Goal: Task Accomplishment & Management: Use online tool/utility

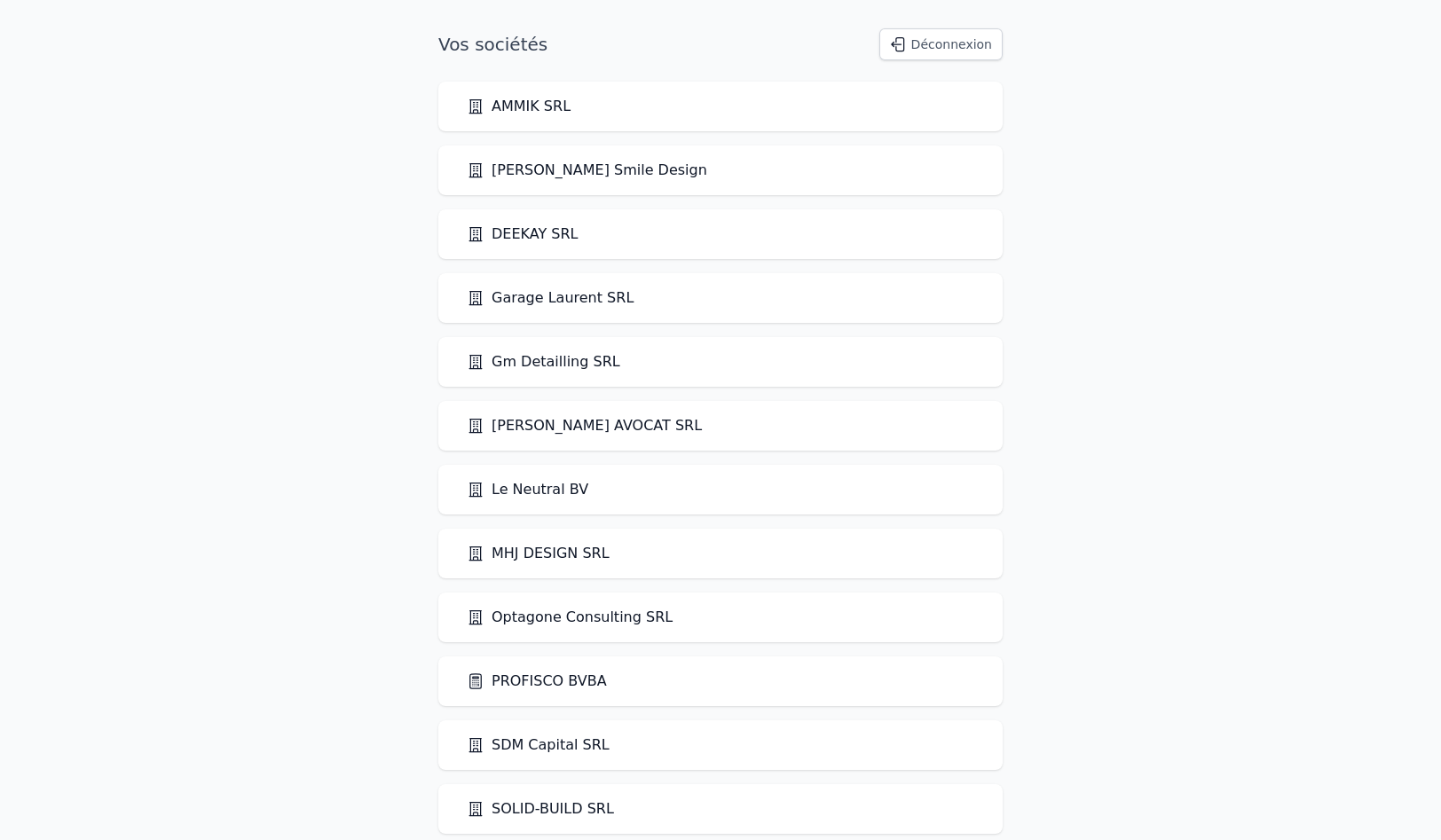
click at [521, 678] on link "PROFISCO BVBA" at bounding box center [536, 682] width 140 height 22
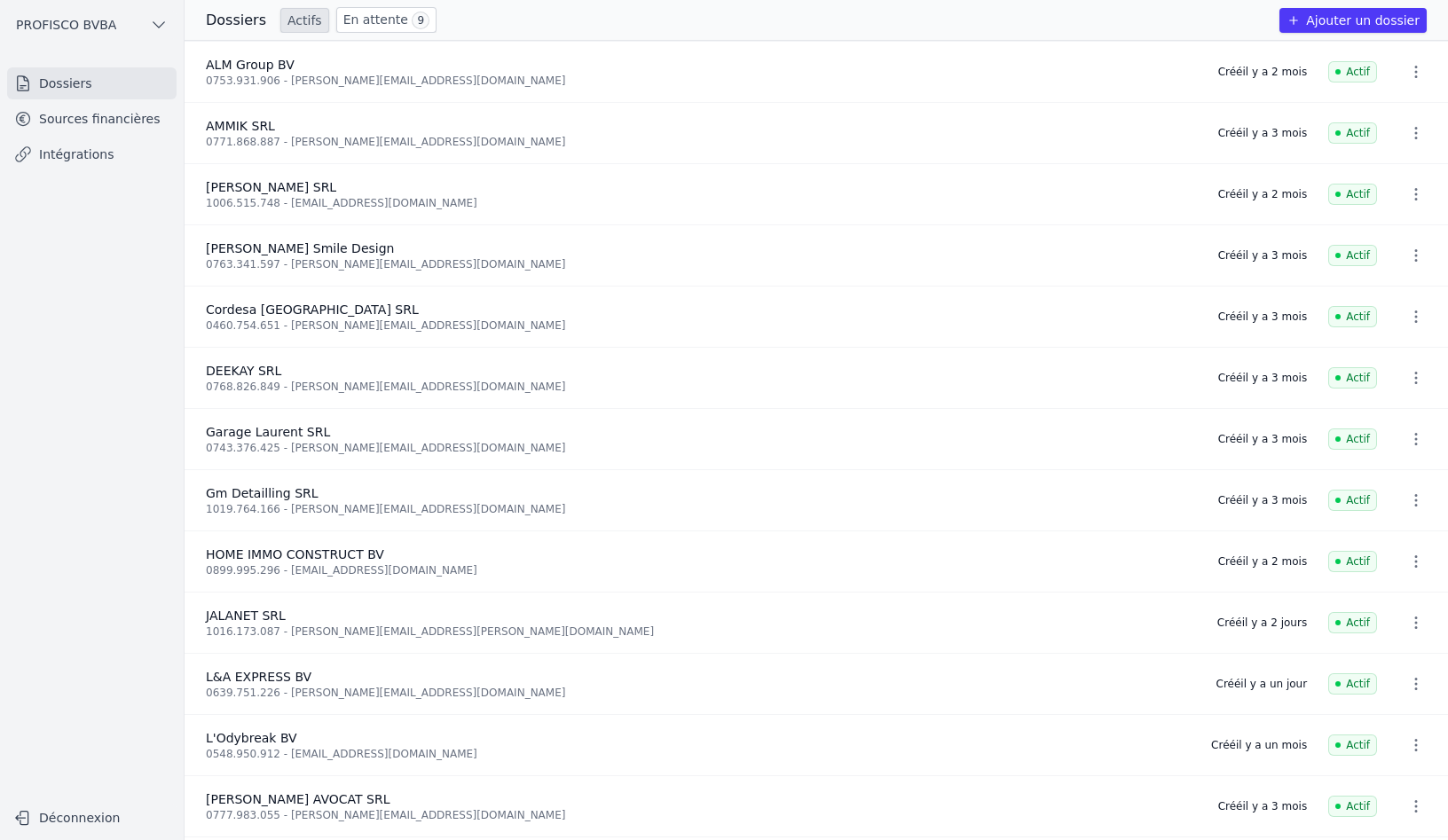
click at [381, 25] on link "En attente 9" at bounding box center [386, 20] width 100 height 25
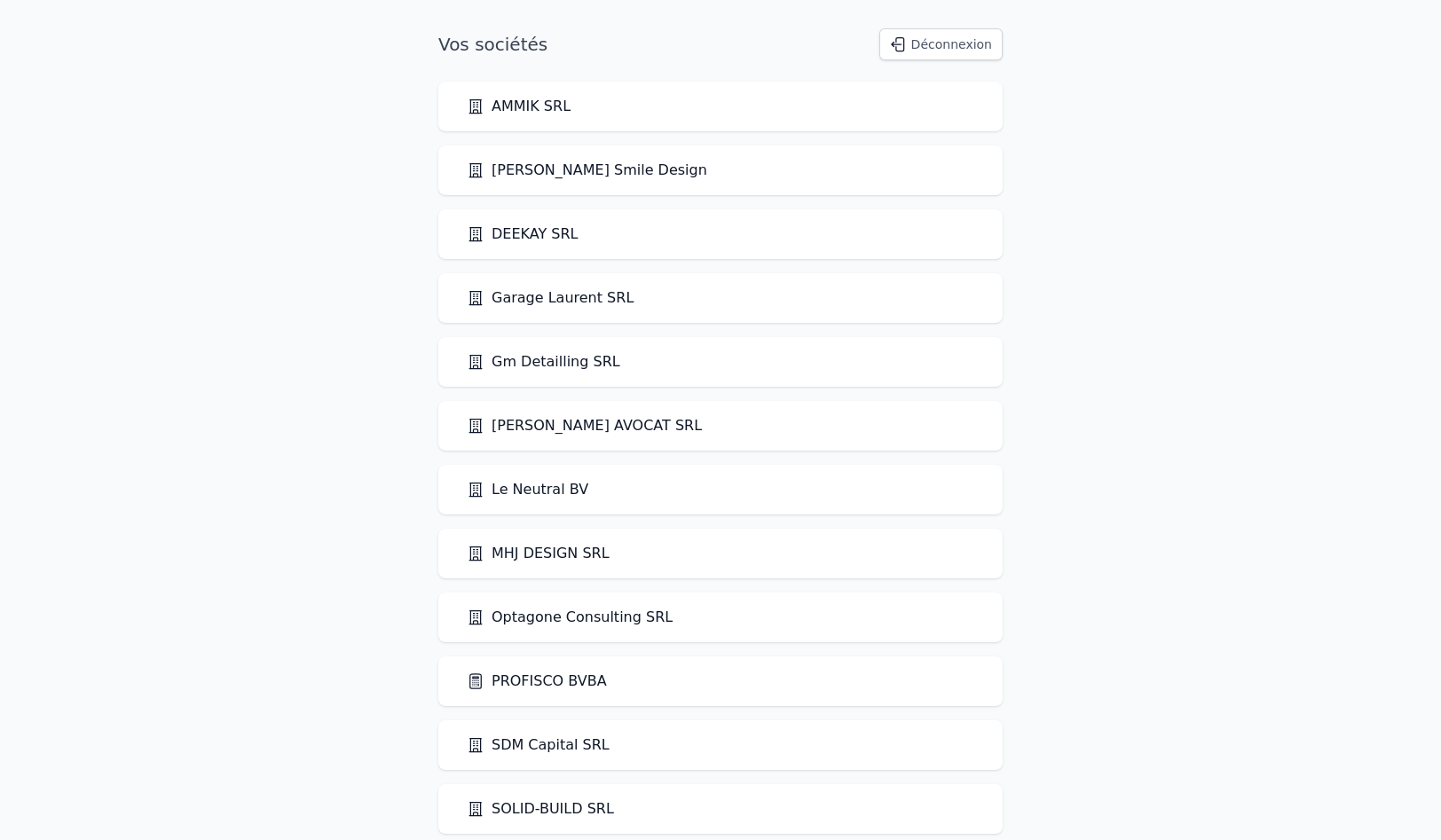
click at [533, 677] on link "PROFISCO BVBA" at bounding box center [536, 682] width 140 height 22
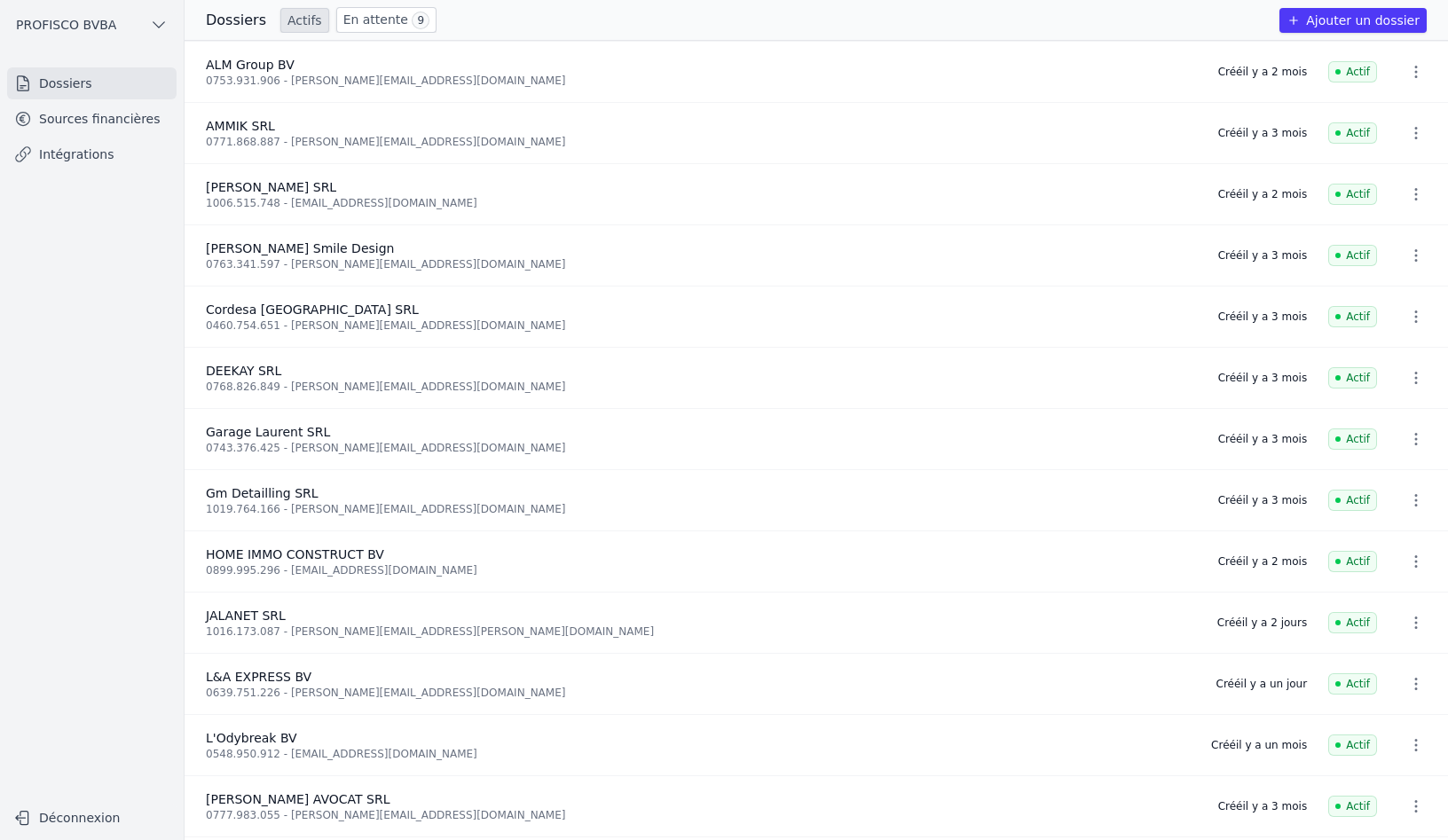
click at [99, 118] on link "Sources financières" at bounding box center [91, 118] width 169 height 32
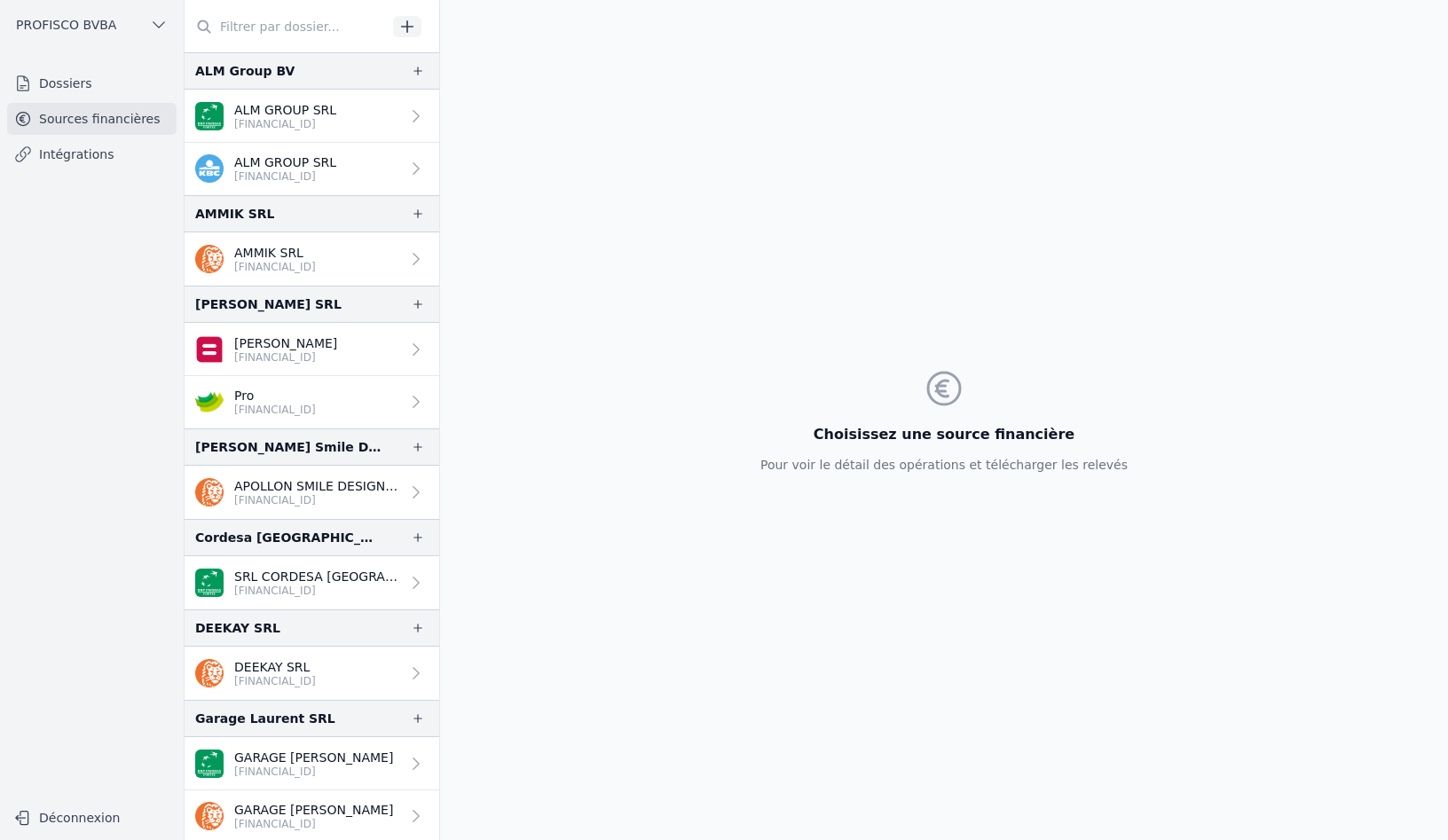
click at [78, 817] on button "Déconnexion" at bounding box center [91, 817] width 169 height 28
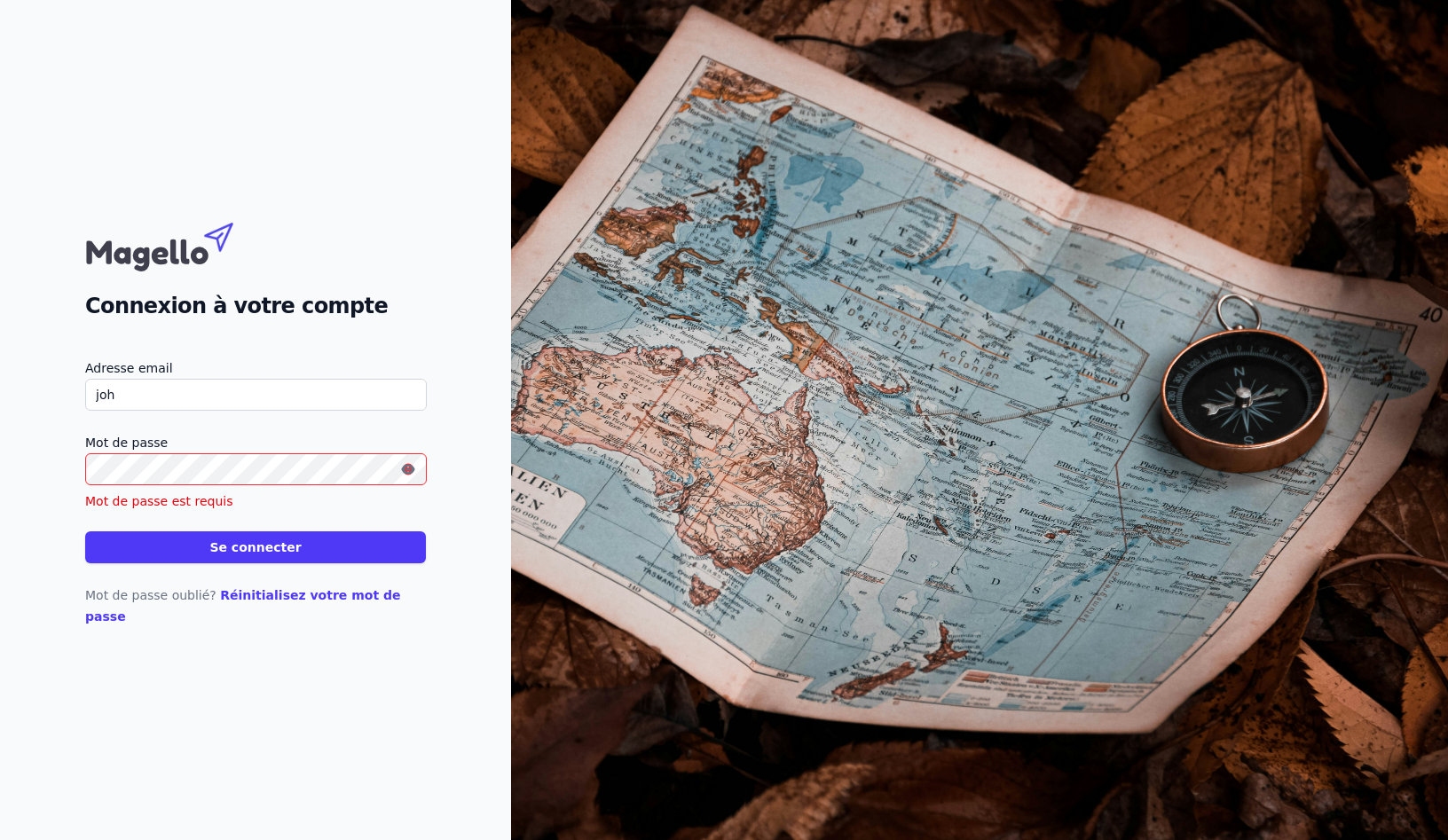
click at [124, 411] on input "joh" at bounding box center [256, 394] width 342 height 32
type input "[PERSON_NAME][EMAIL_ADDRESS][DOMAIN_NAME]"
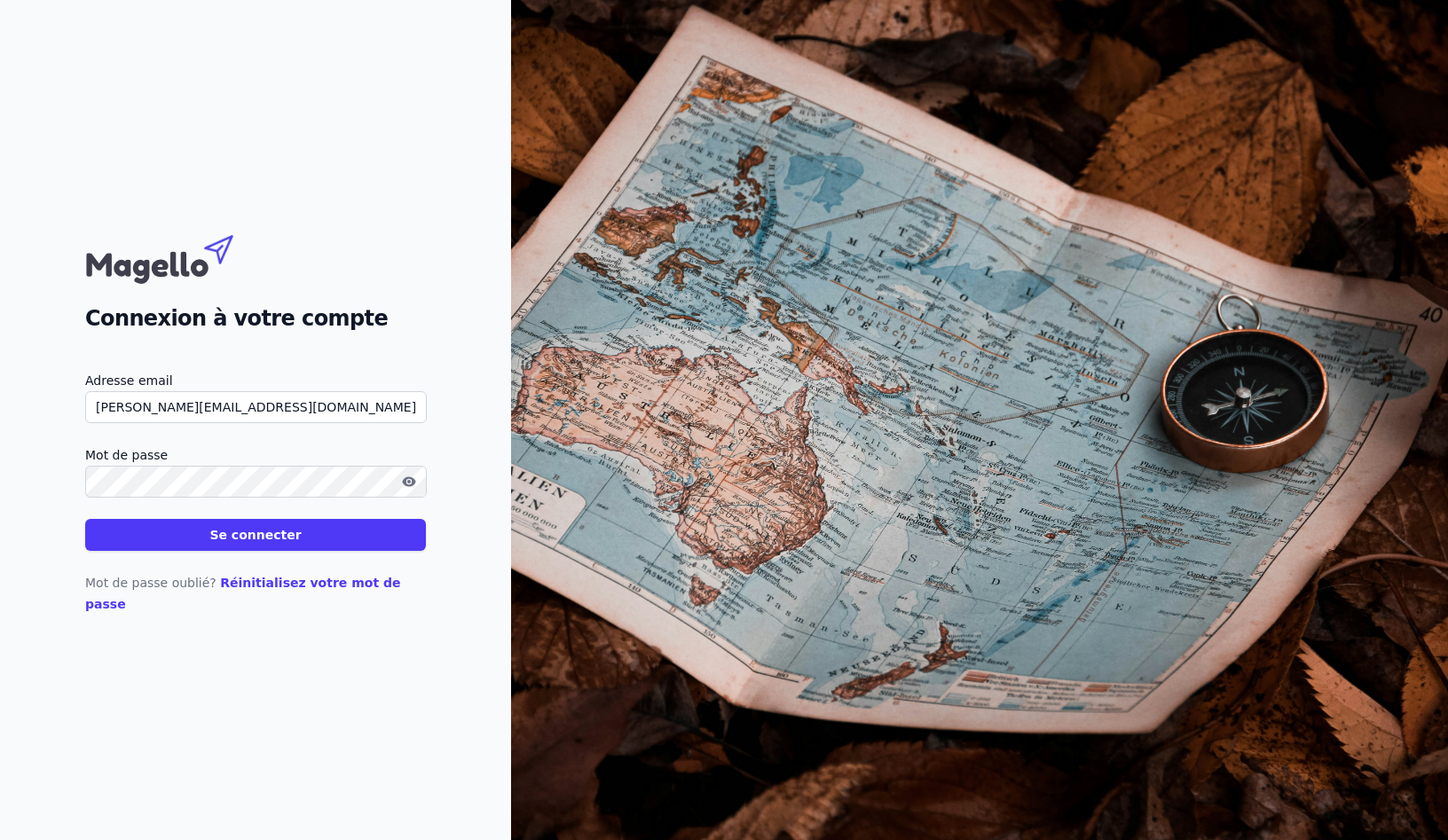
click at [85, 519] on button "Se connecter" at bounding box center [255, 534] width 341 height 32
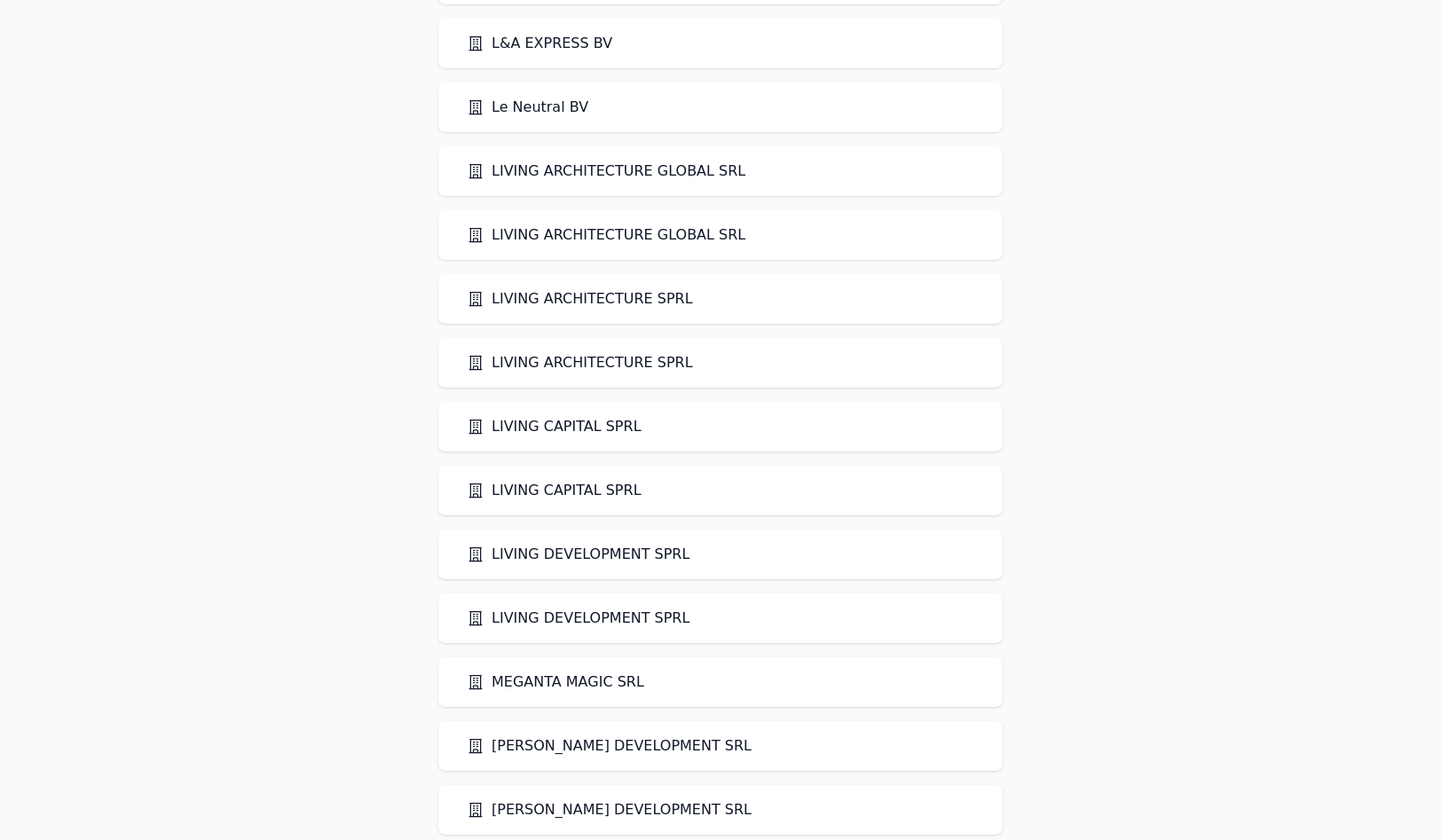
scroll to position [177, 0]
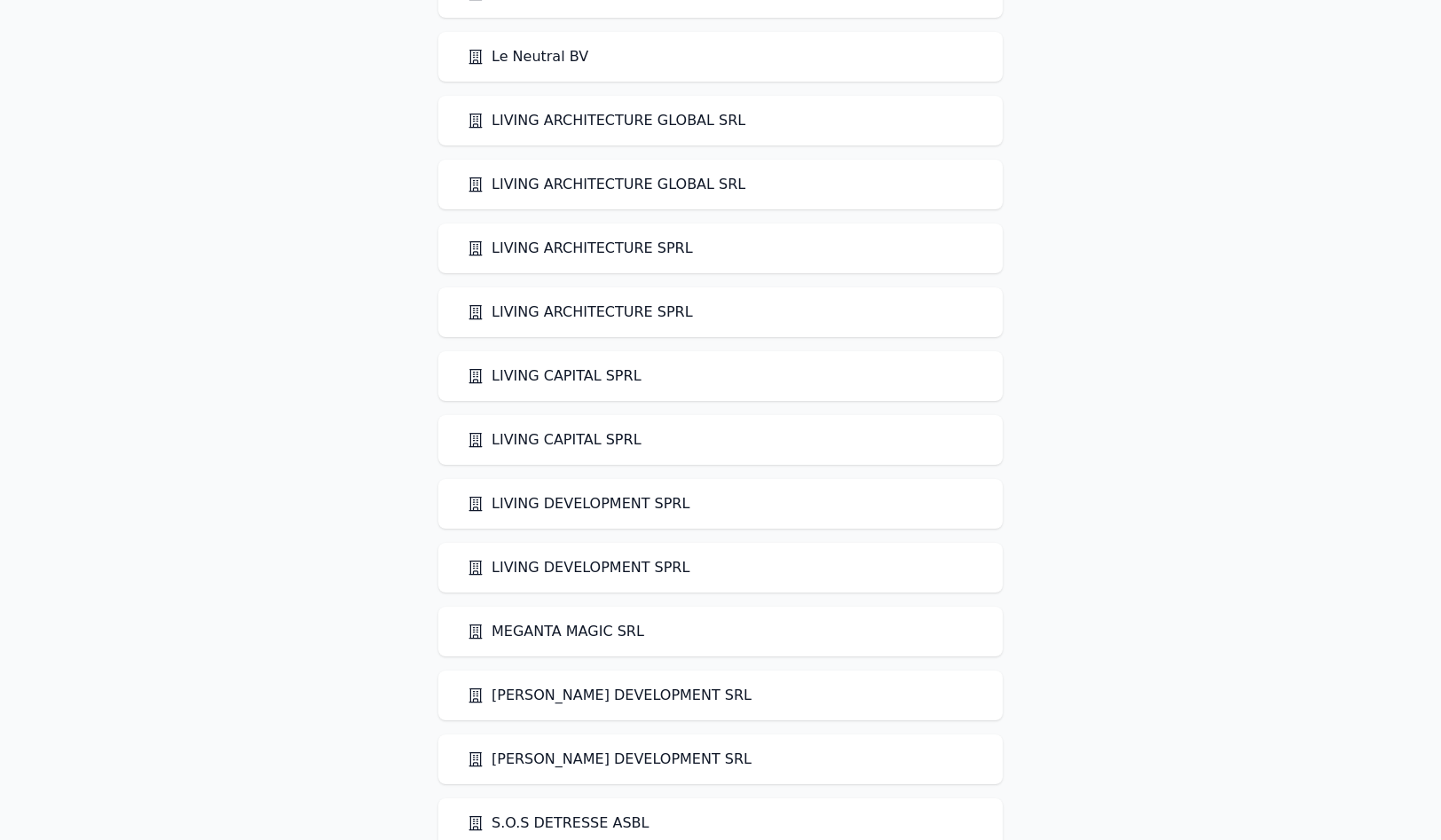
click at [570, 126] on link "LIVING ARCHITECTURE GLOBAL SRL" at bounding box center [606, 121] width 279 height 22
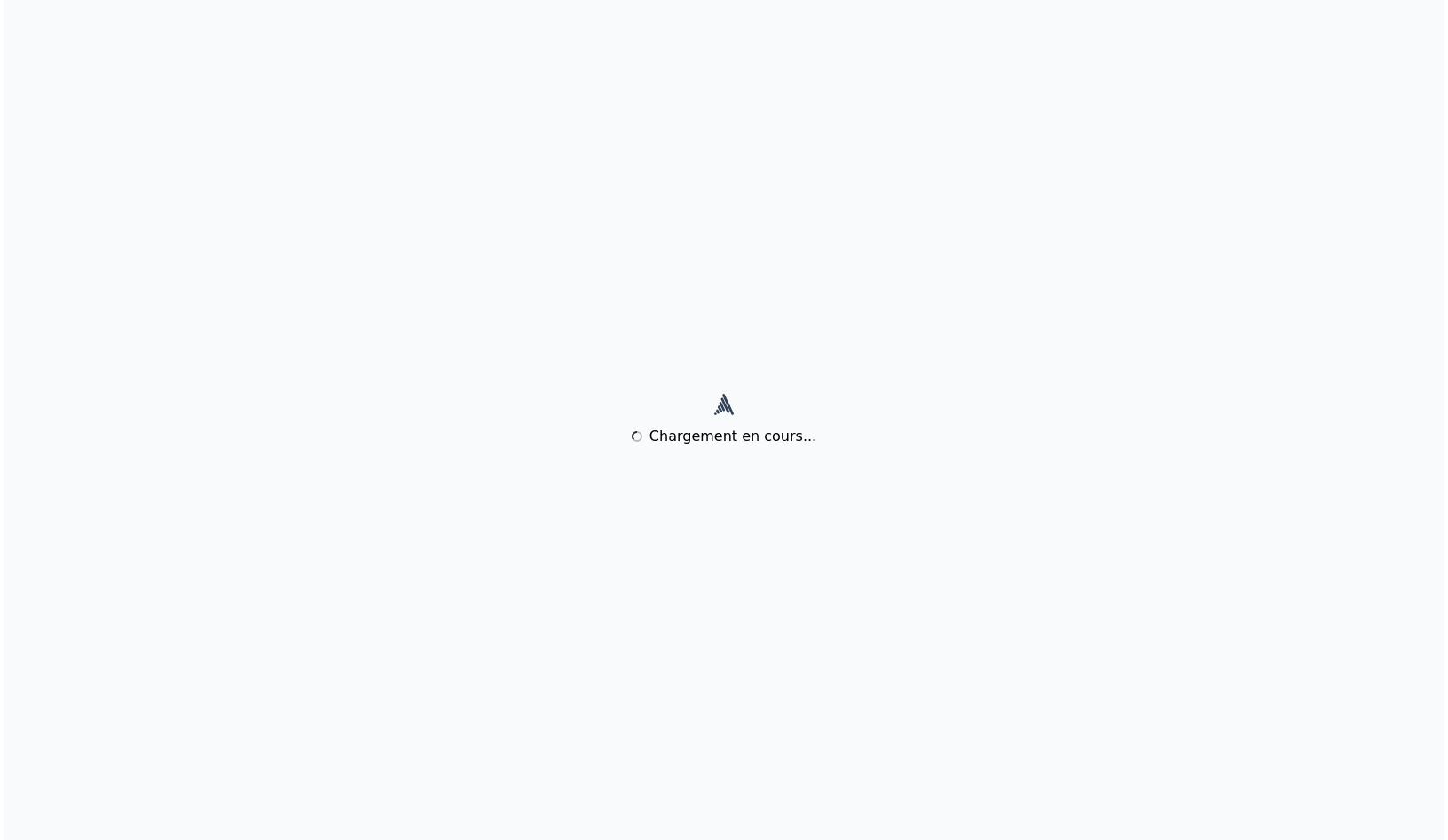
scroll to position [0, 0]
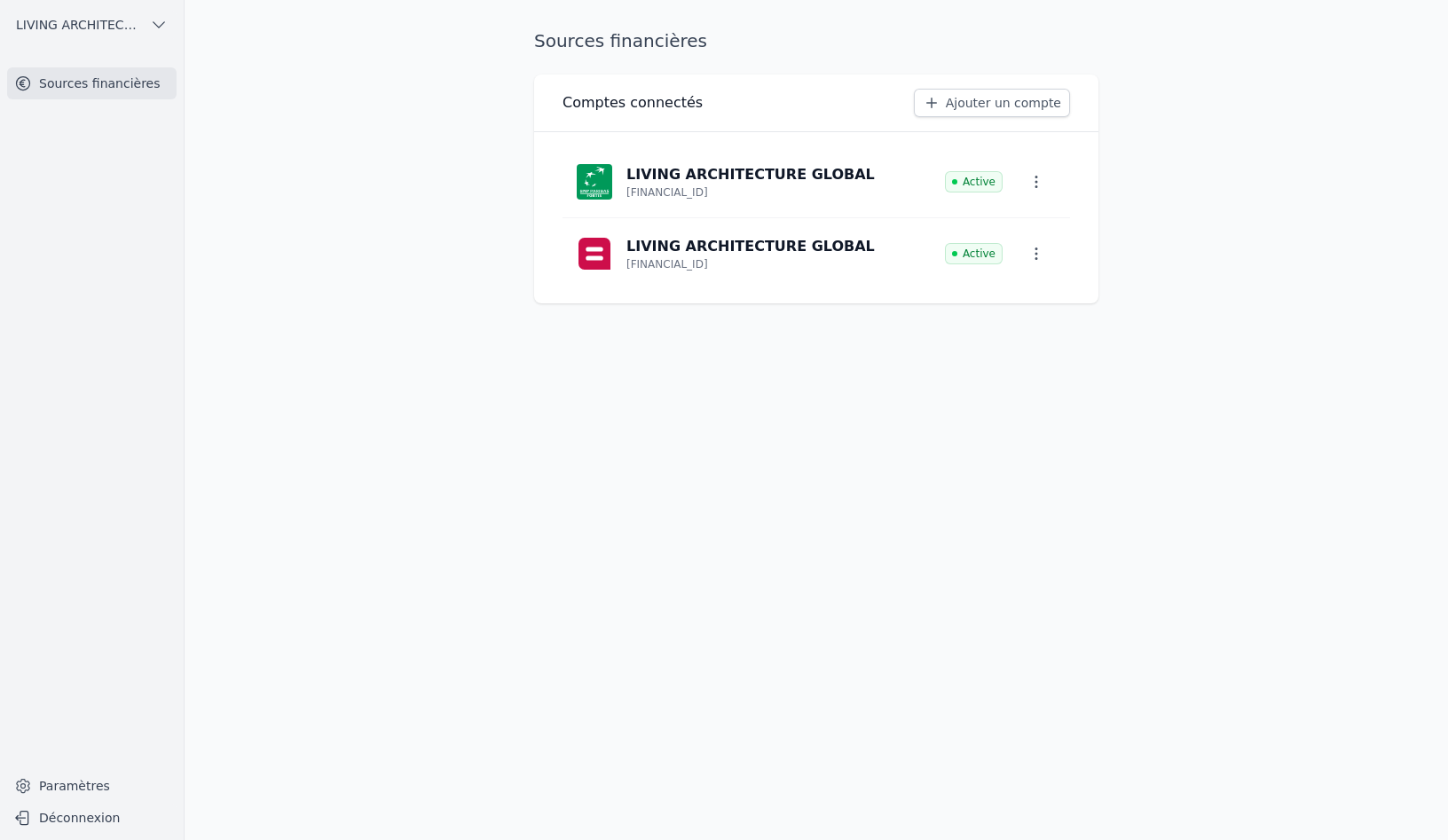
click at [1035, 179] on icon "button" at bounding box center [1036, 182] width 18 height 18
click at [1011, 227] on span "Paramètres" at bounding box center [1023, 222] width 71 height 18
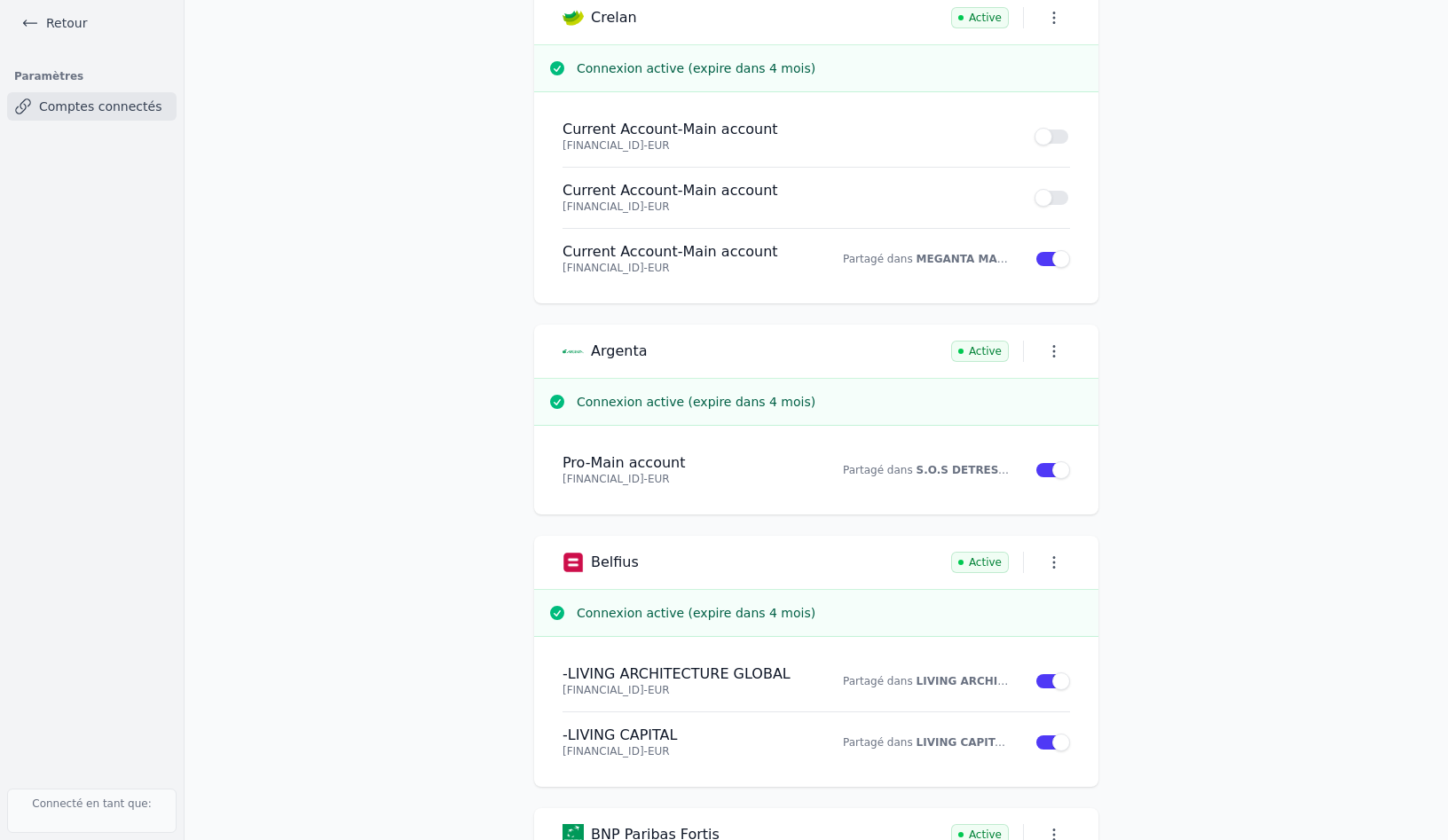
scroll to position [710, 0]
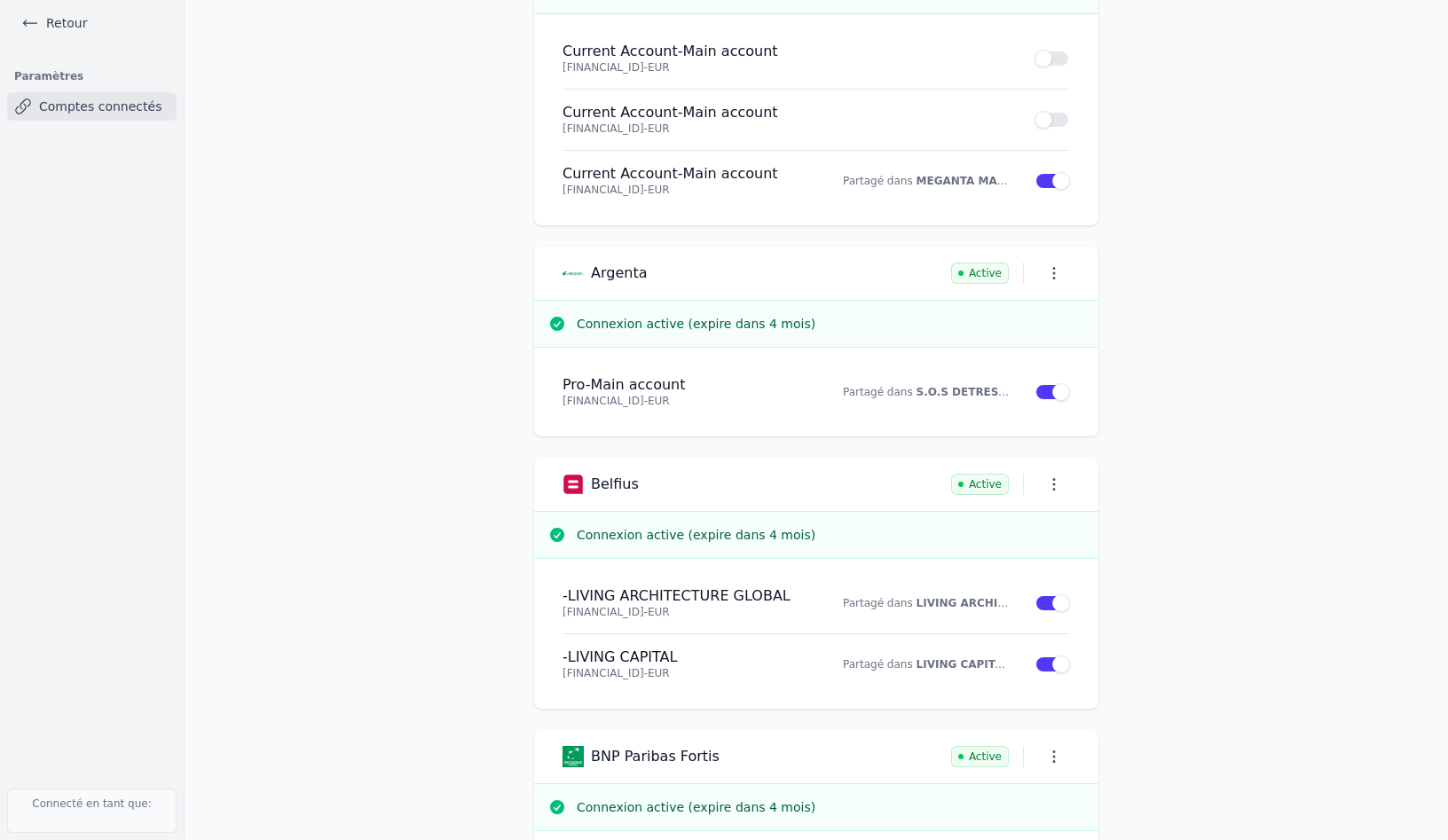
click at [1046, 486] on icon "button" at bounding box center [1055, 485] width 18 height 18
click at [1045, 486] on div at bounding box center [724, 420] width 1448 height 840
click at [46, 29] on link "Retour" at bounding box center [54, 23] width 80 height 24
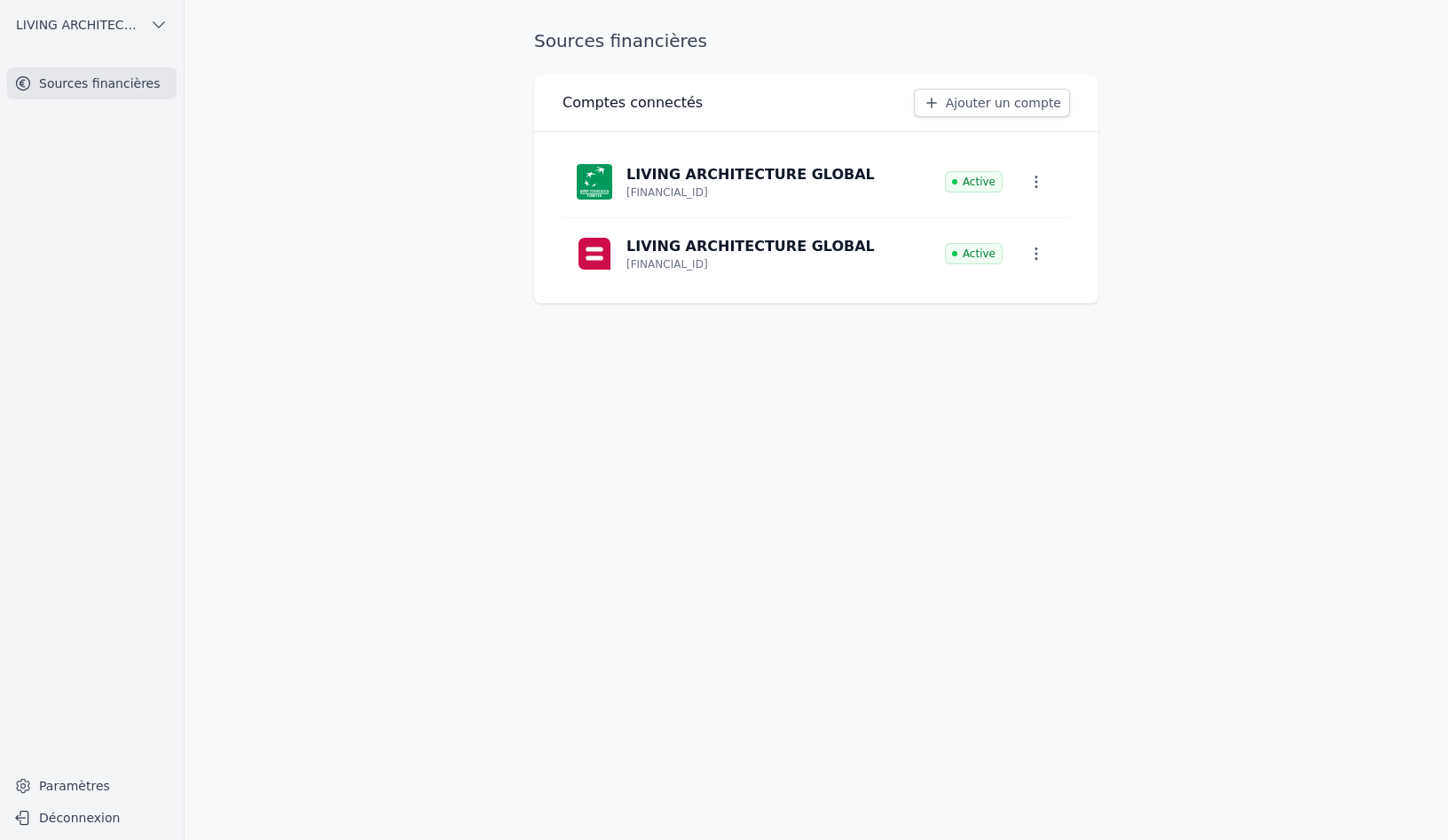
click at [1034, 186] on icon "button" at bounding box center [1036, 182] width 18 height 18
click at [1011, 221] on span "Paramètres" at bounding box center [1023, 222] width 71 height 18
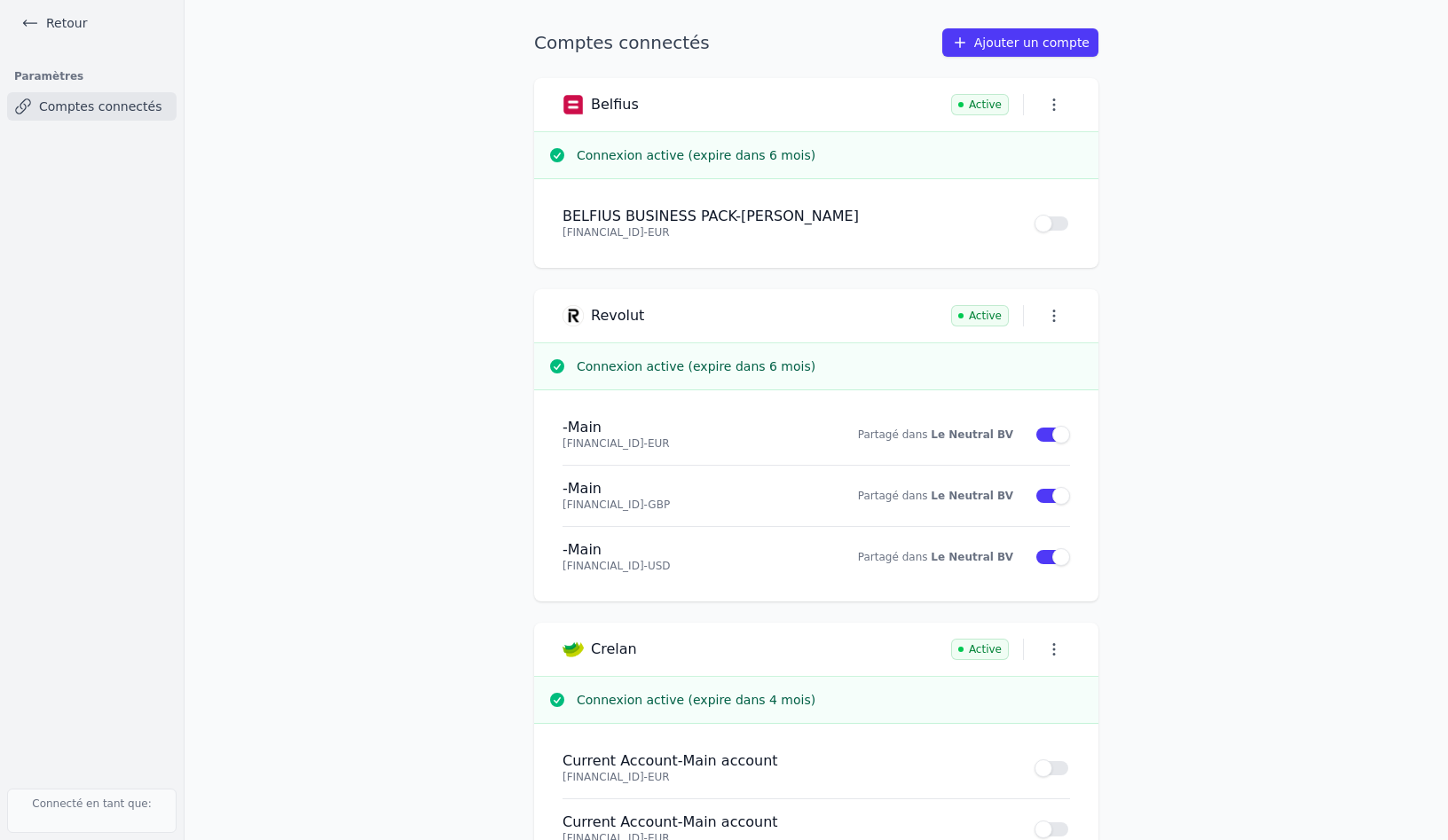
click at [63, 18] on link "Retour" at bounding box center [54, 23] width 80 height 24
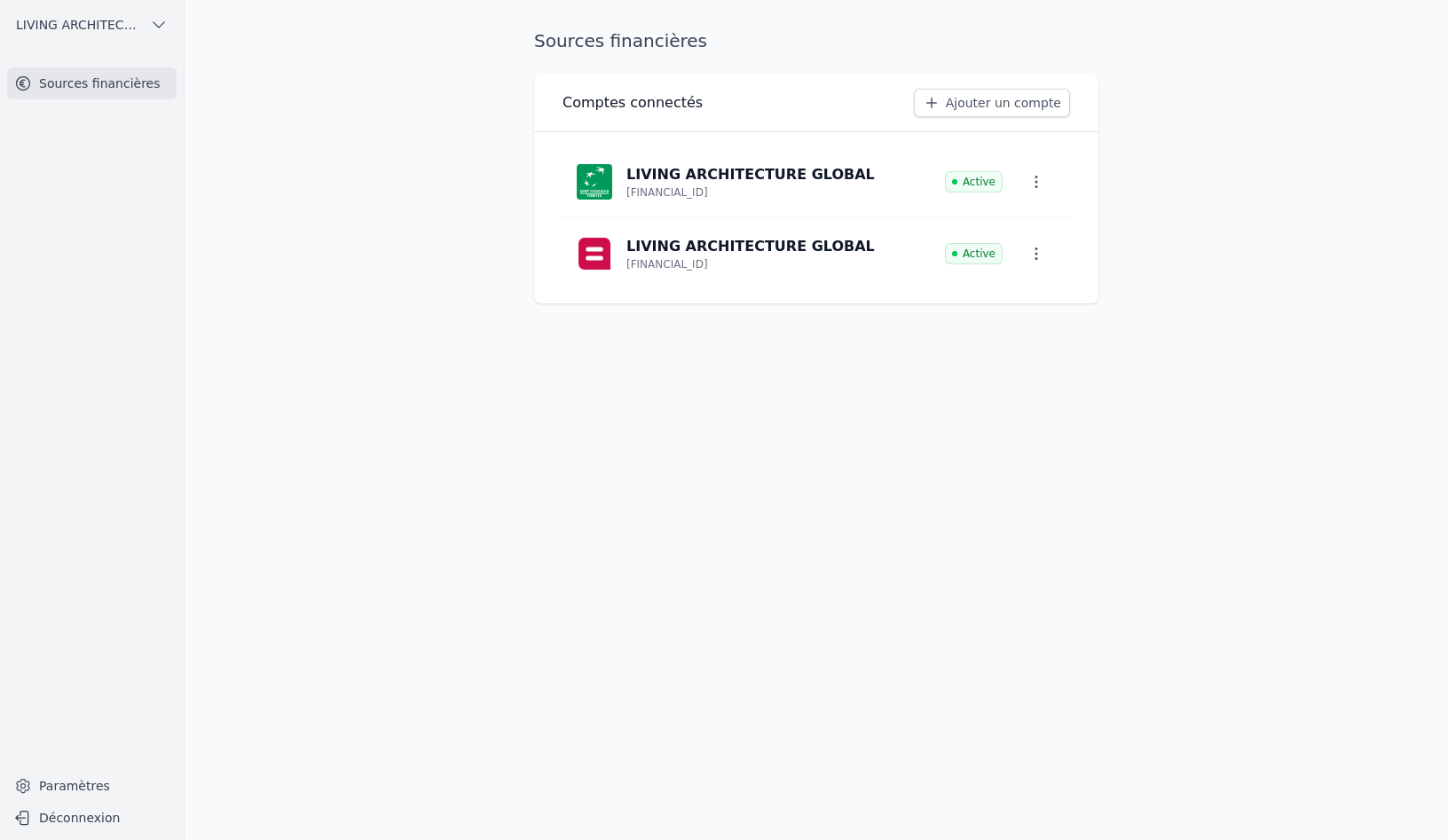
click at [63, 830] on button "Déconnexion" at bounding box center [91, 817] width 169 height 28
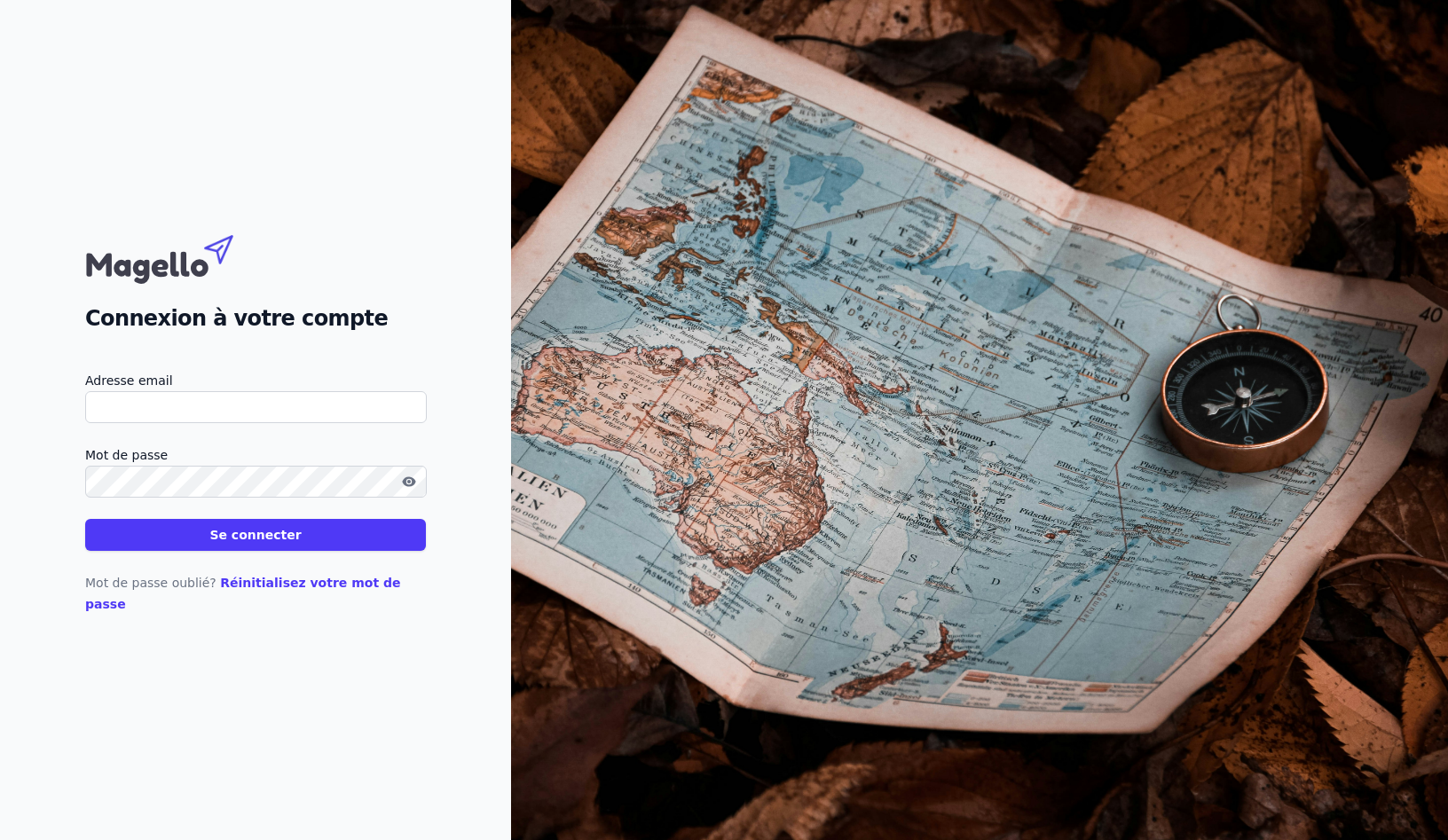
click at [185, 415] on input "Adresse email" at bounding box center [256, 407] width 342 height 32
type input "julie@profisco.be"
click at [85, 519] on button "Se connecter" at bounding box center [255, 534] width 341 height 32
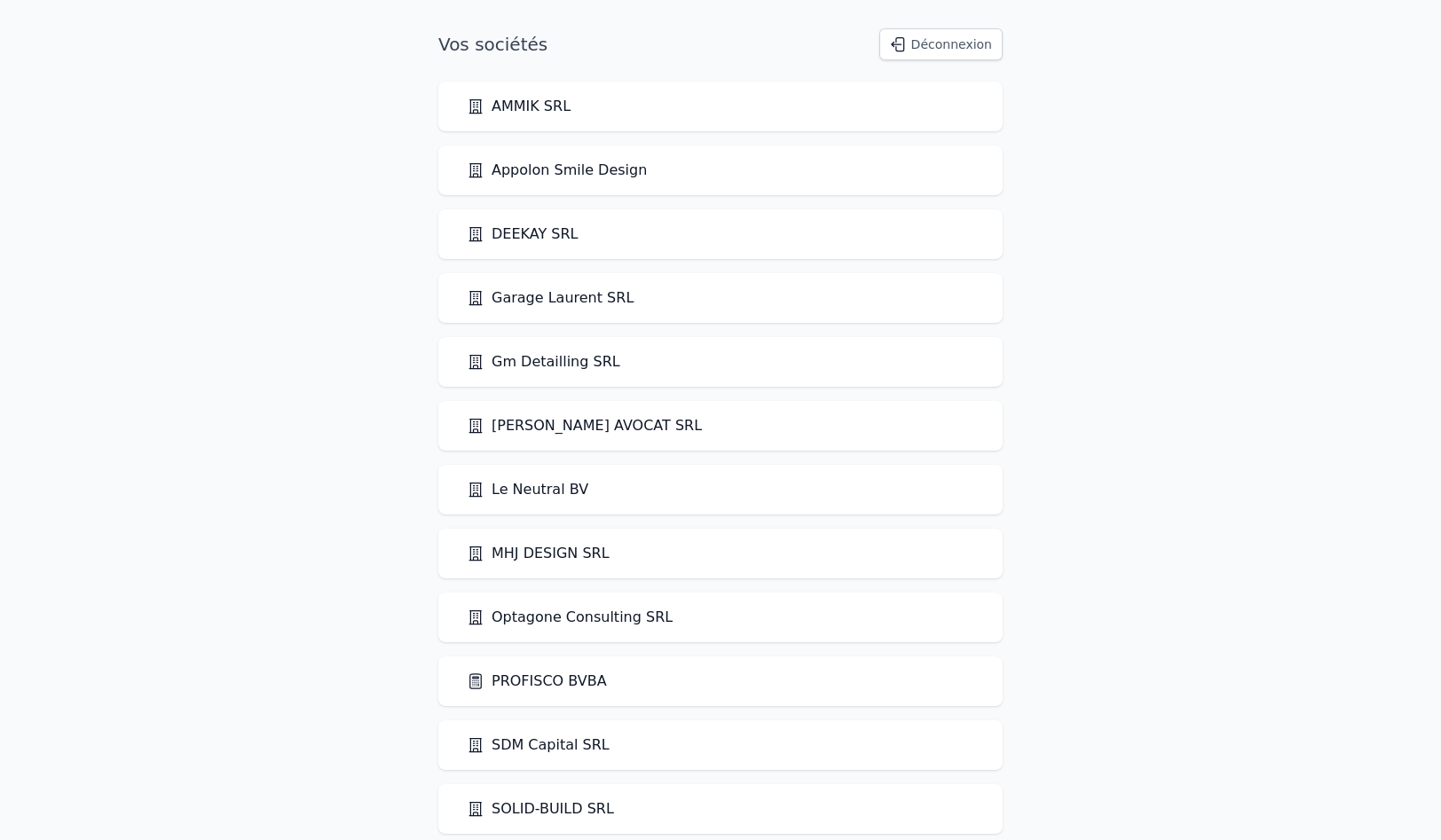
click at [553, 679] on link "PROFISCO BVBA" at bounding box center [536, 682] width 140 height 22
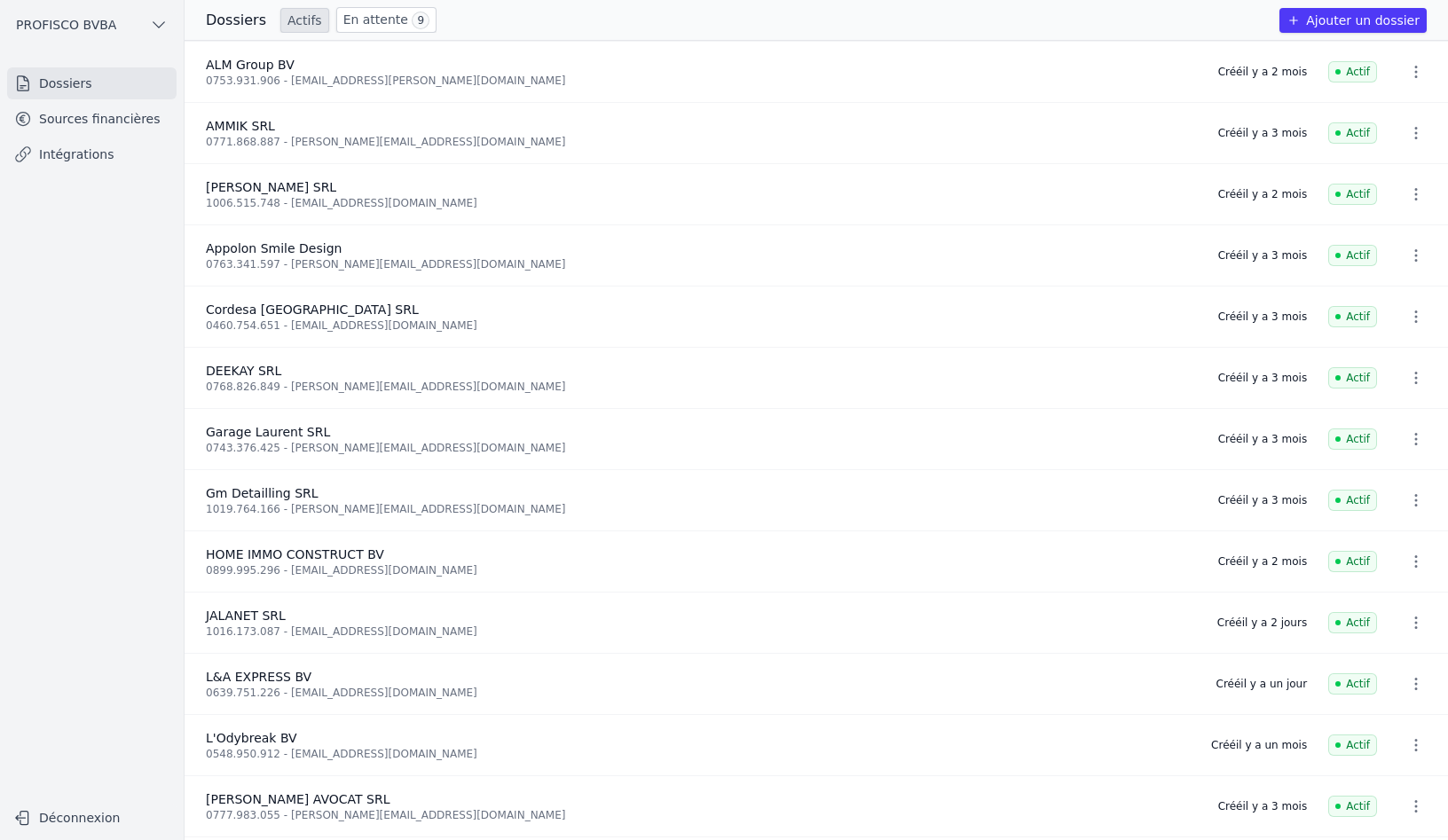
click at [117, 123] on link "Sources financières" at bounding box center [91, 118] width 169 height 32
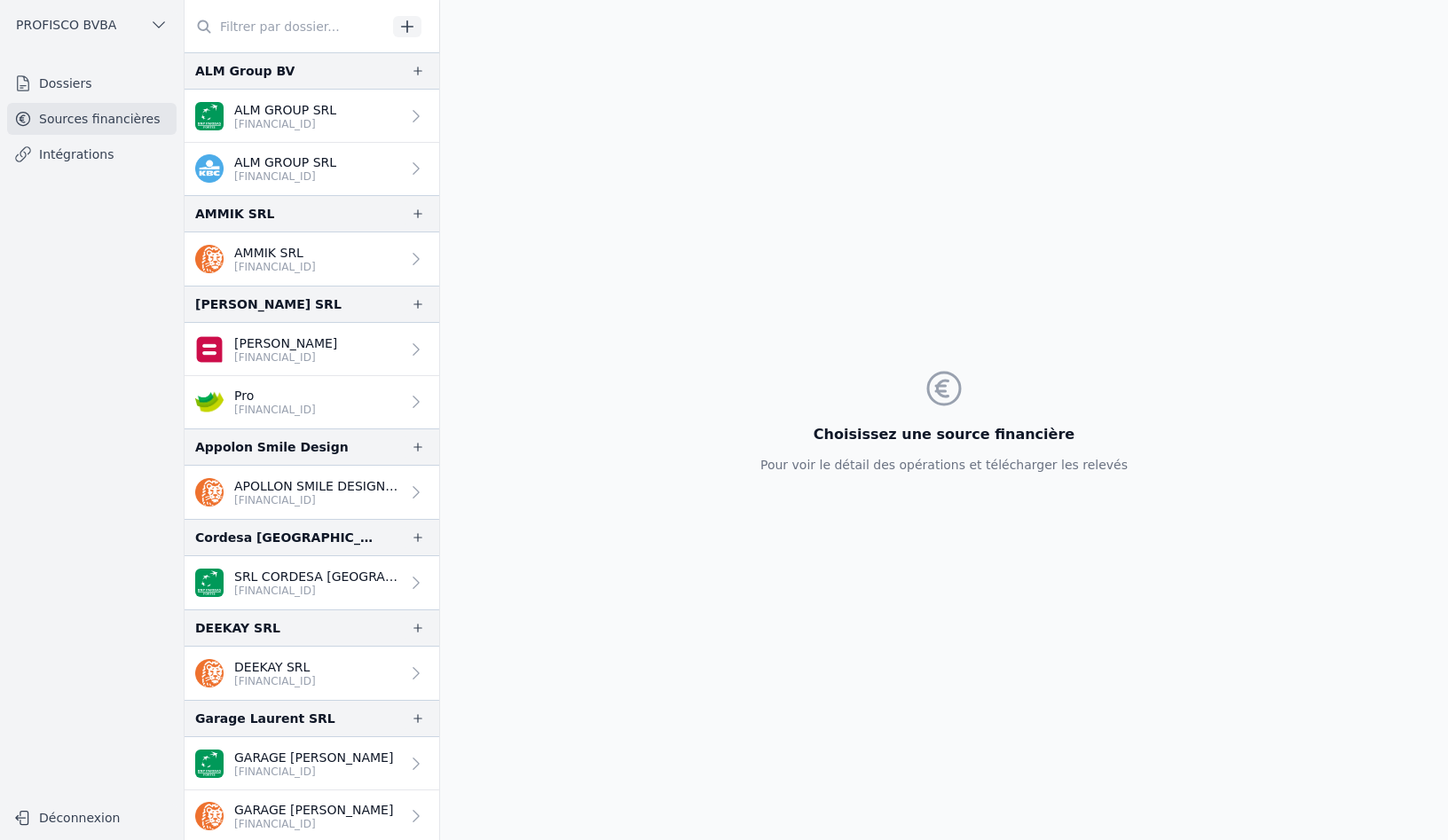
click at [99, 157] on link "Intégrations" at bounding box center [91, 154] width 169 height 32
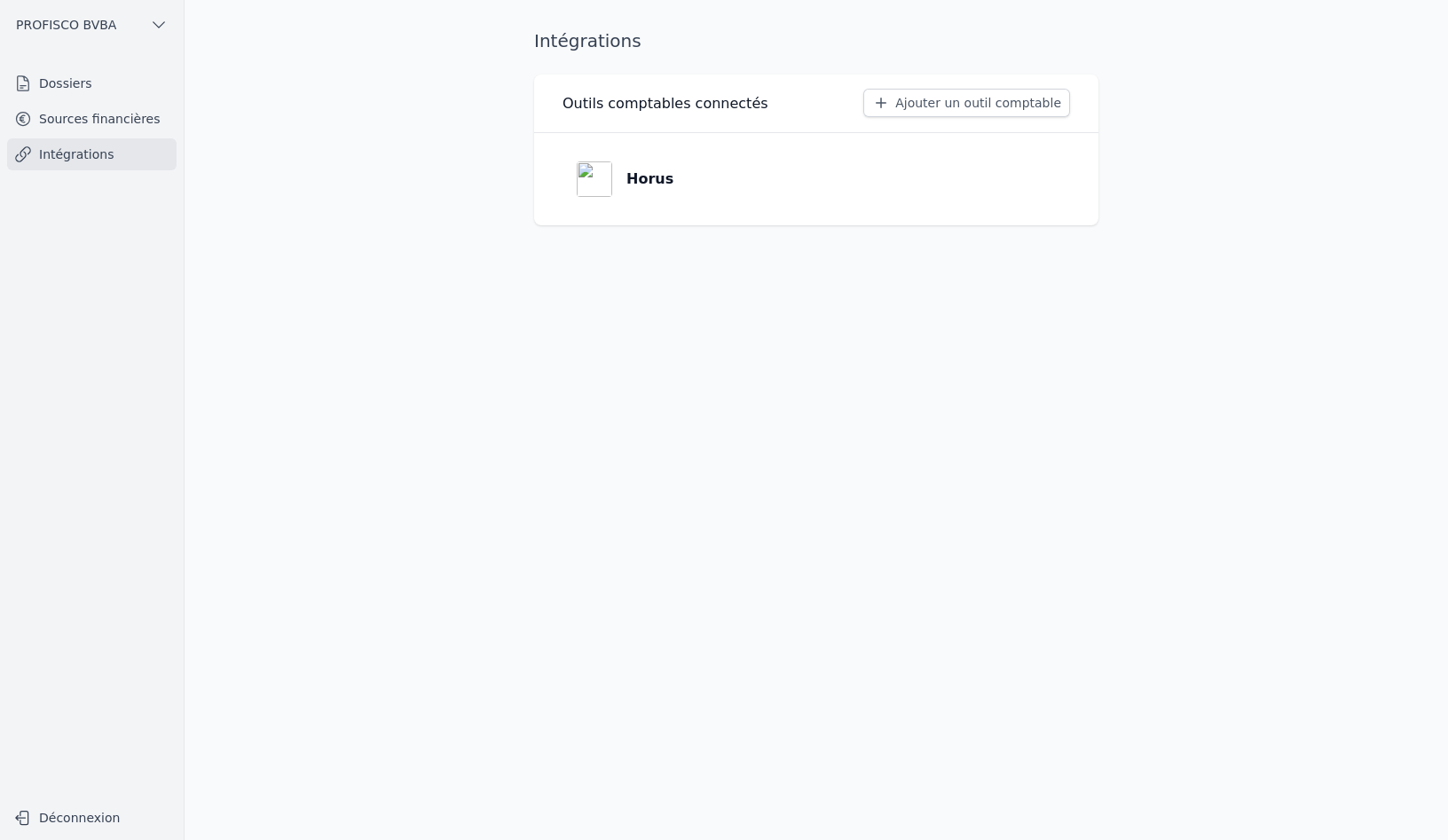
click at [682, 186] on link "Horus" at bounding box center [816, 179] width 507 height 64
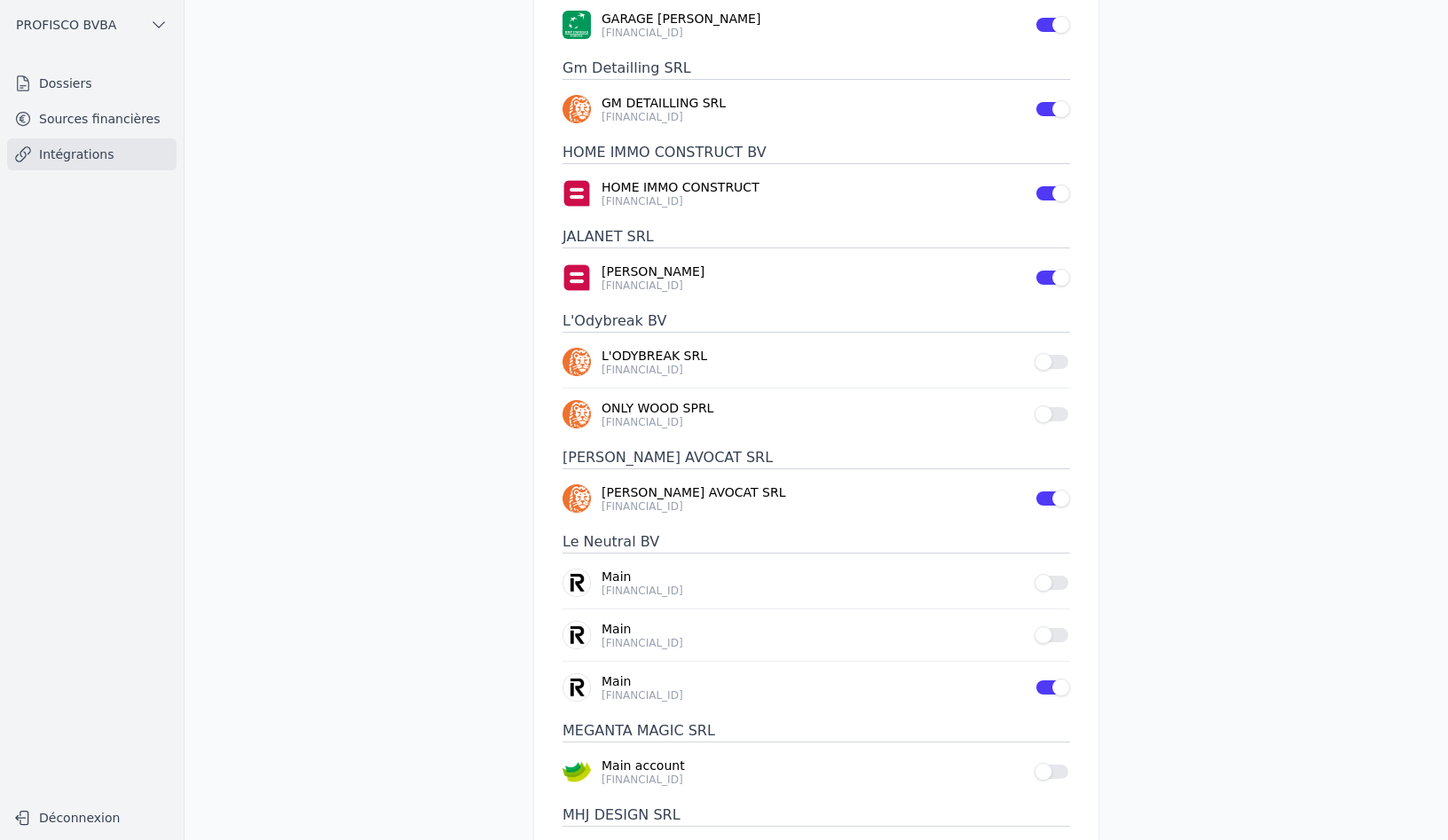
scroll to position [1064, 0]
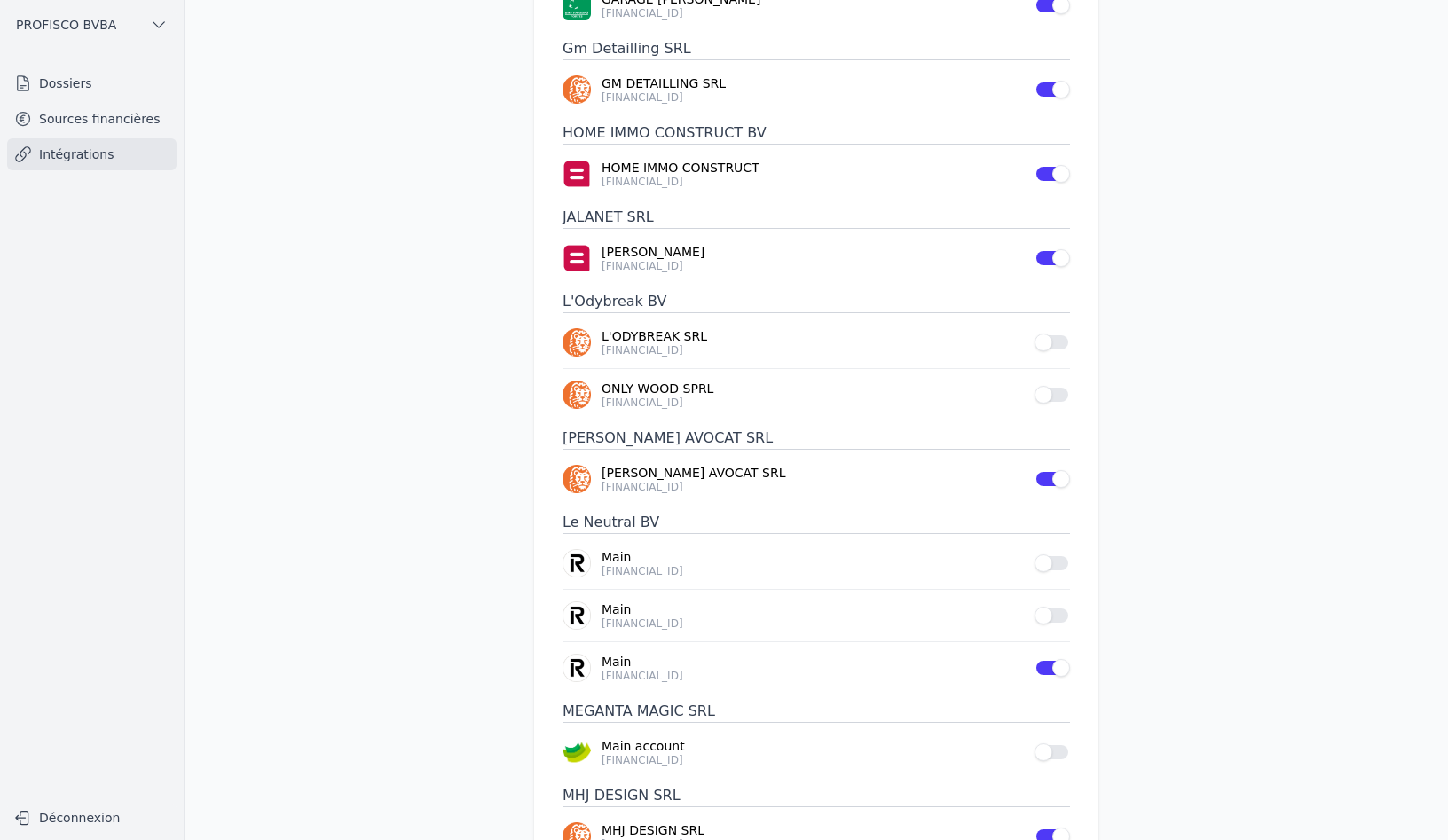
click at [1050, 386] on button "Use setting" at bounding box center [1052, 395] width 35 height 18
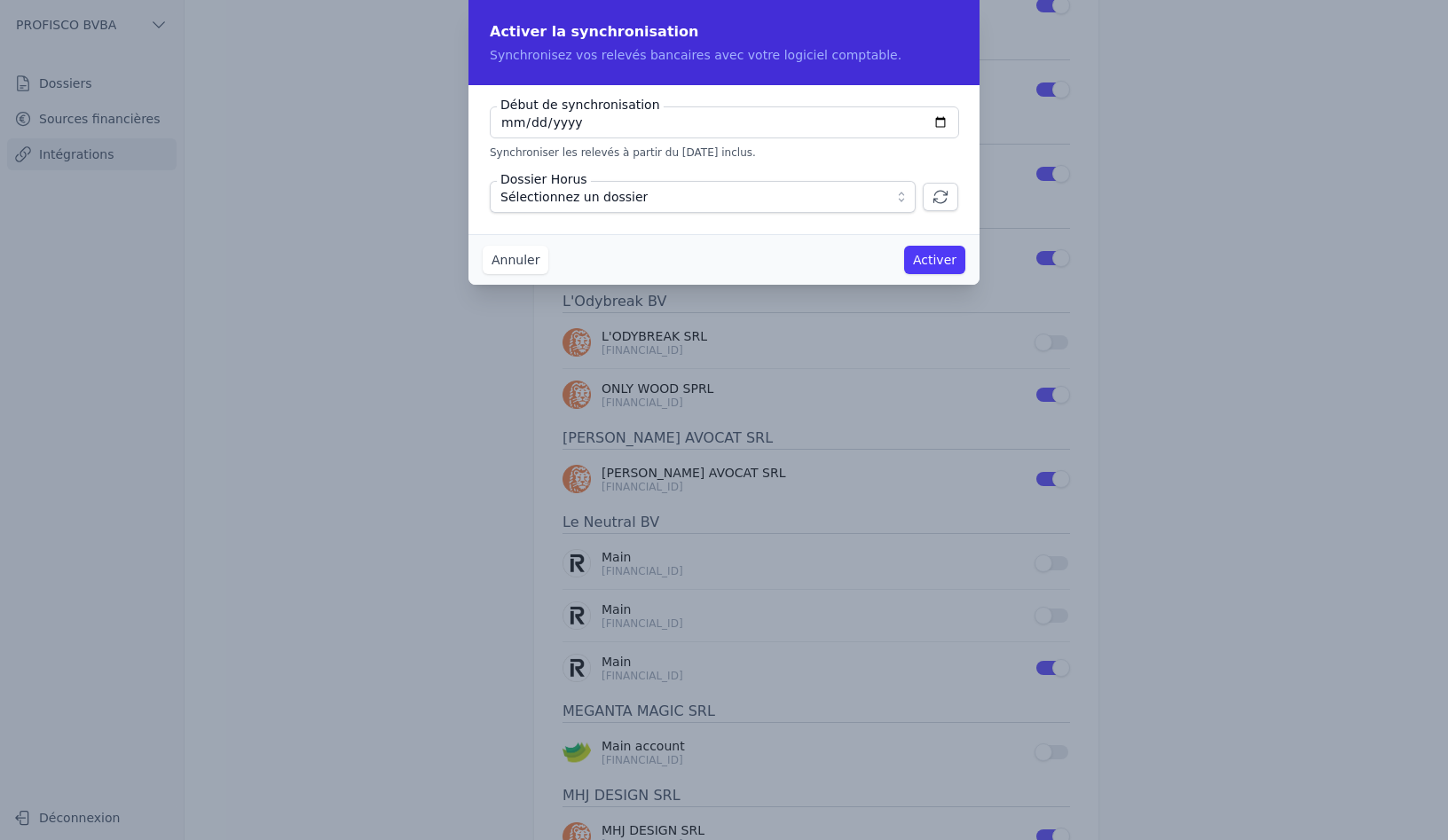
click at [597, 124] on input "2025-08-27" at bounding box center [724, 122] width 469 height 32
drag, startPoint x: 597, startPoint y: 124, endPoint x: 518, endPoint y: 118, distance: 79.2
click at [518, 118] on input "2025-08-27" at bounding box center [724, 122] width 469 height 32
type input "2025-08-01"
type input "2025-01-01"
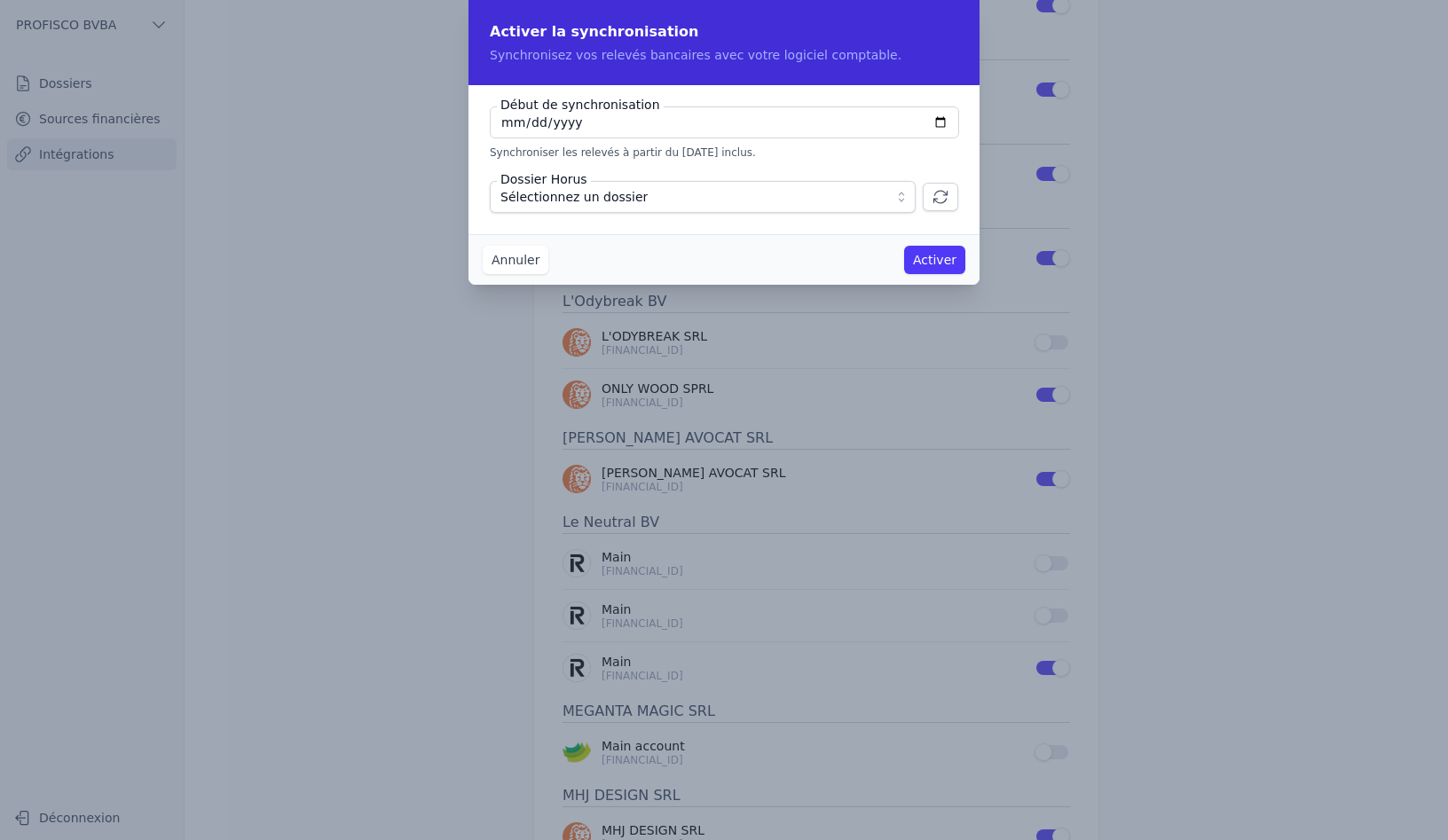
click at [662, 193] on span "Sélectionnez un dossier" at bounding box center [690, 197] width 380 height 22
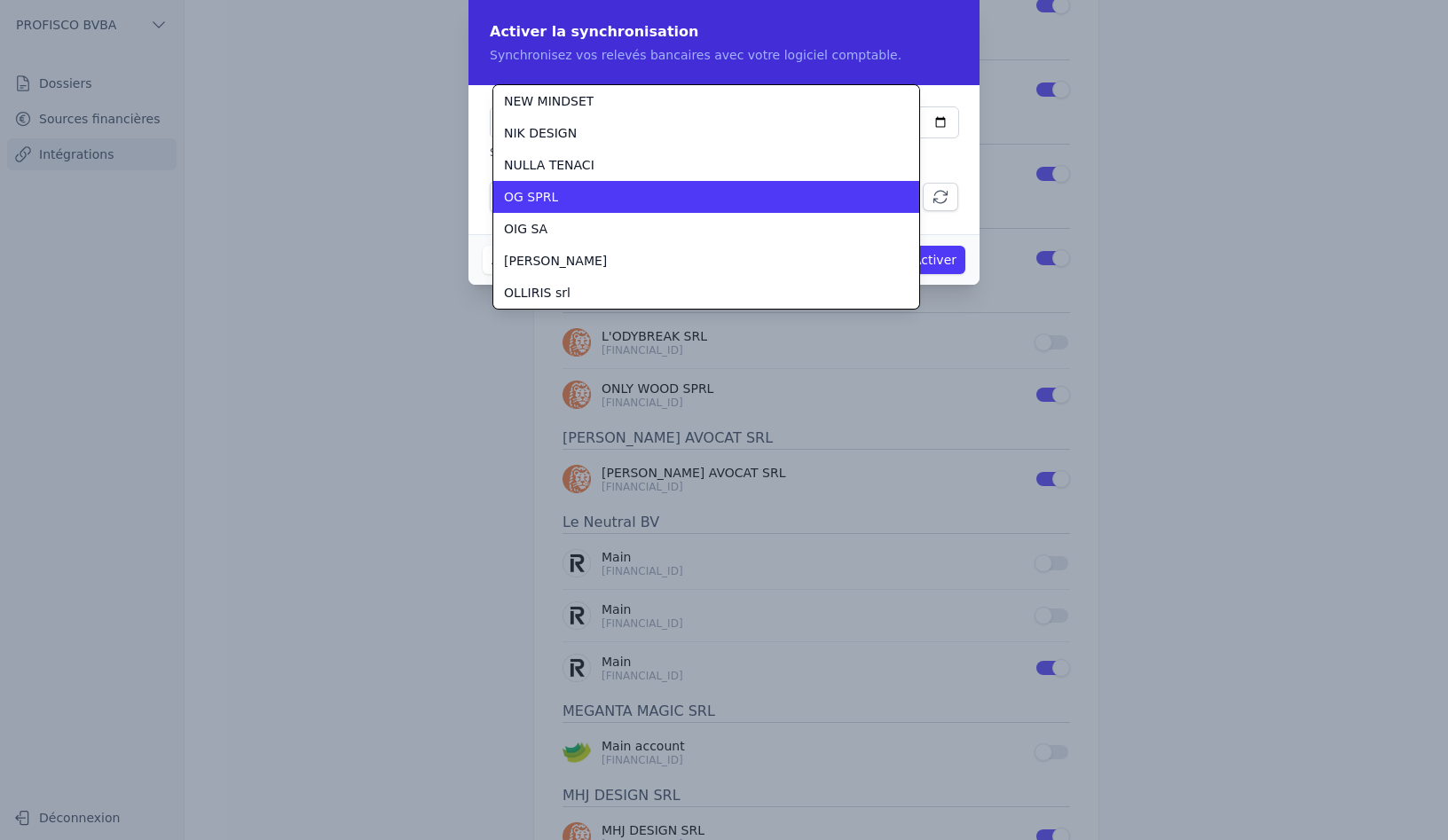
scroll to position [4024, 0]
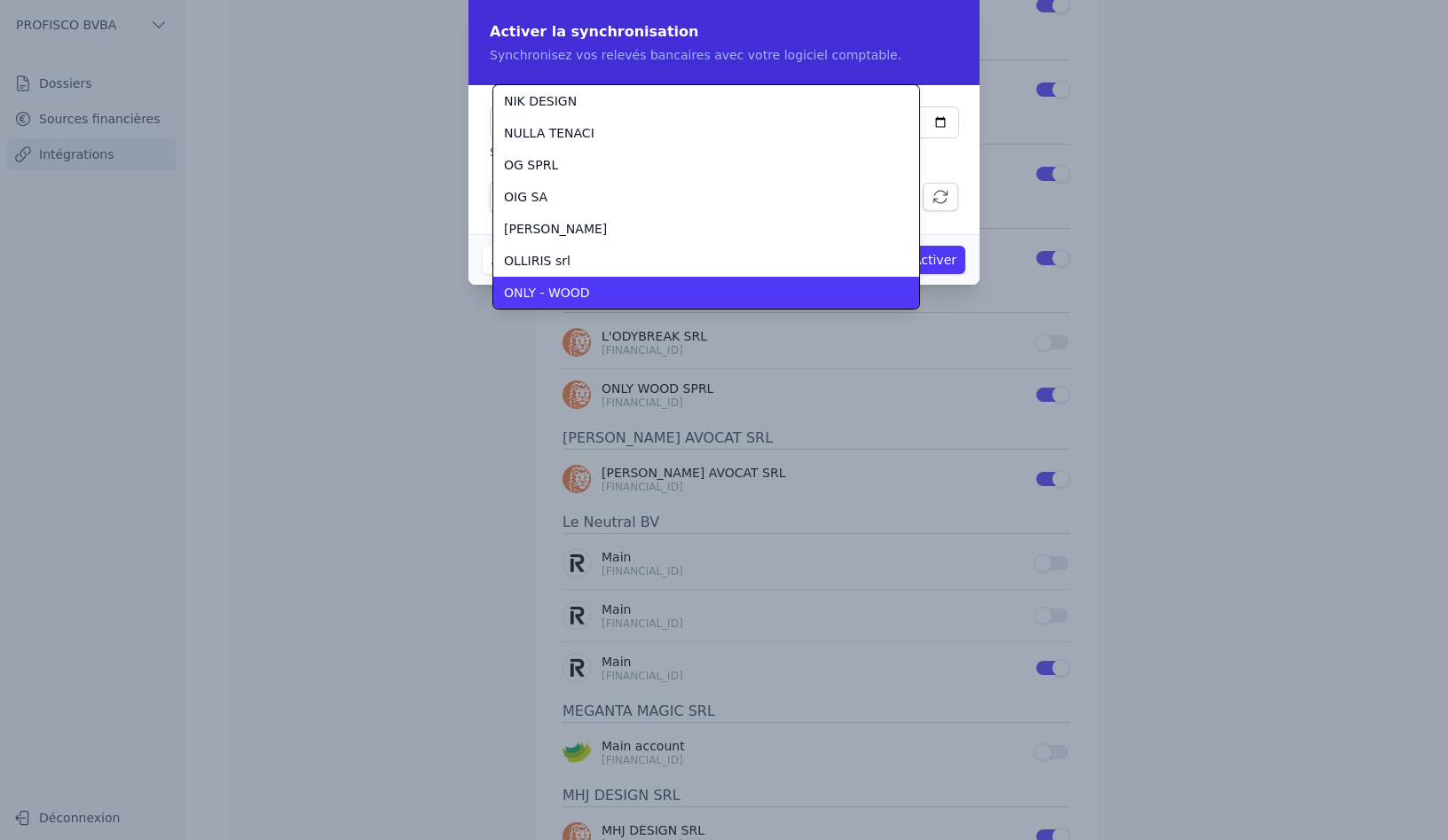
click at [587, 292] on div "ONLY - WOOD" at bounding box center [696, 293] width 383 height 18
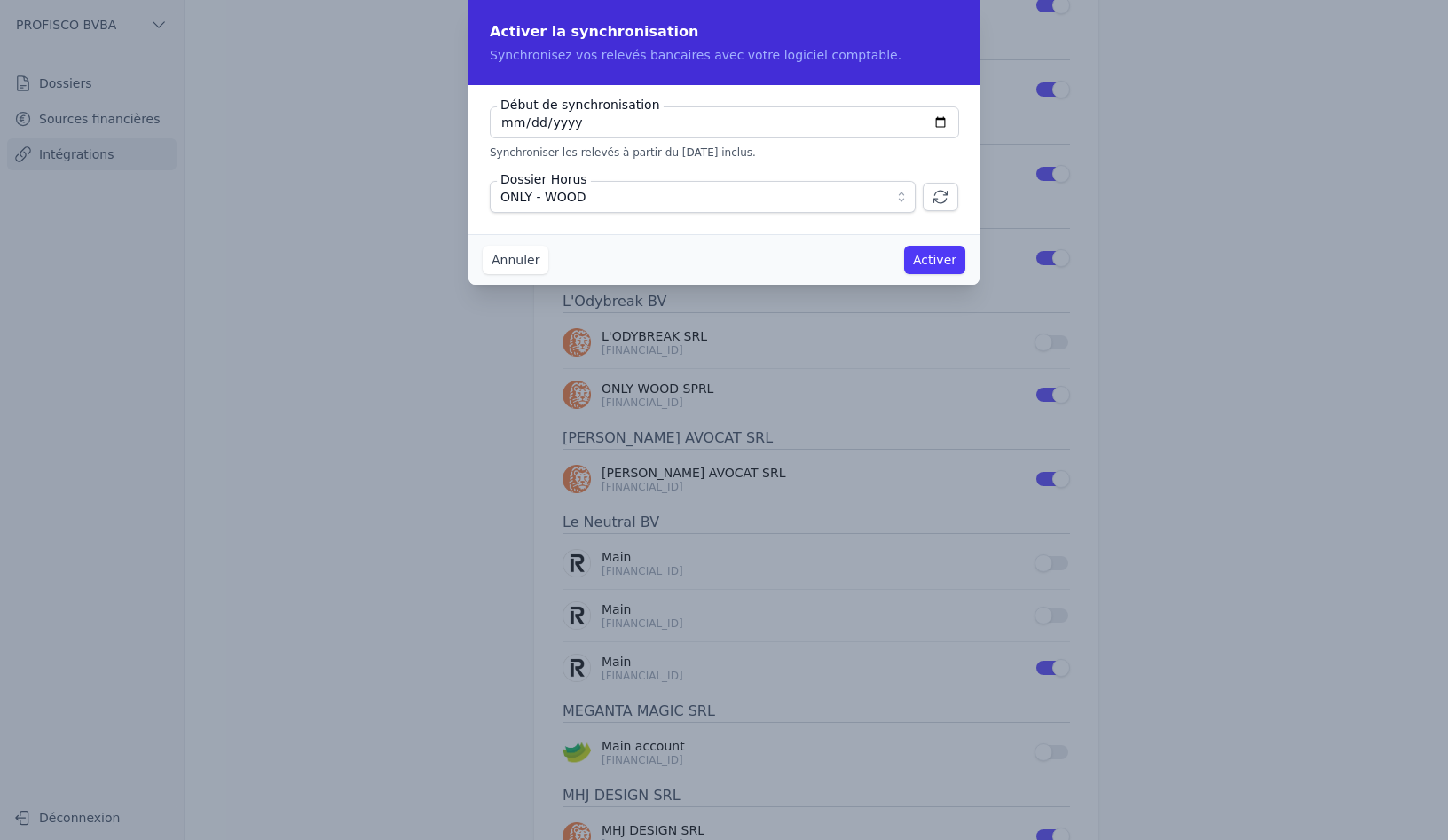
click at [942, 262] on button "Activer" at bounding box center [935, 260] width 62 height 28
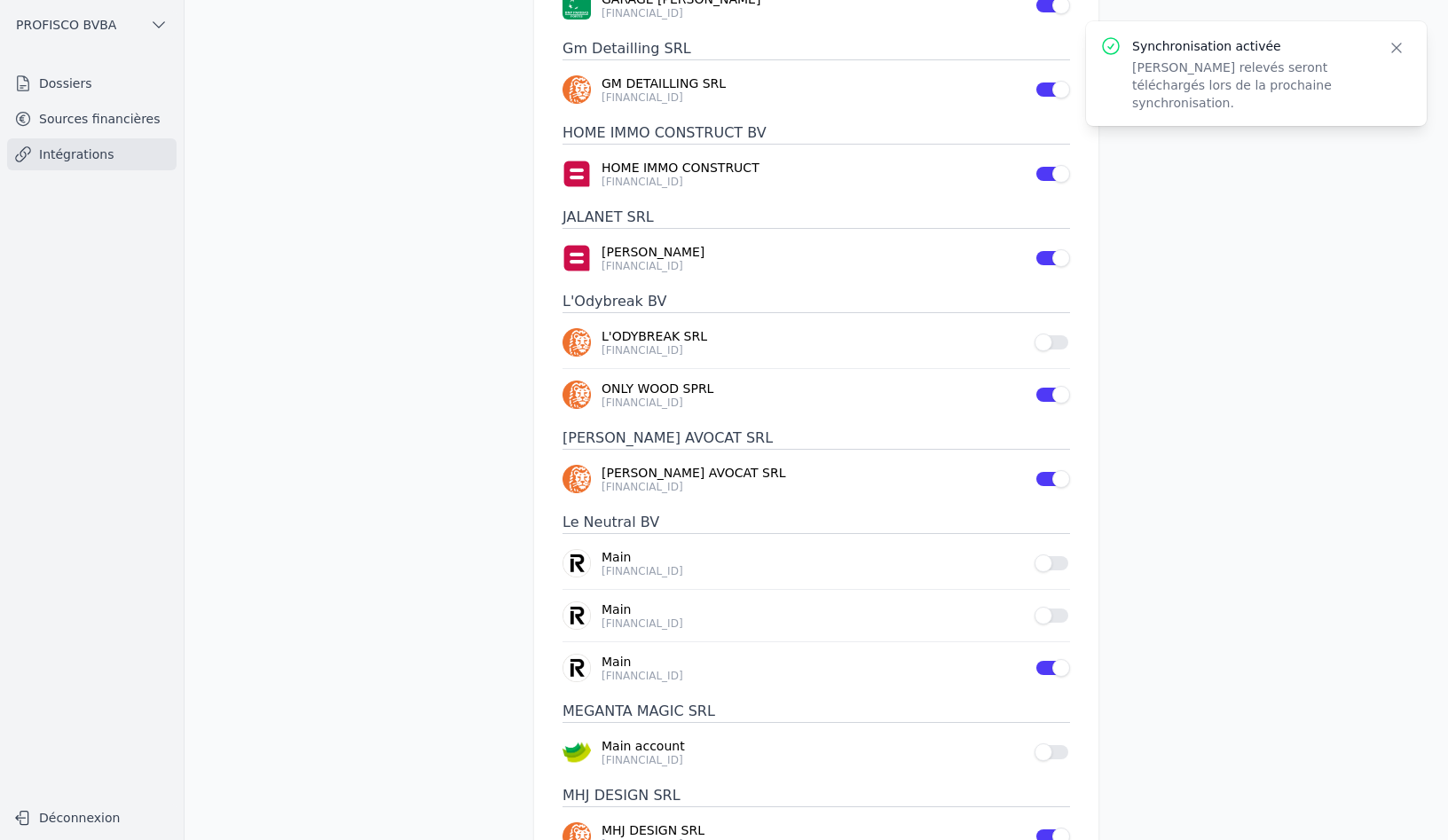
click at [1045, 334] on button "Use setting" at bounding box center [1052, 343] width 35 height 18
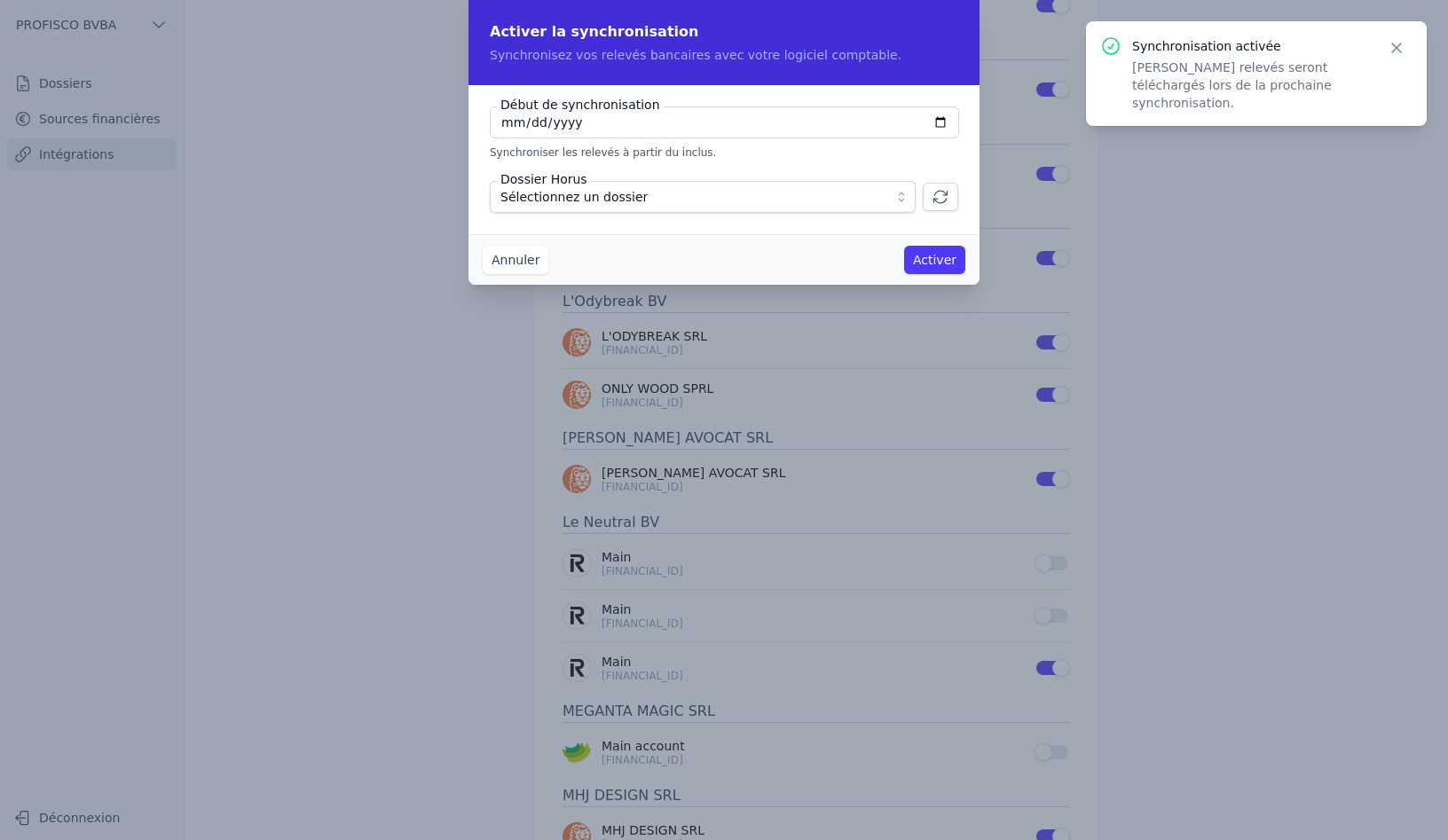
type input "2025-08-01"
type input "2025-01-01"
click at [638, 205] on span "Sélectionnez un dossier" at bounding box center [690, 197] width 380 height 22
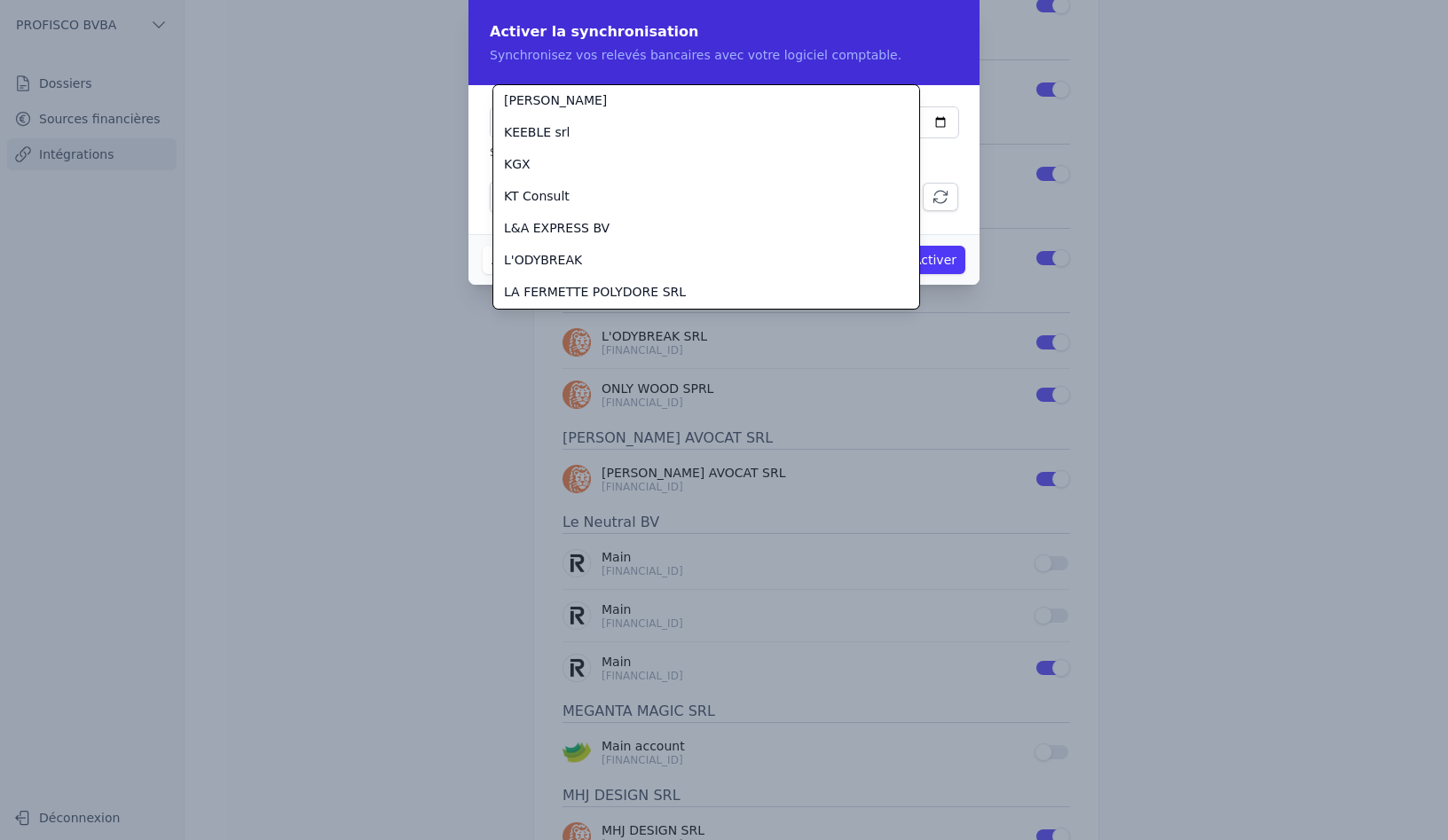
scroll to position [3006, 0]
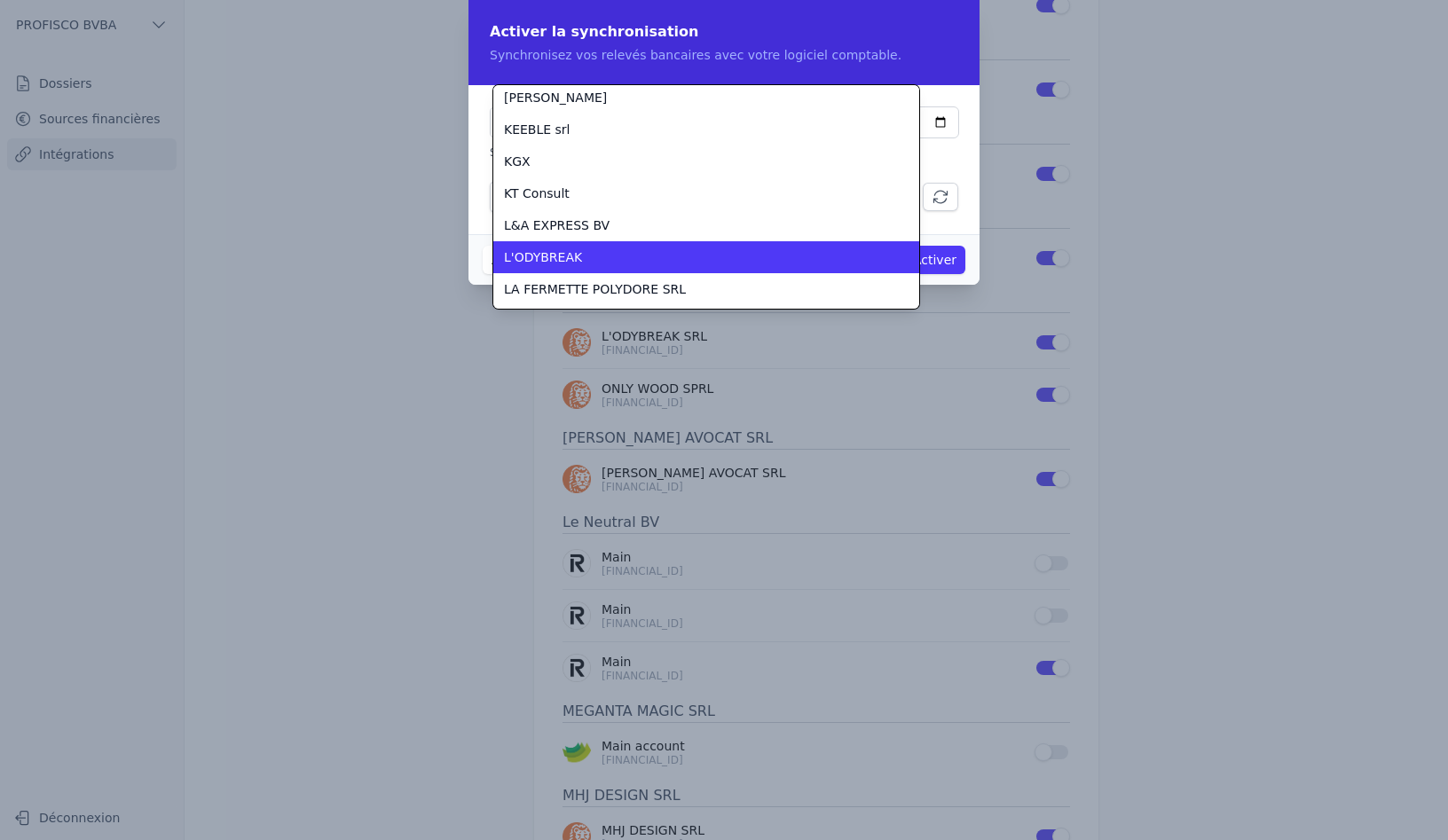
click at [581, 248] on li "L'ODYBREAK" at bounding box center [705, 257] width 426 height 32
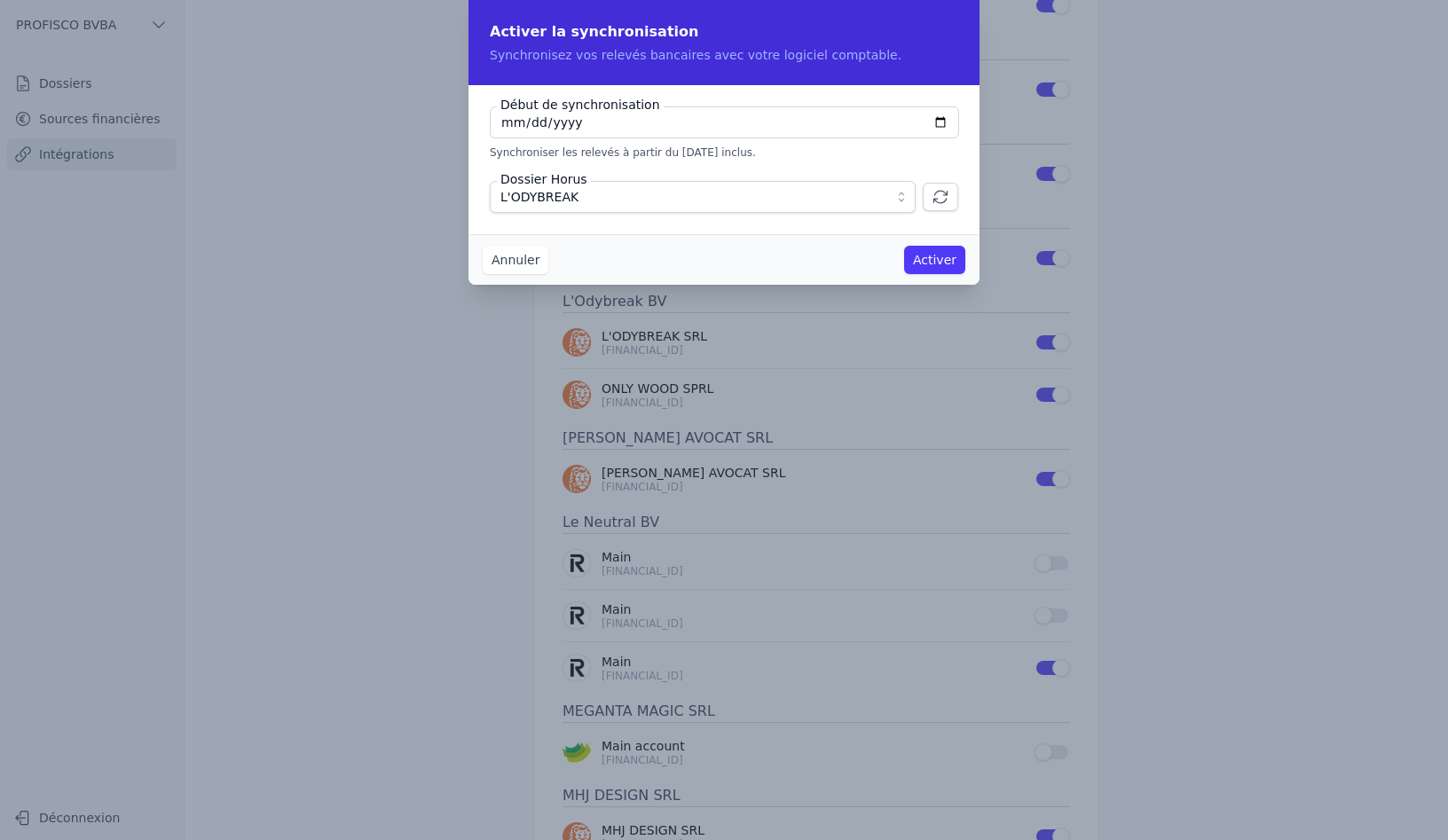
click at [942, 259] on button "Activer" at bounding box center [935, 260] width 62 height 28
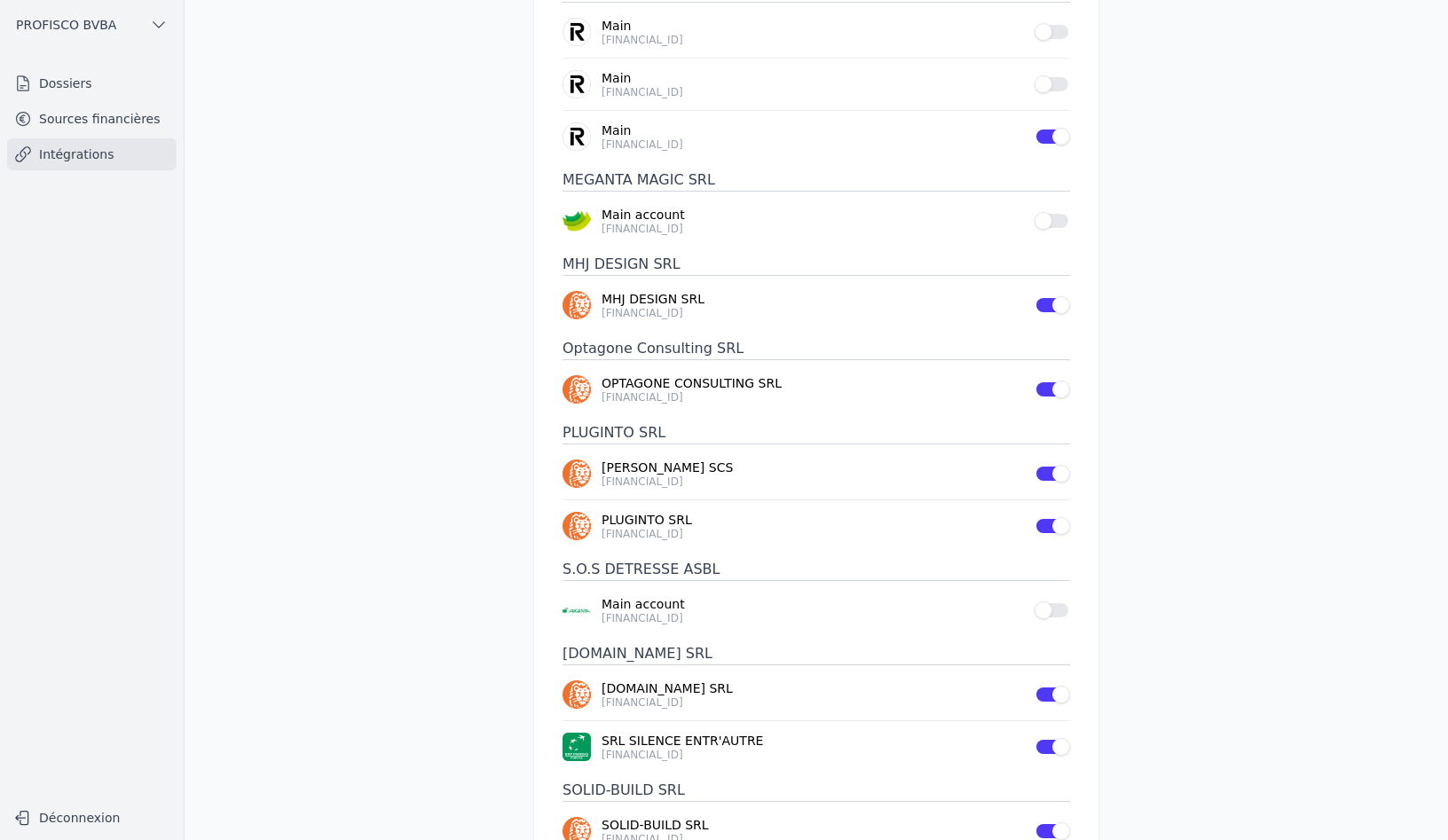
scroll to position [1597, 0]
click at [1052, 600] on button "Use setting" at bounding box center [1052, 609] width 35 height 18
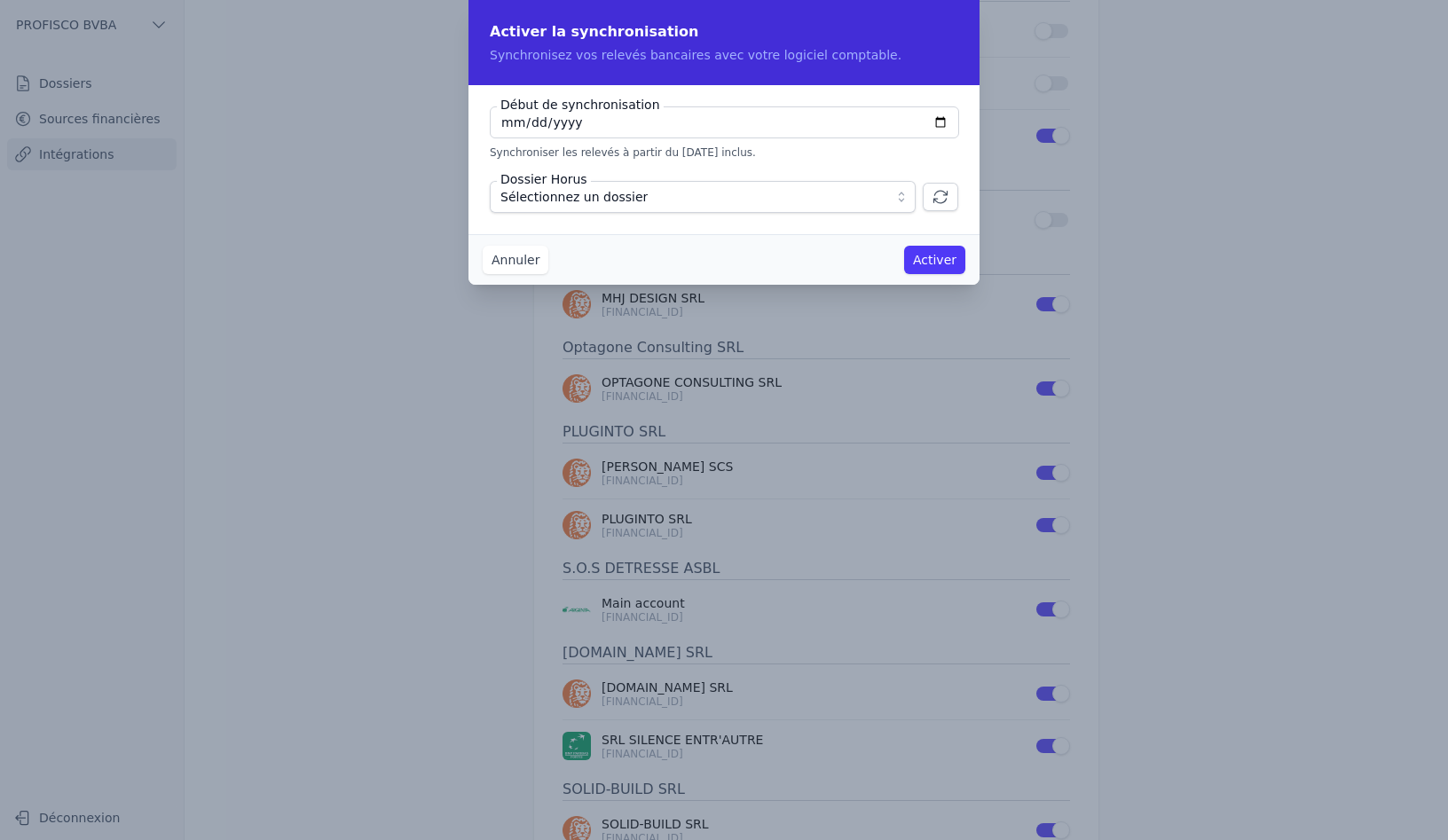
type input "2025-08-01"
type input "2024-01-01"
click at [640, 193] on span "Sélectionnez un dossier" at bounding box center [690, 197] width 380 height 22
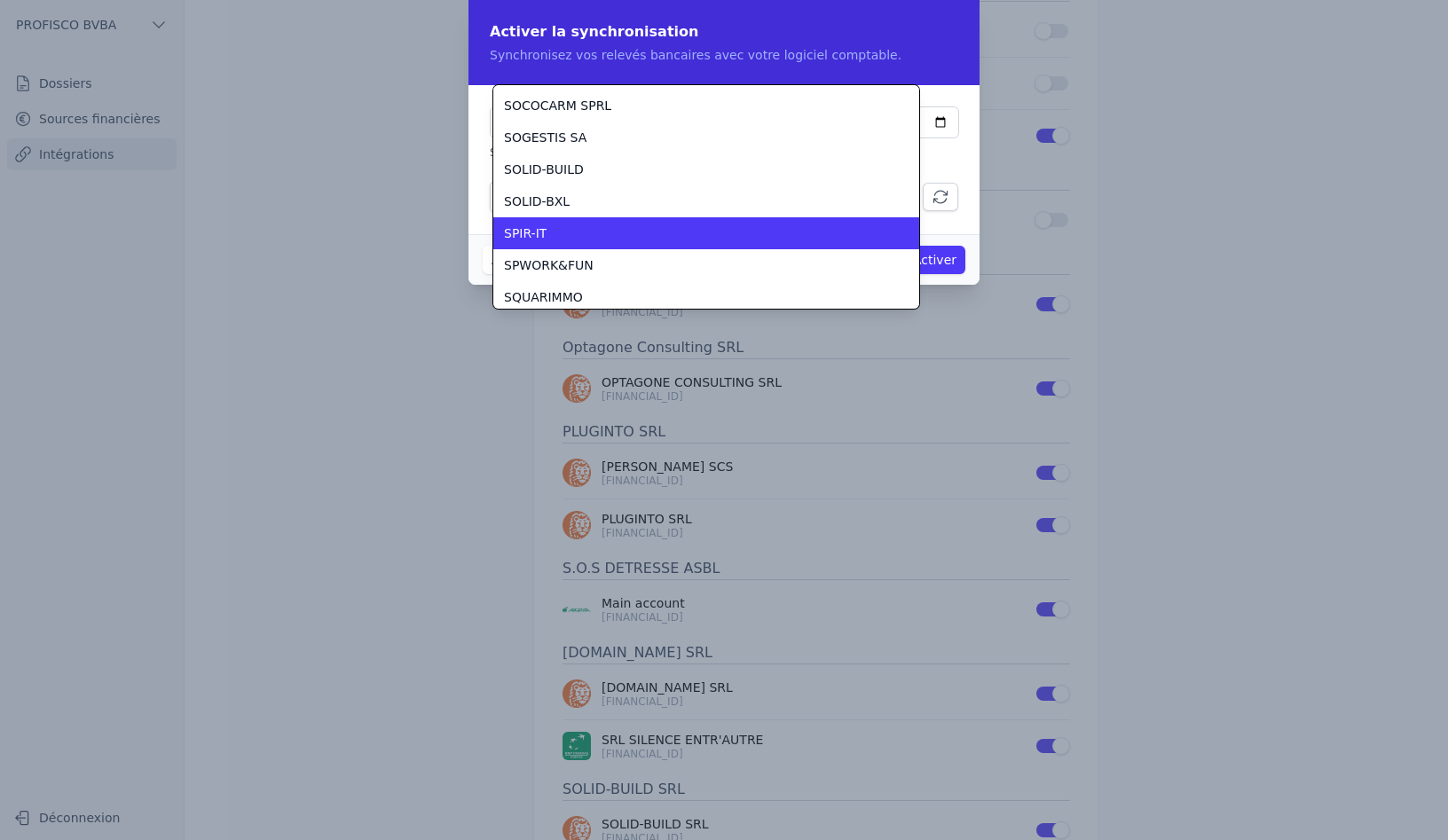
scroll to position [4935, 0]
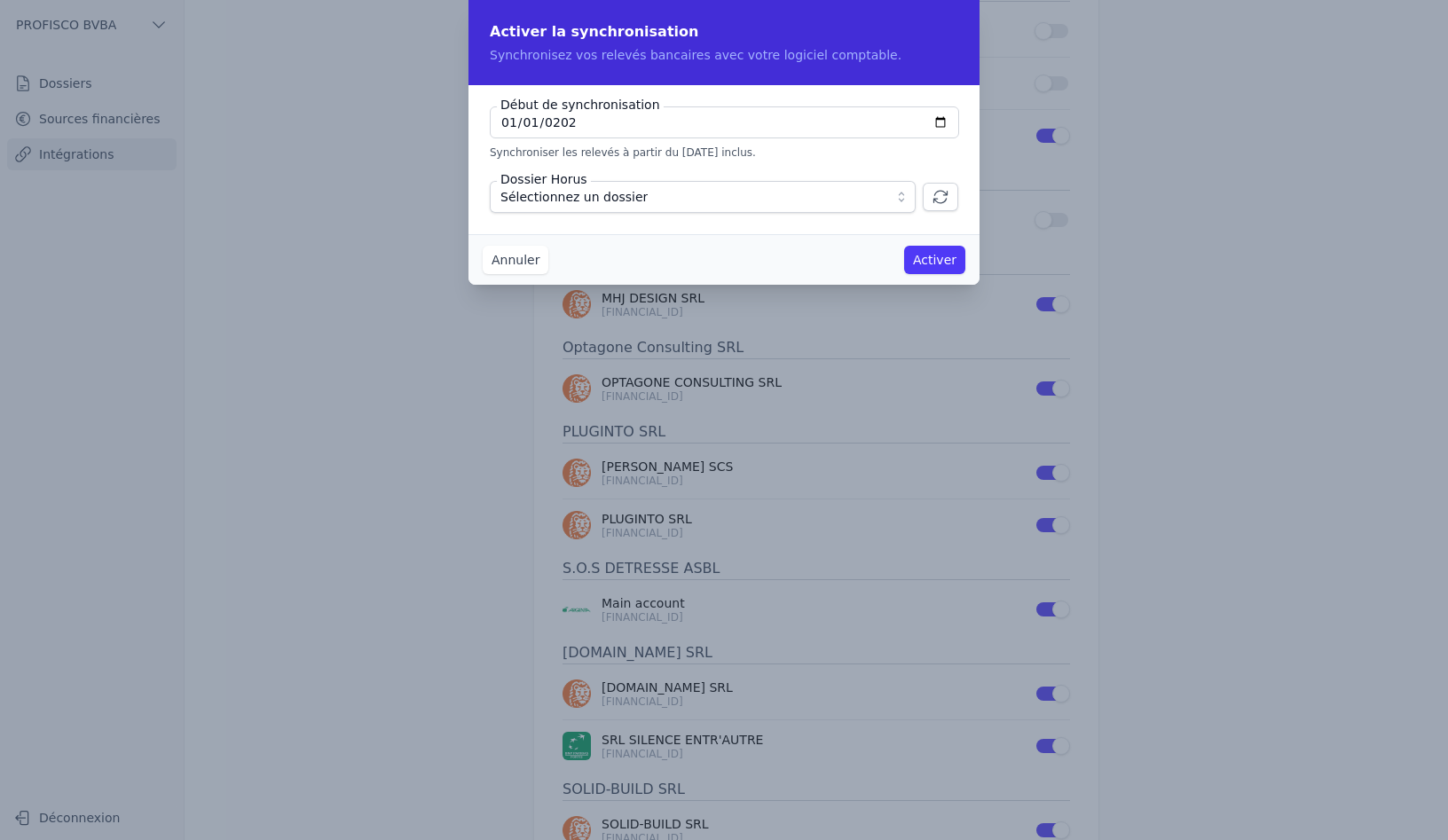
click at [525, 262] on button "Annuler" at bounding box center [516, 260] width 66 height 28
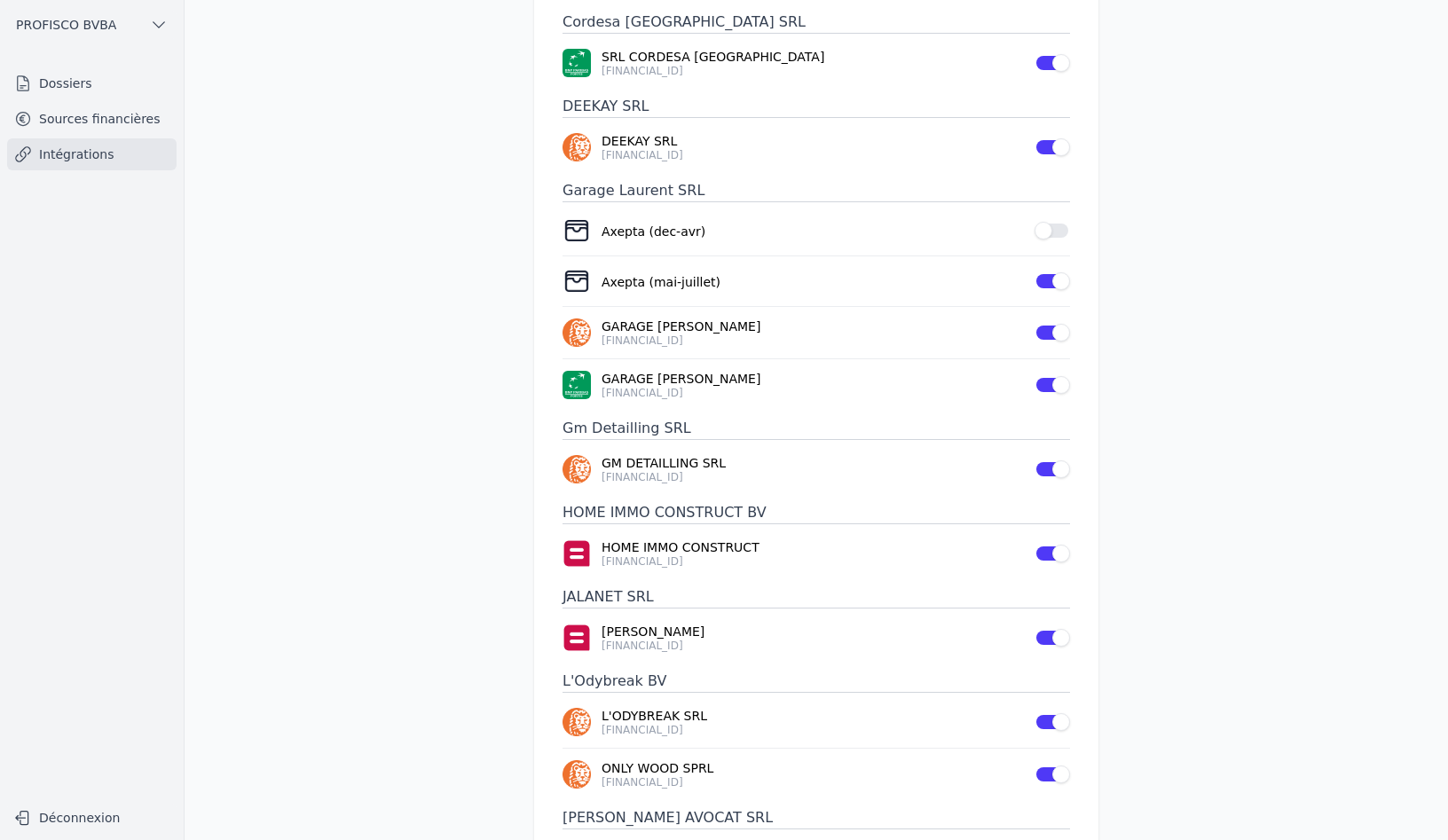
scroll to position [354, 0]
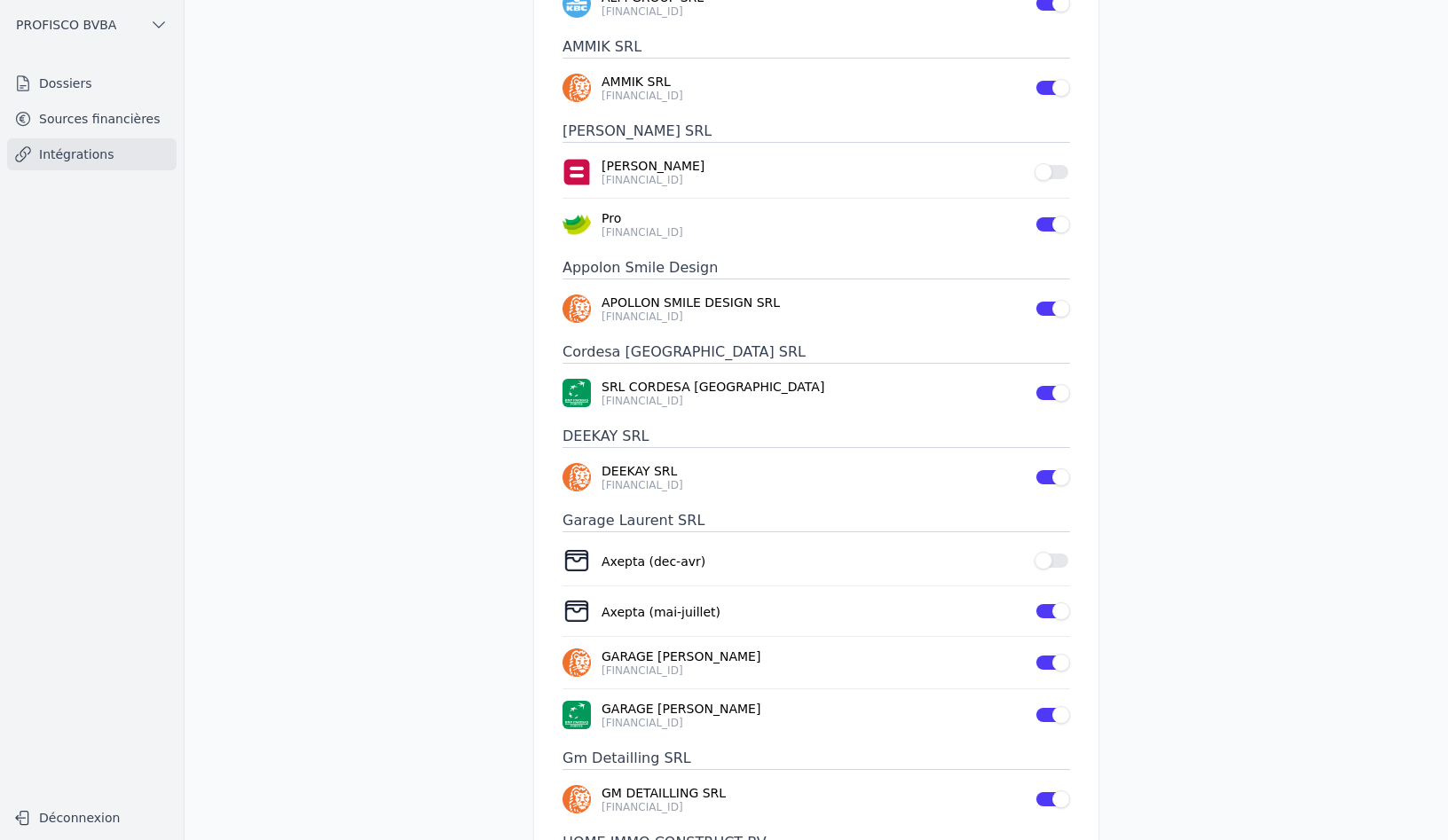
click at [115, 114] on link "Sources financières" at bounding box center [91, 118] width 169 height 32
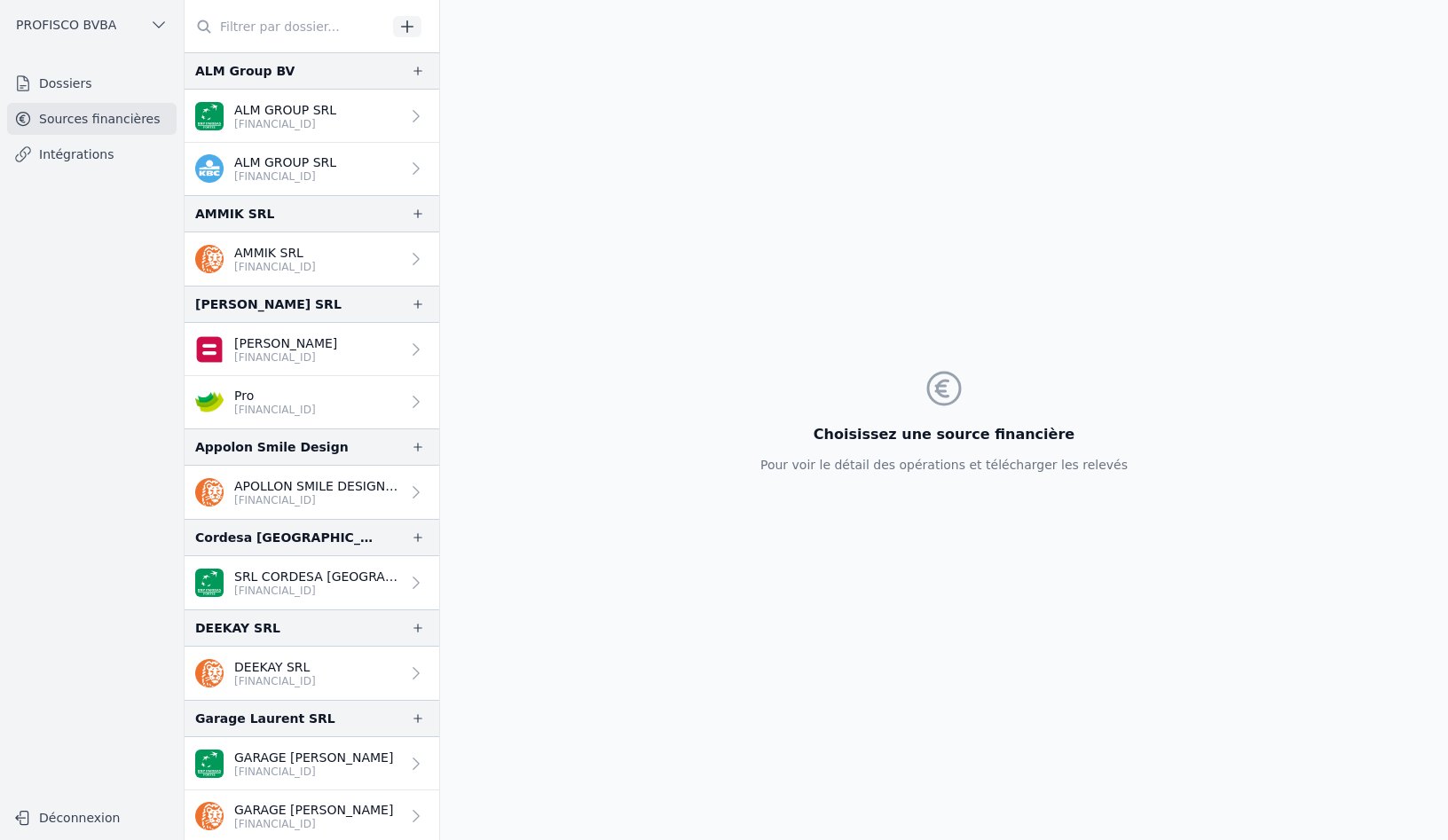
click at [430, 44] on div at bounding box center [312, 26] width 255 height 53
click at [71, 815] on button "Déconnexion" at bounding box center [91, 817] width 169 height 28
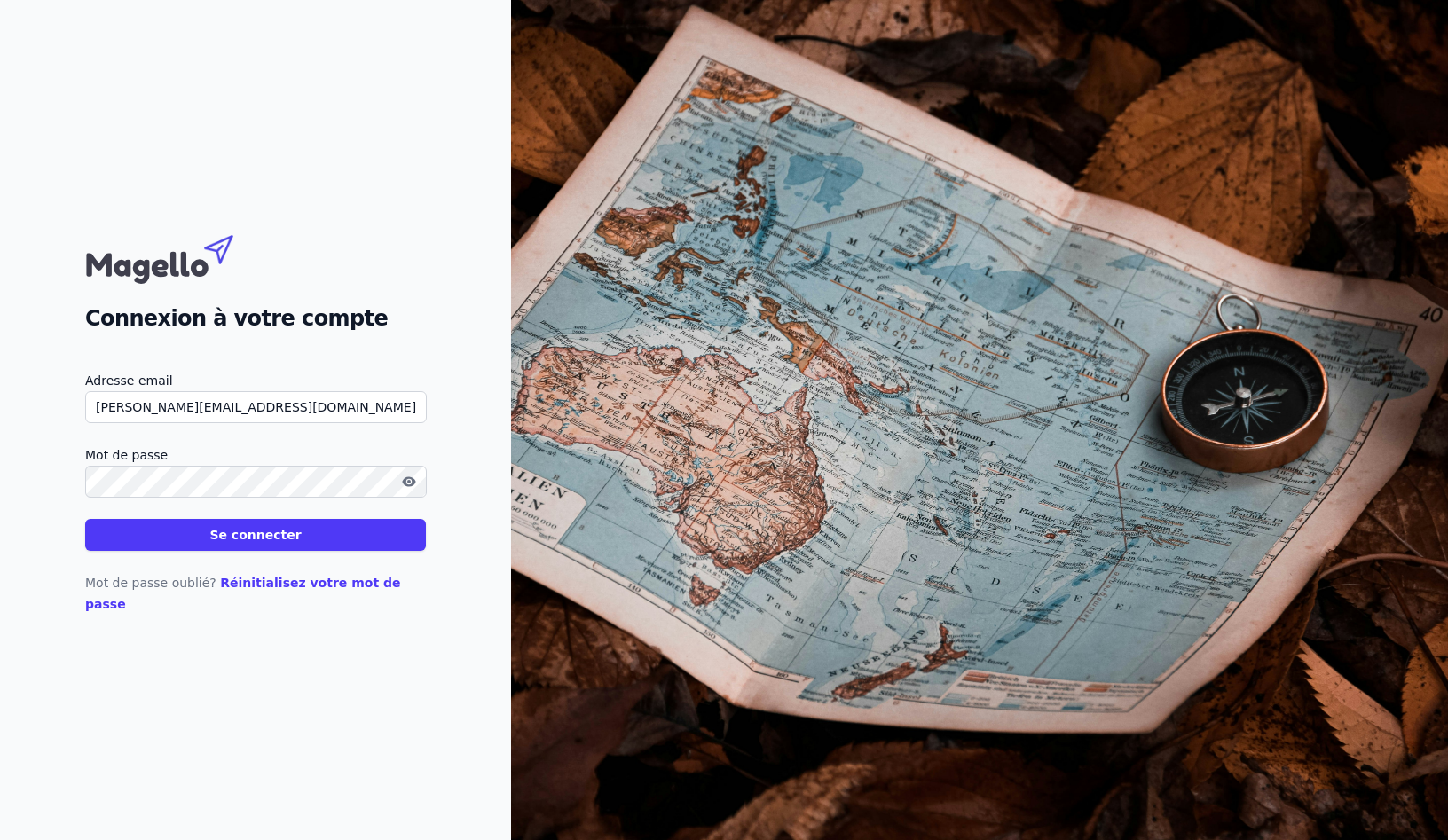
type input "[PERSON_NAME][EMAIL_ADDRESS][DOMAIN_NAME]"
click at [85, 519] on button "Se connecter" at bounding box center [255, 534] width 341 height 32
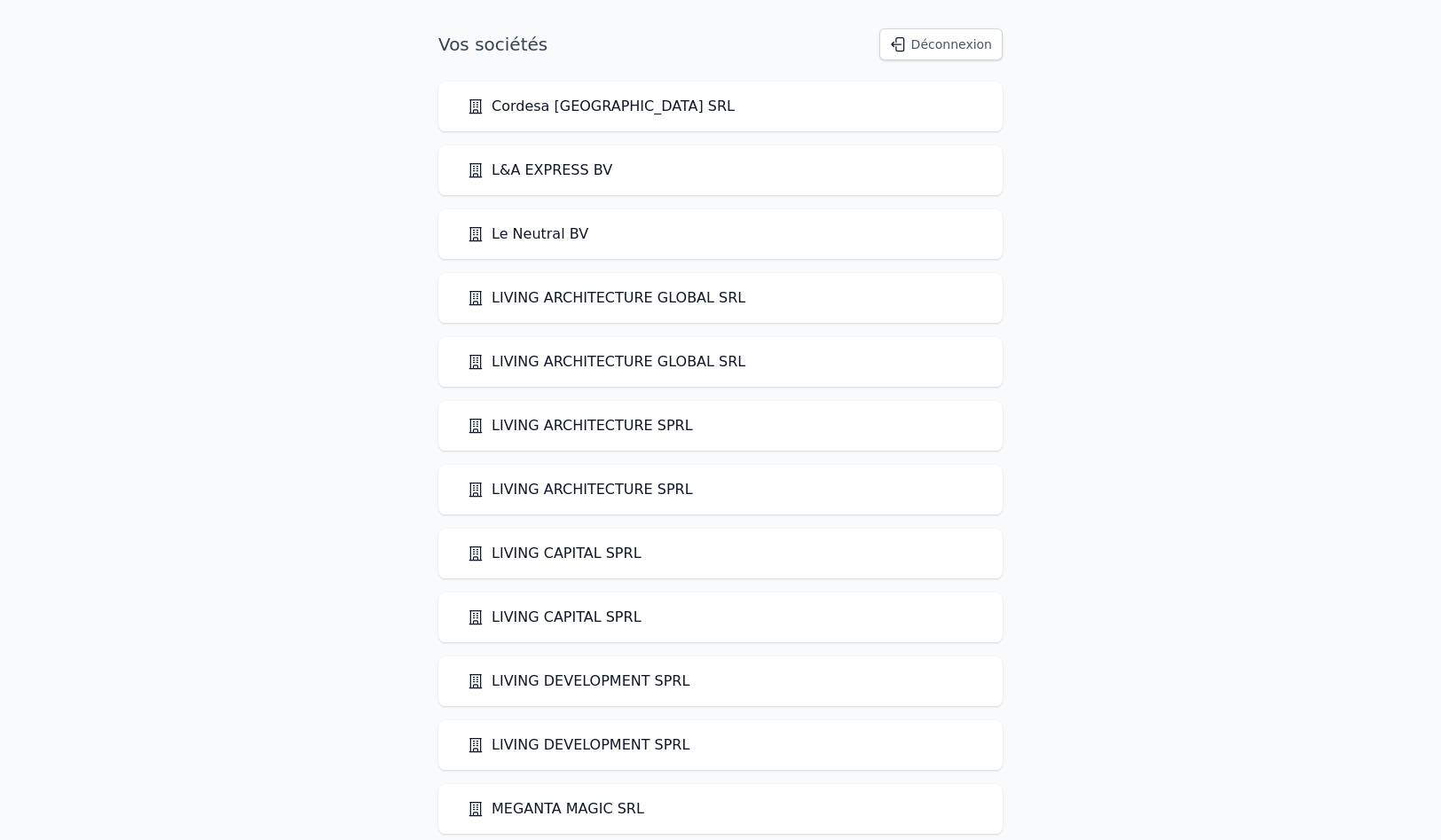
click at [624, 297] on link "LIVING ARCHITECTURE GLOBAL SRL" at bounding box center [606, 298] width 279 height 22
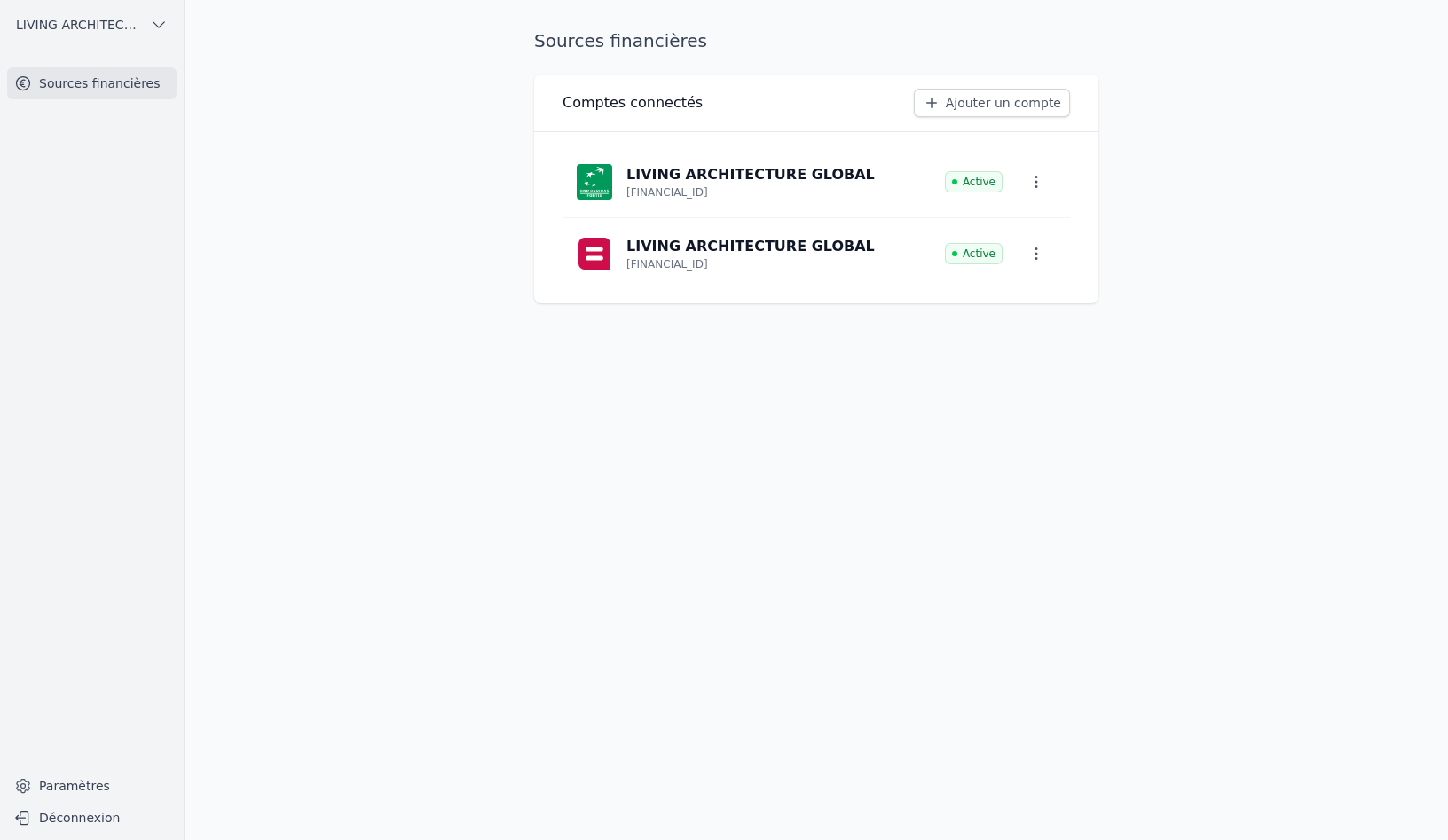
click at [96, 810] on button "Déconnexion" at bounding box center [91, 817] width 169 height 28
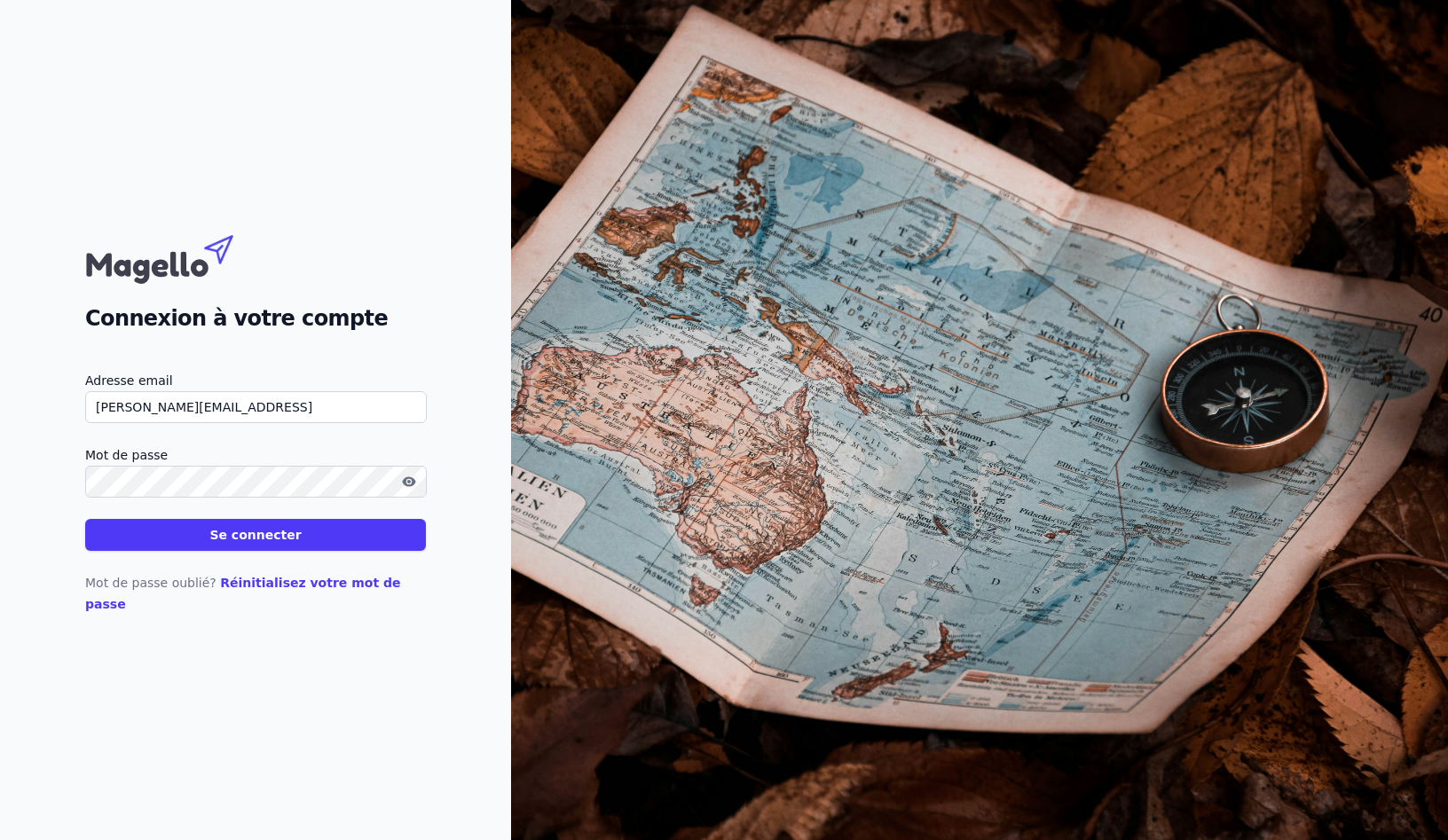
click at [85, 519] on button "Se connecter" at bounding box center [255, 534] width 341 height 32
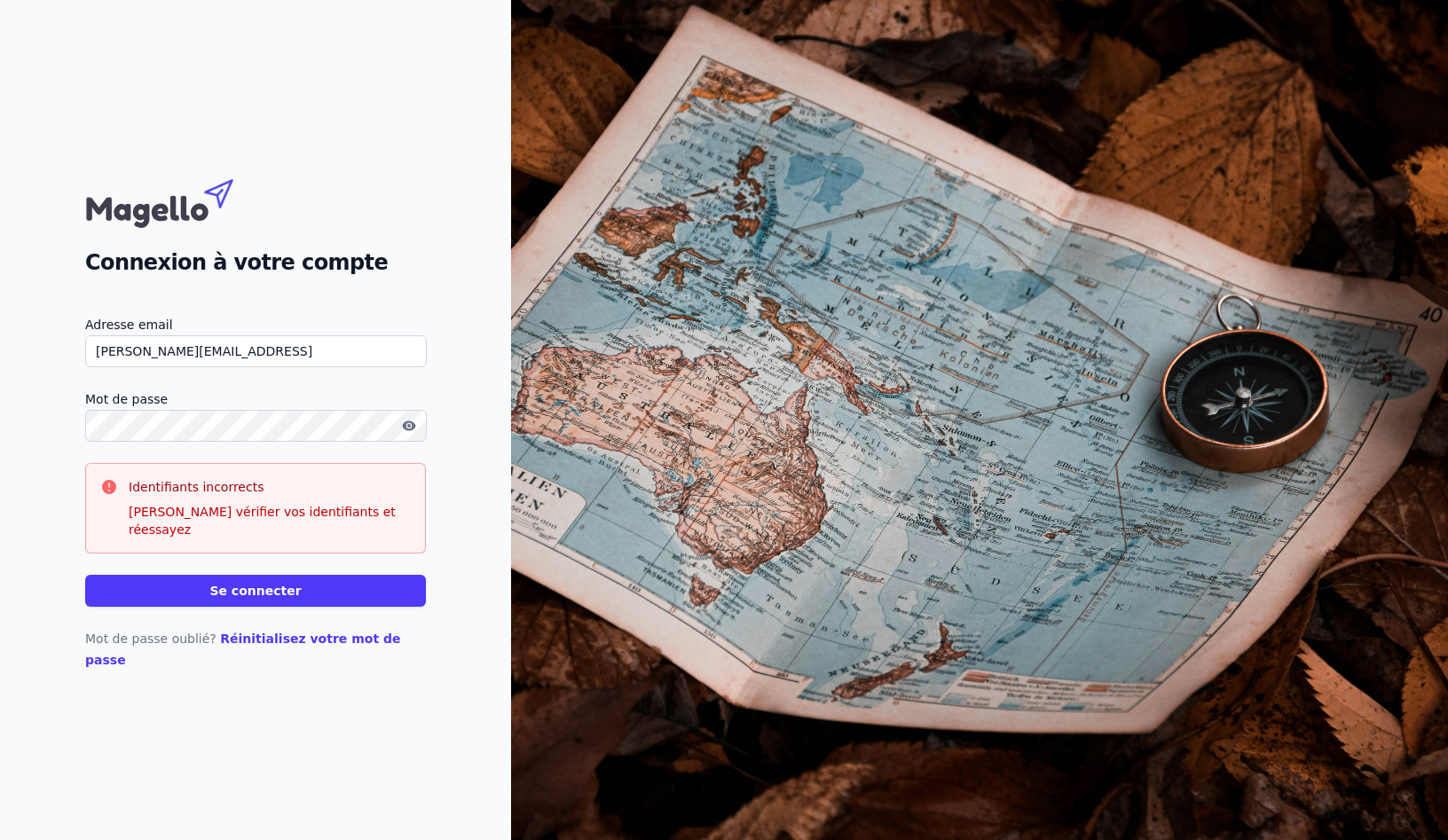
click at [55, 441] on div "Connexion à votre compte Adresse email julie@profisco.bbe Mot de passe Identifi…" at bounding box center [255, 420] width 511 height 840
drag, startPoint x: 225, startPoint y: 373, endPoint x: 22, endPoint y: 363, distance: 203.2
click at [22, 363] on div "Connexion à votre compte Adresse email julie@profisco.bbe Mot de passe Identifi…" at bounding box center [255, 420] width 511 height 840
type input "julie@profisco.be"
click at [279, 588] on button "Se connecter" at bounding box center [255, 590] width 341 height 32
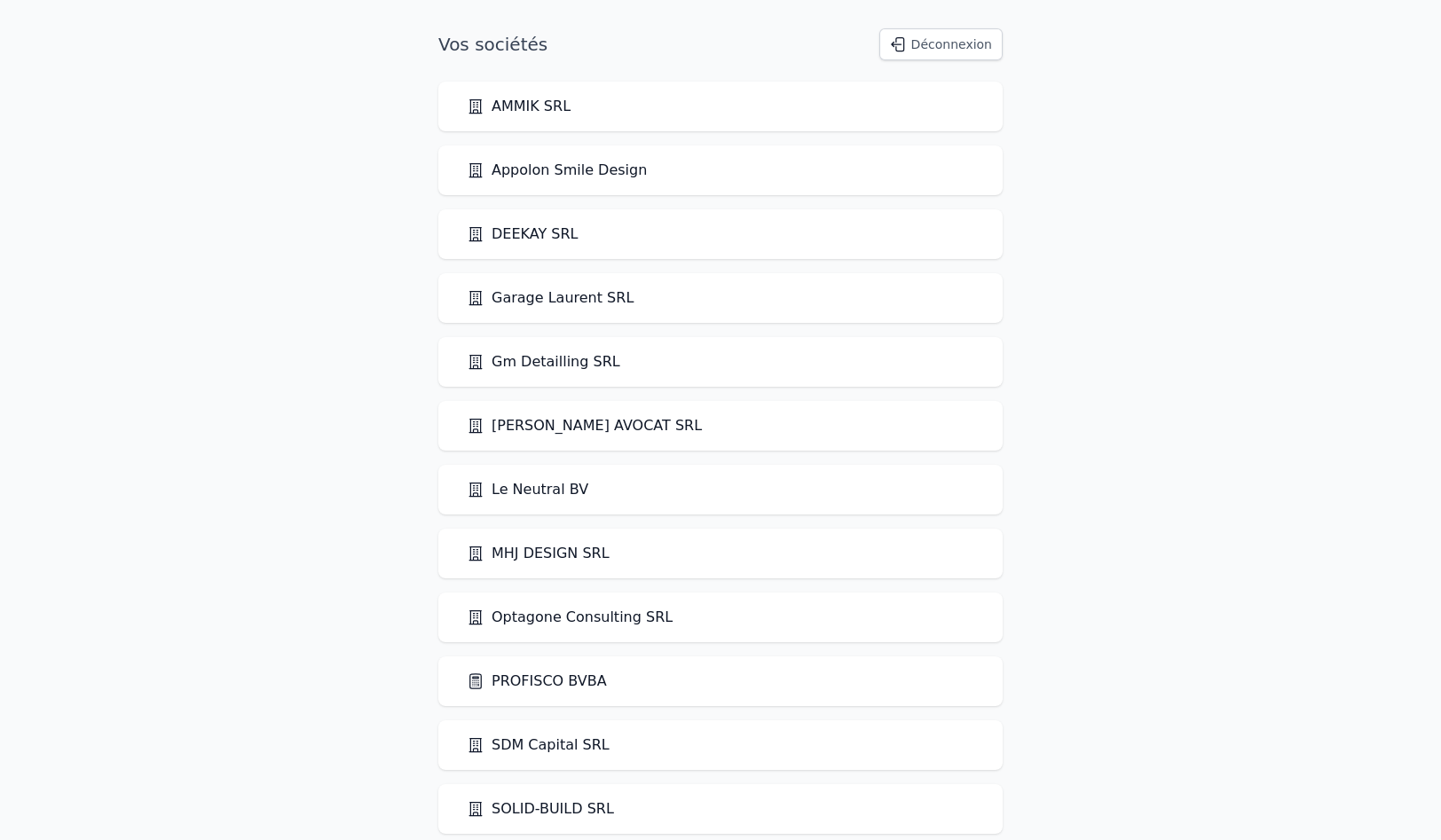
click at [540, 683] on link "PROFISCO BVBA" at bounding box center [536, 682] width 140 height 22
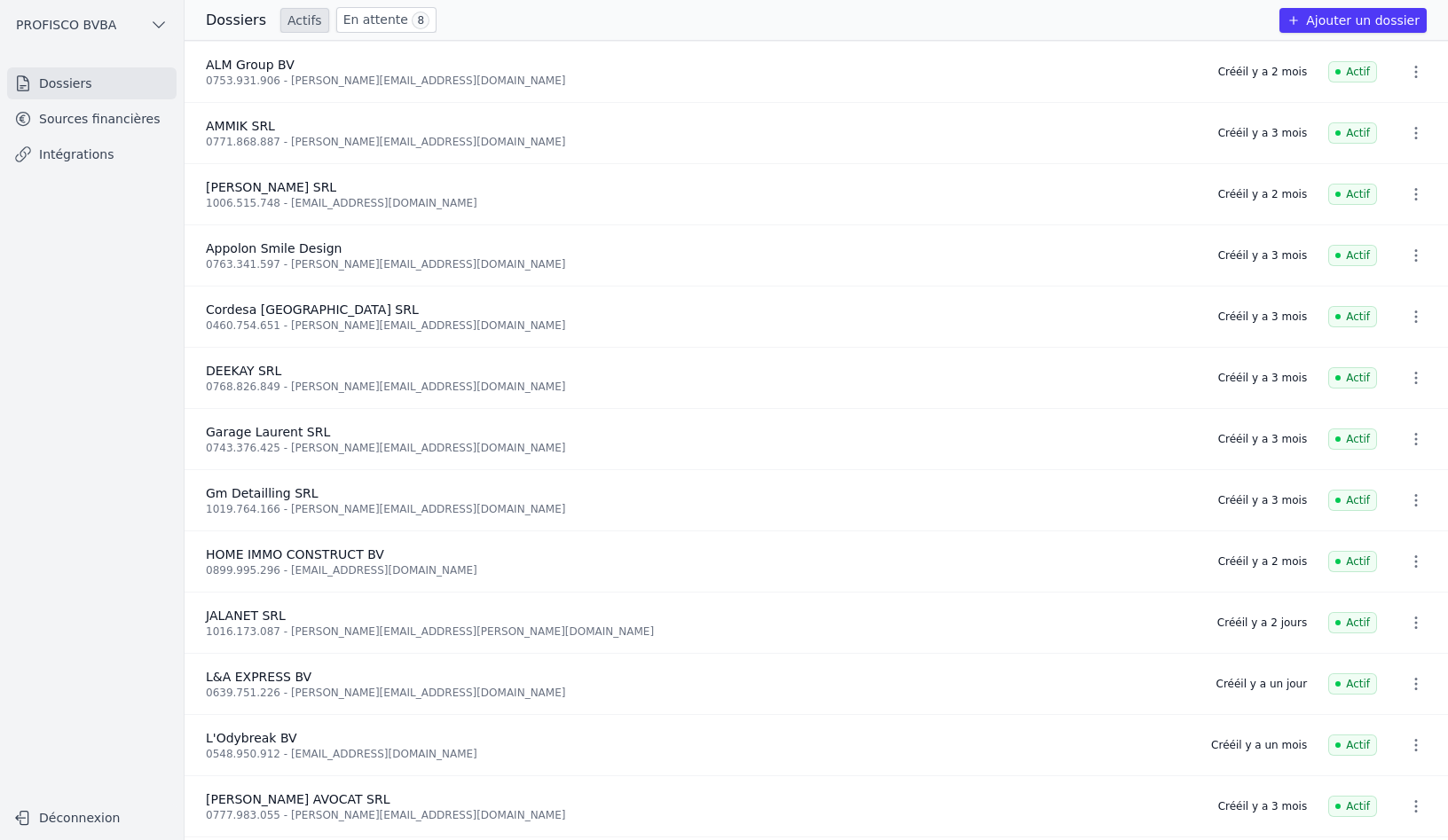
click at [96, 120] on link "Sources financières" at bounding box center [91, 118] width 169 height 32
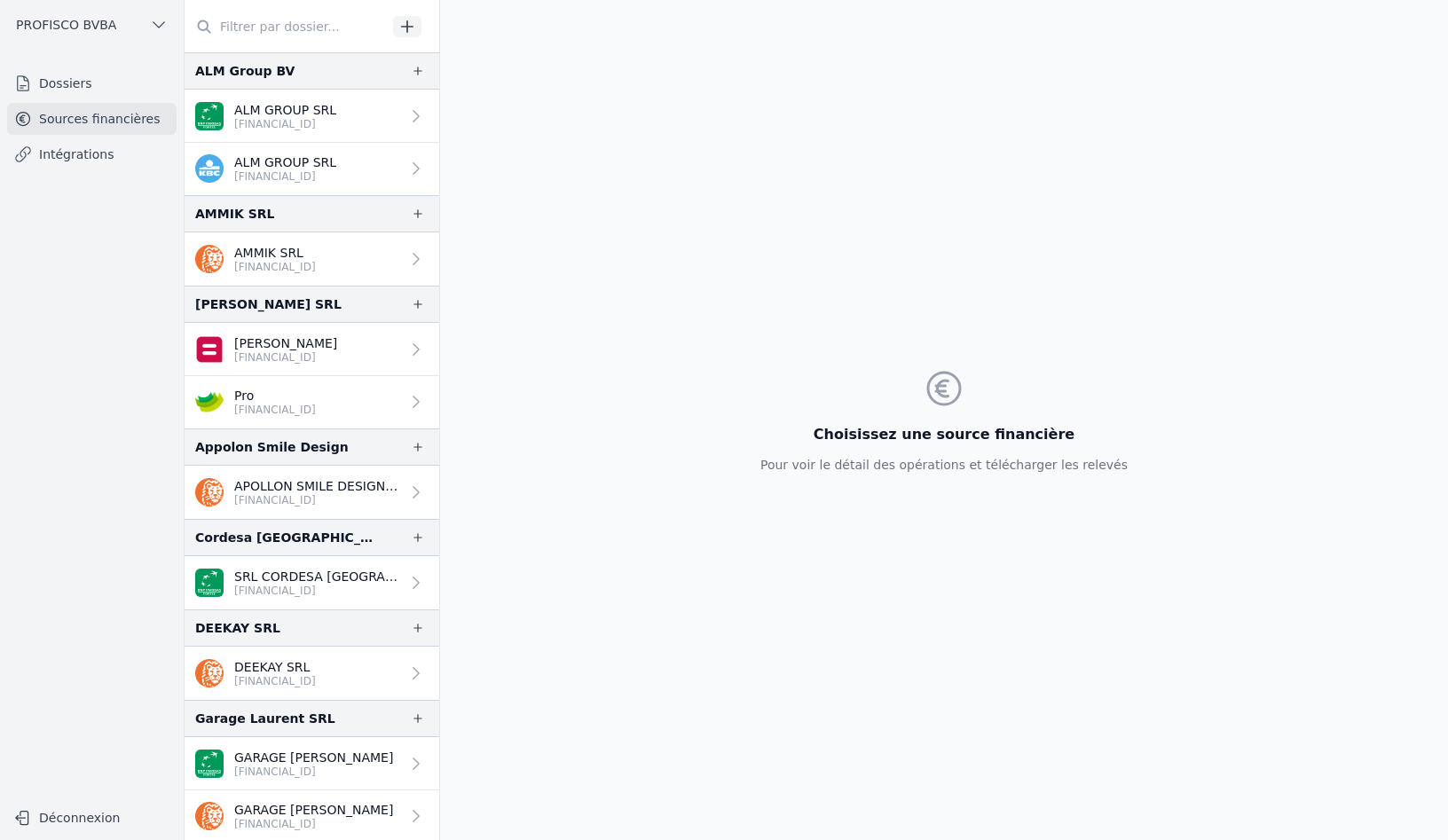
click at [81, 153] on link "Intégrations" at bounding box center [91, 154] width 169 height 32
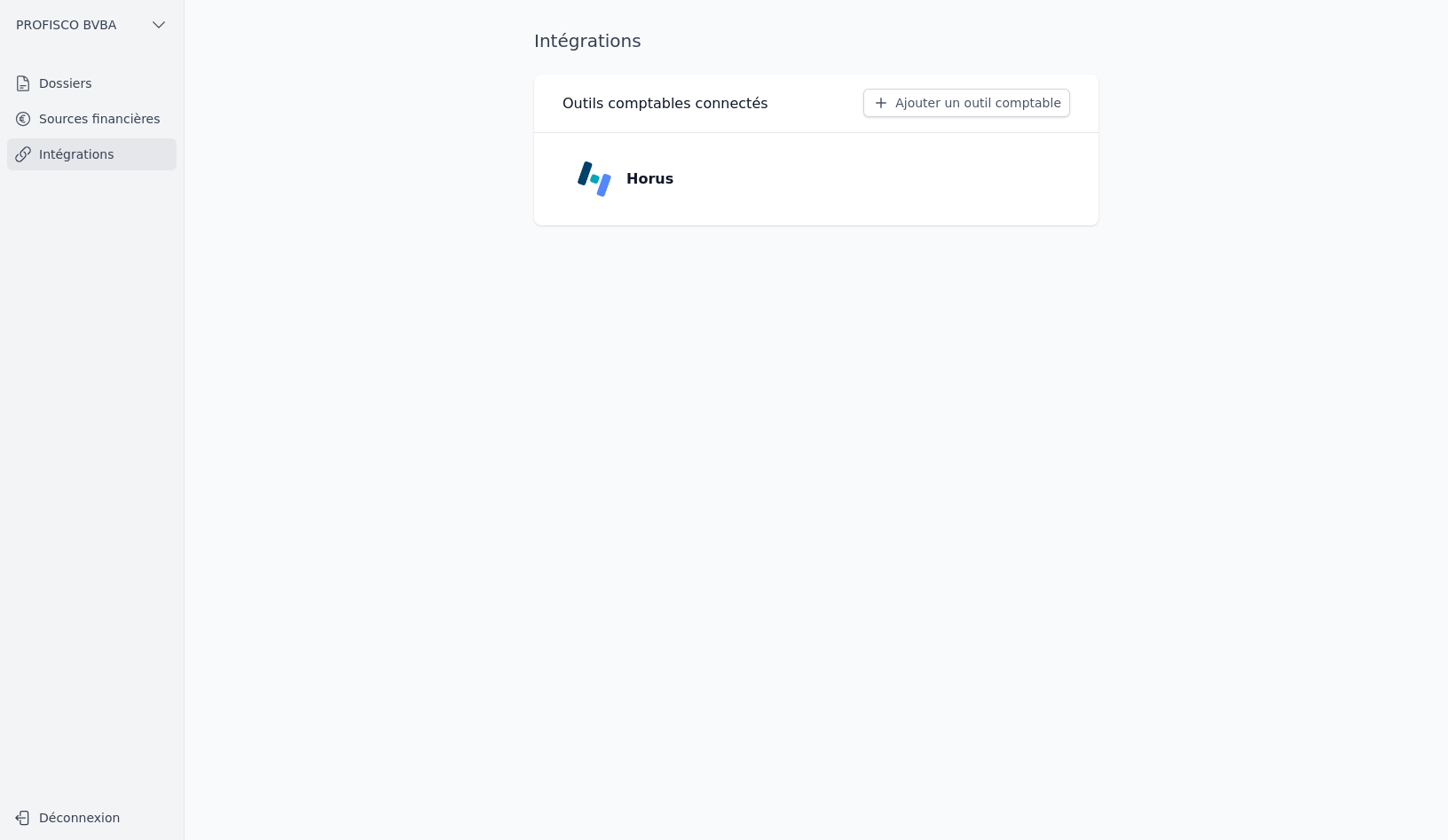
click at [630, 186] on p "Horus" at bounding box center [650, 179] width 47 height 22
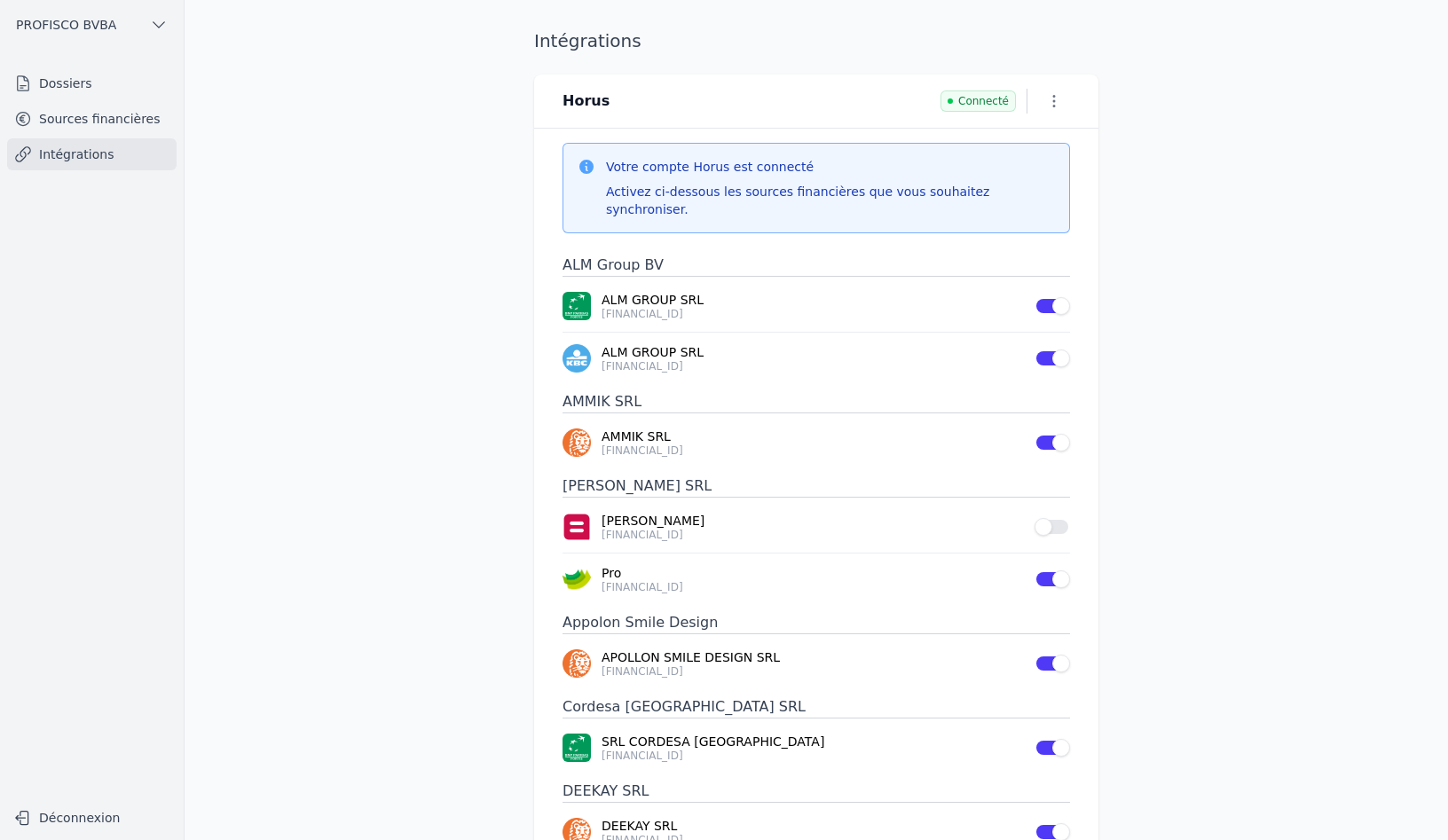
click at [72, 122] on link "Sources financières" at bounding box center [91, 118] width 169 height 32
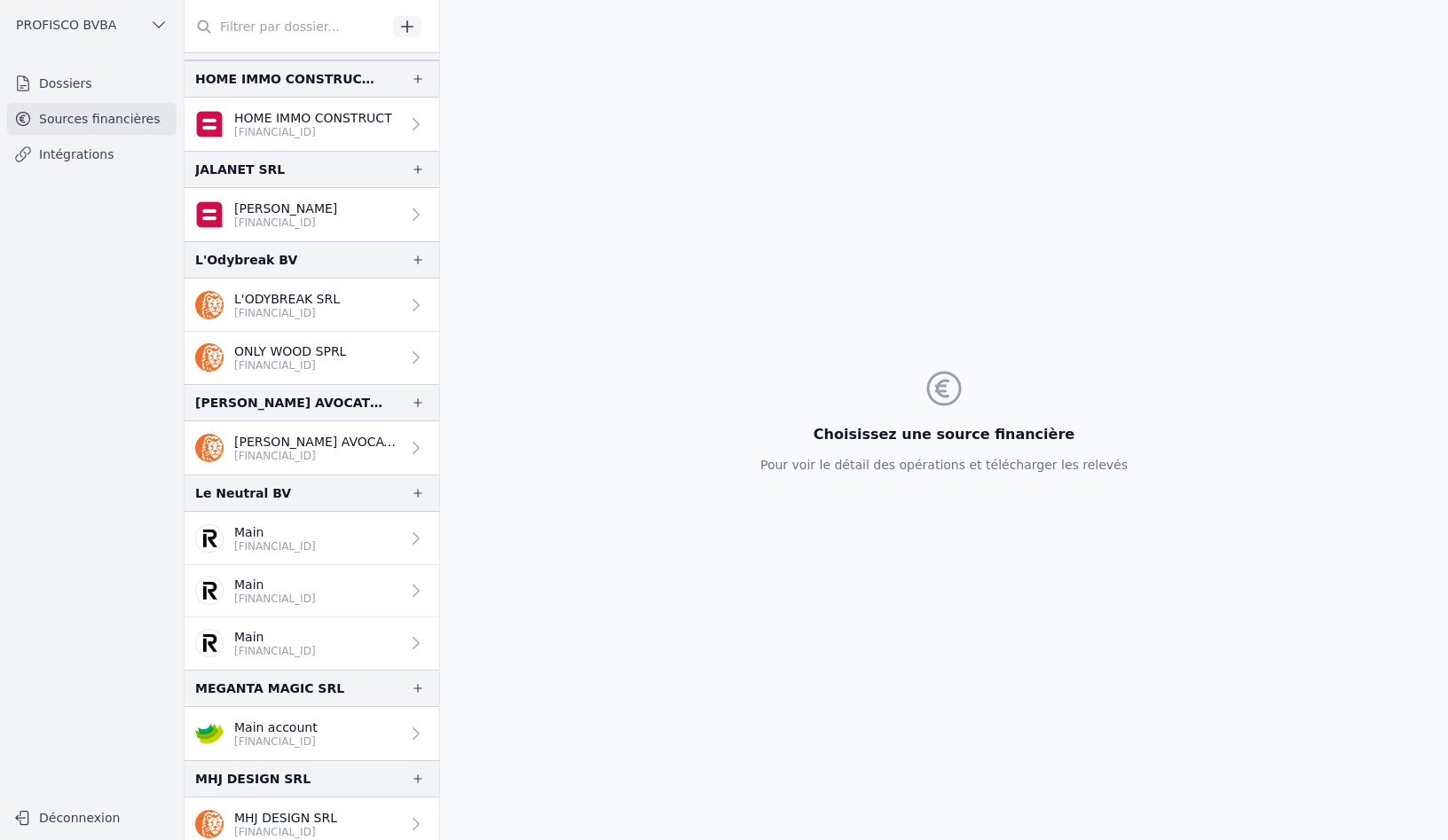
scroll to position [976, 0]
click at [84, 86] on link "Dossiers" at bounding box center [91, 83] width 169 height 32
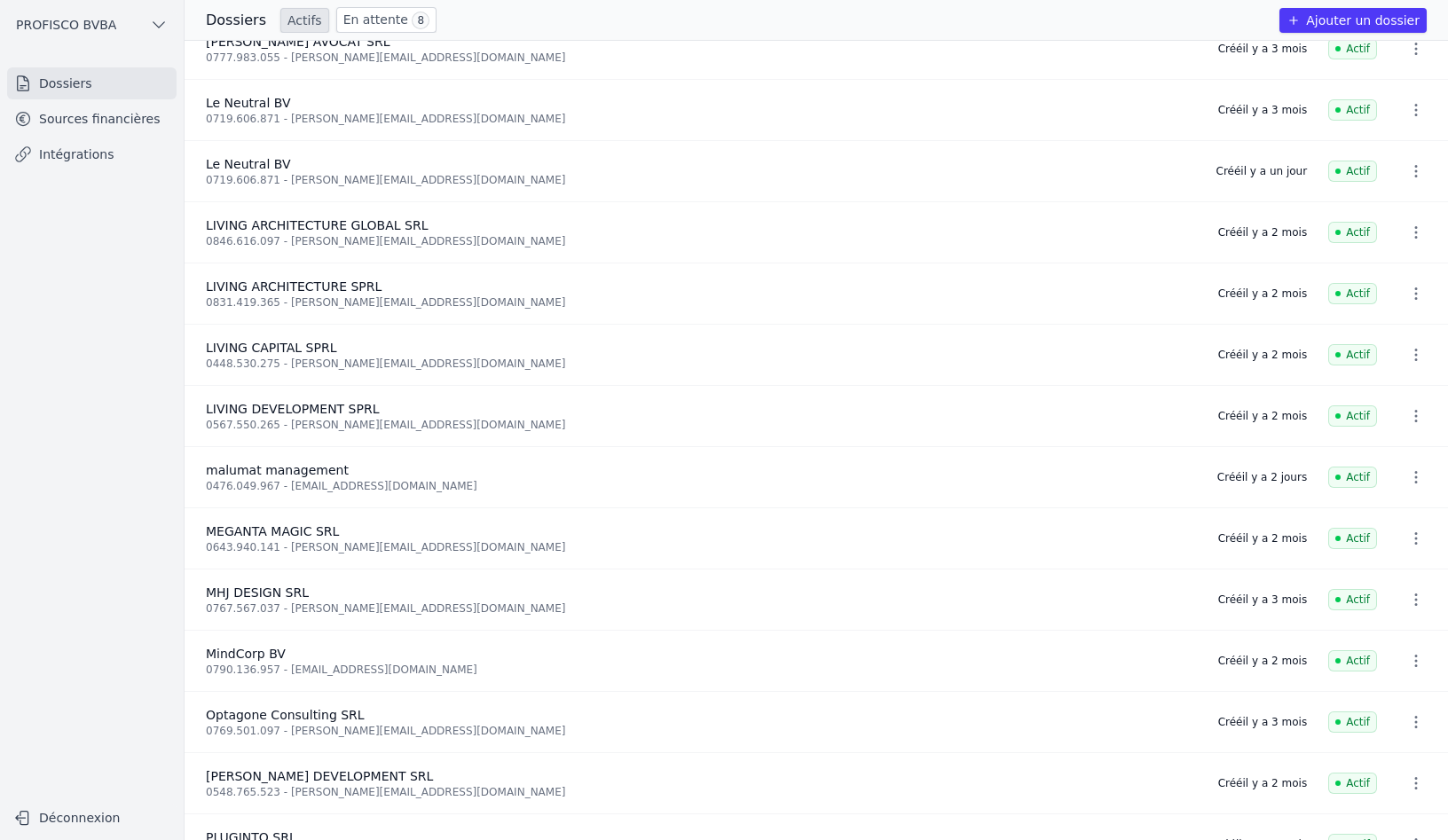
scroll to position [710, 0]
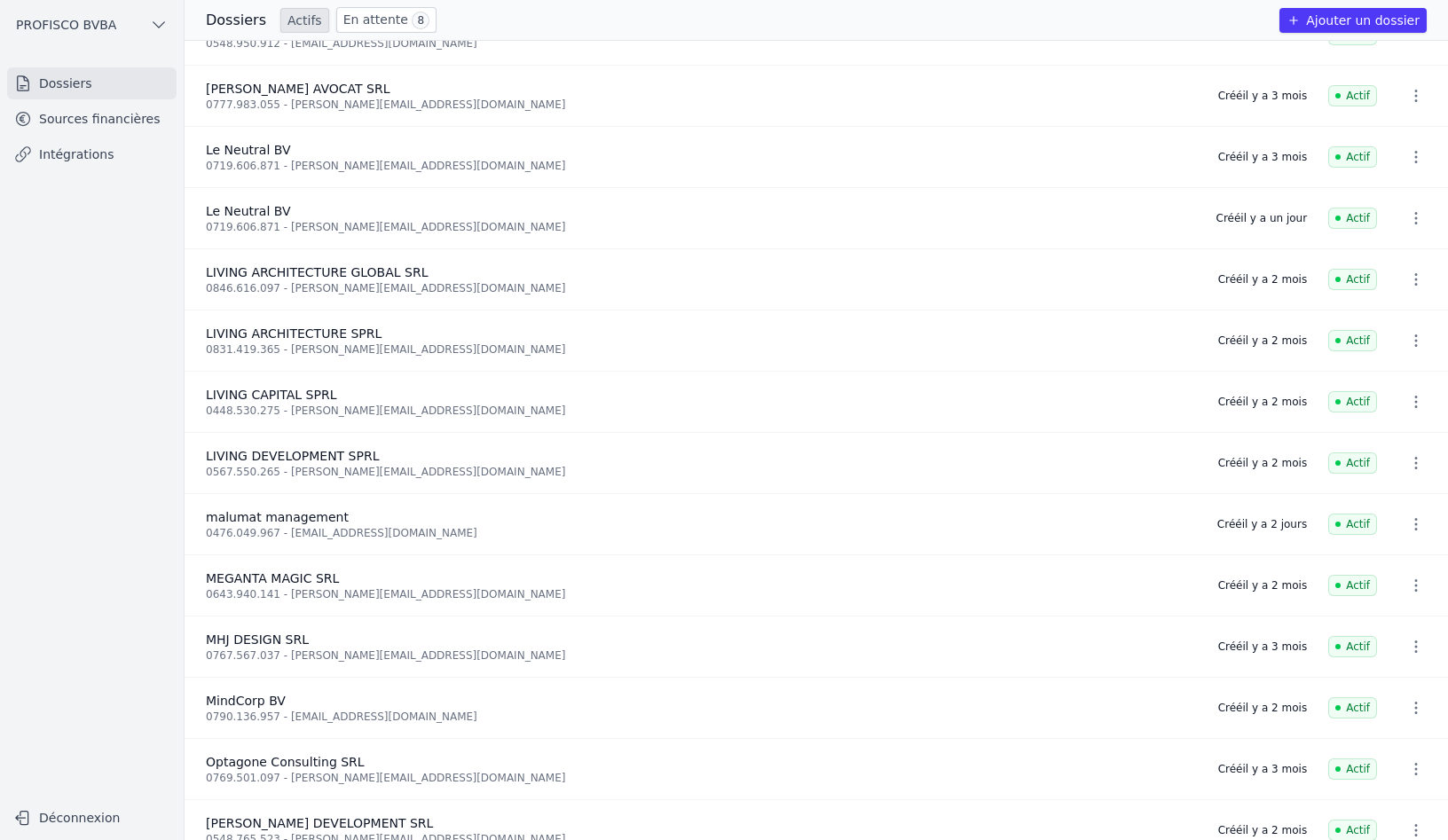
click at [121, 117] on link "Sources financières" at bounding box center [91, 118] width 169 height 32
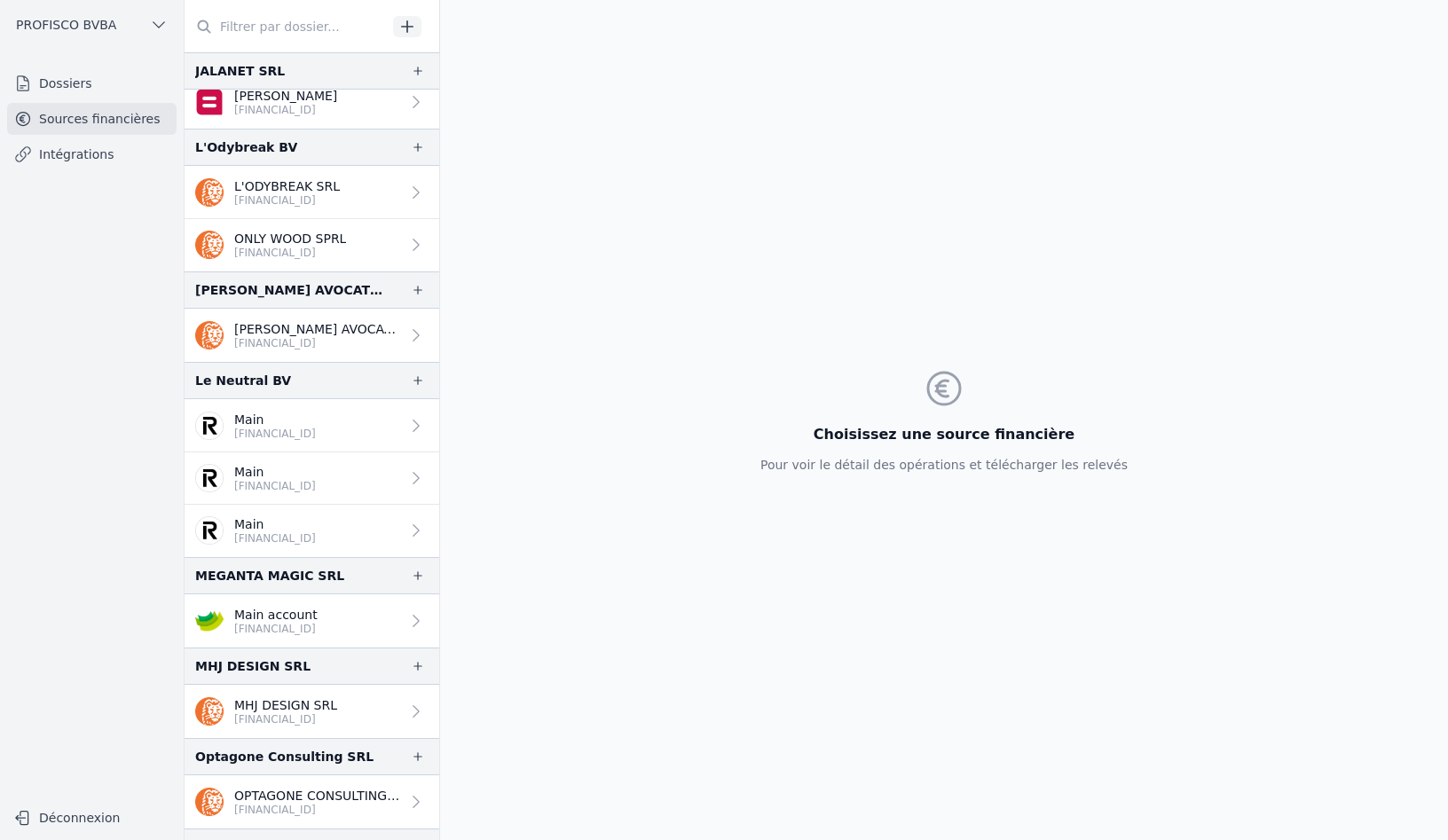
scroll to position [1064, 0]
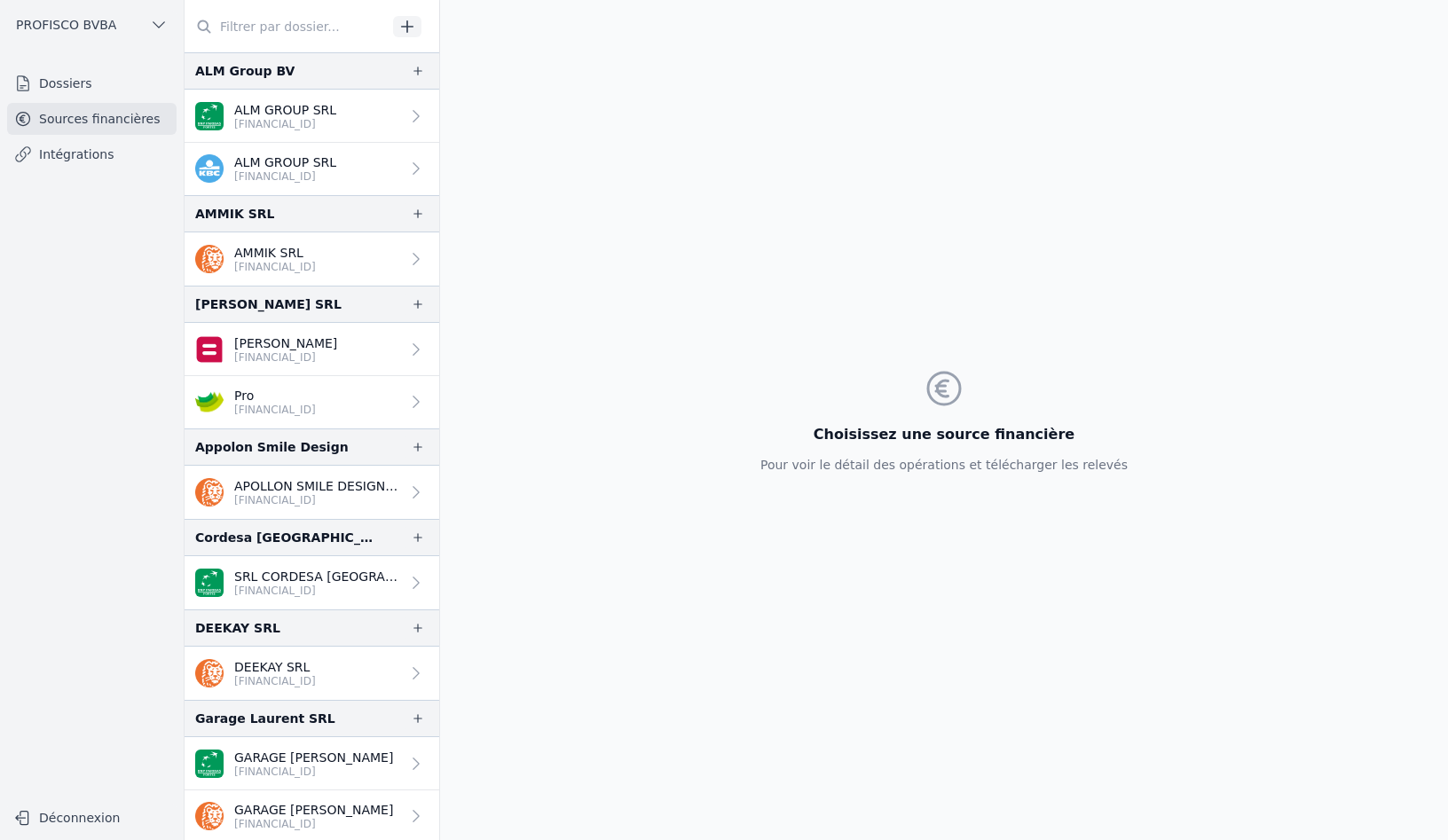
click at [73, 89] on link "Dossiers" at bounding box center [91, 83] width 169 height 32
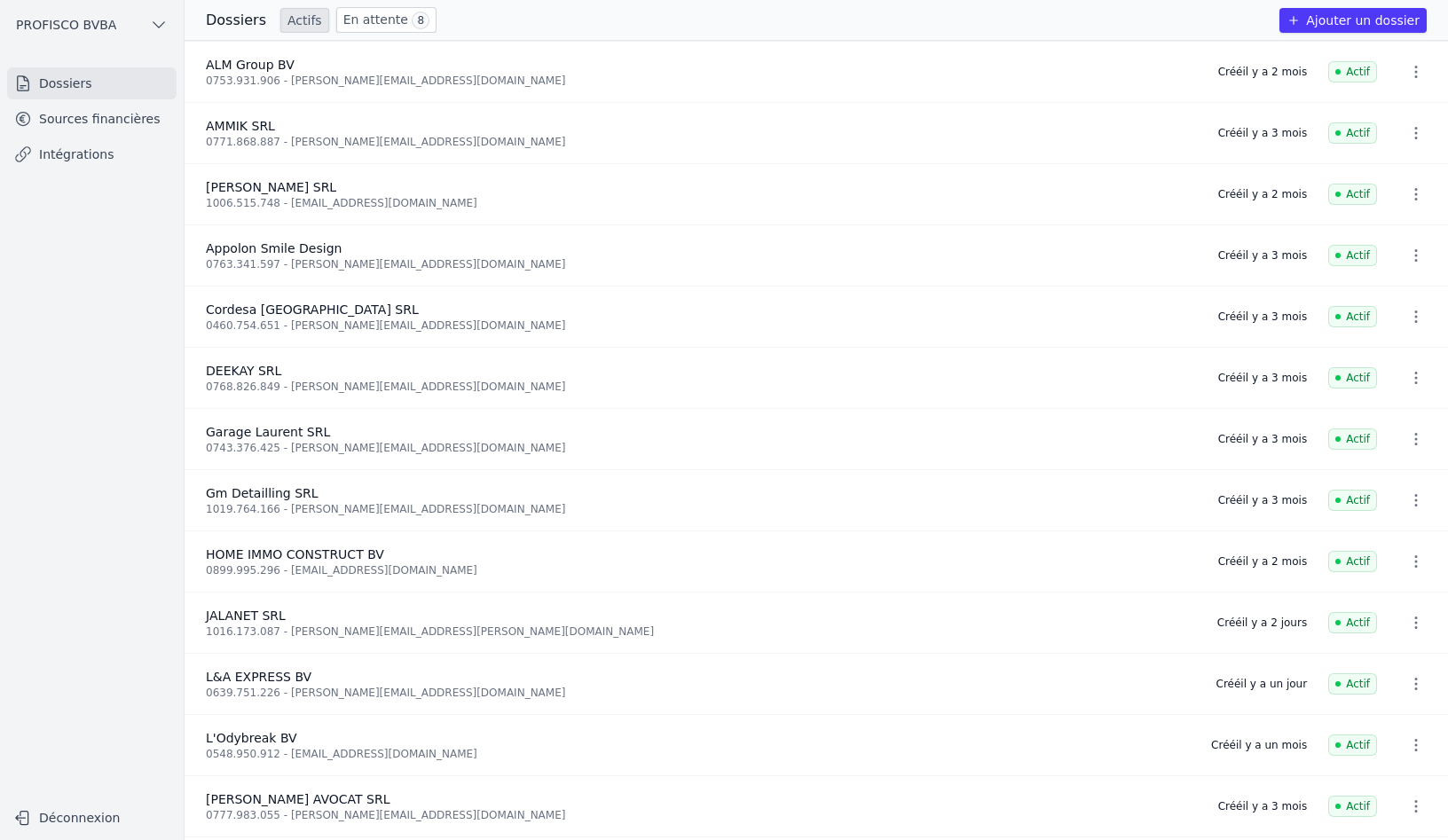
click at [371, 20] on link "En attente 8" at bounding box center [386, 20] width 100 height 25
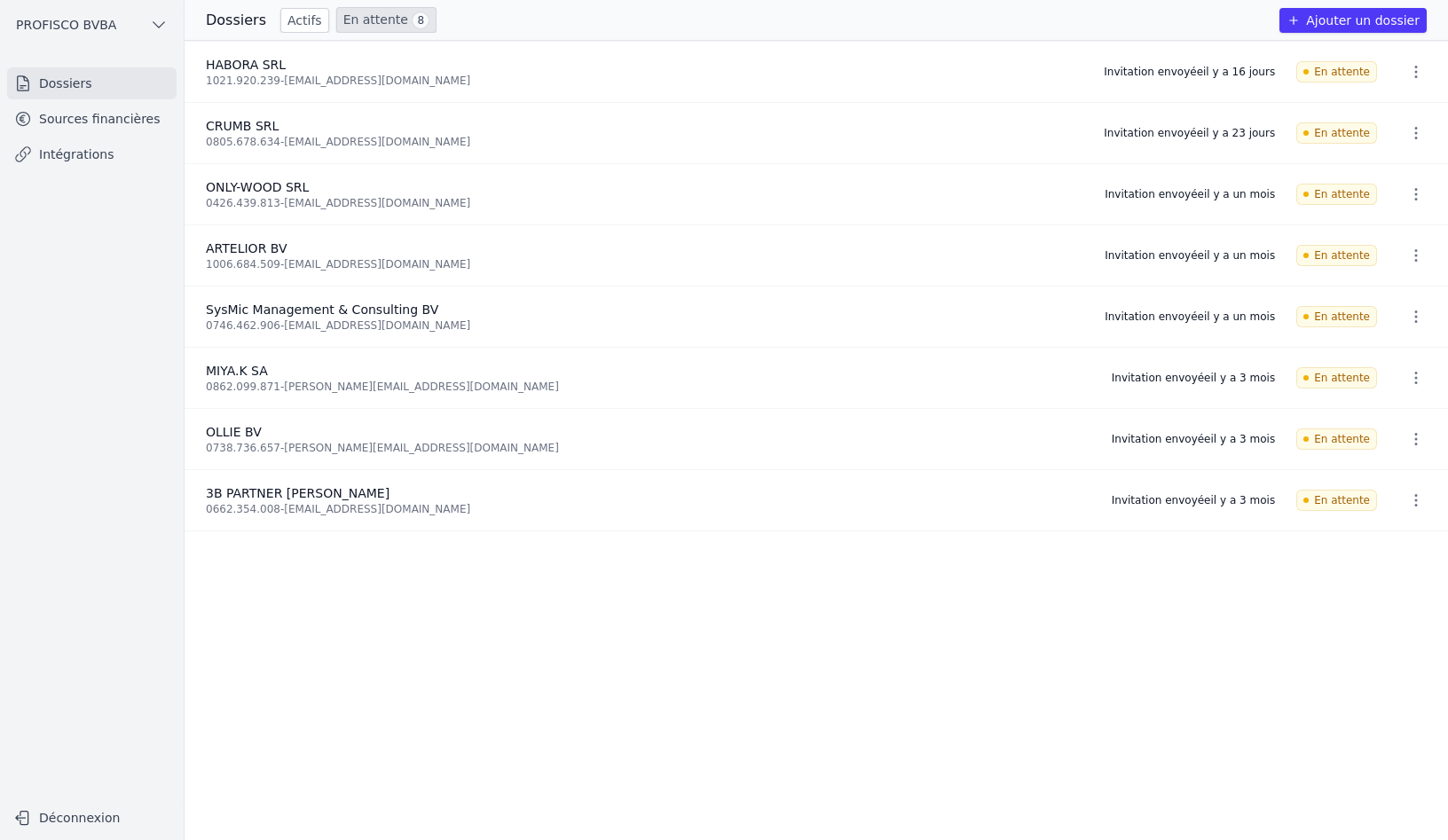
click at [77, 114] on link "Sources financières" at bounding box center [91, 118] width 169 height 32
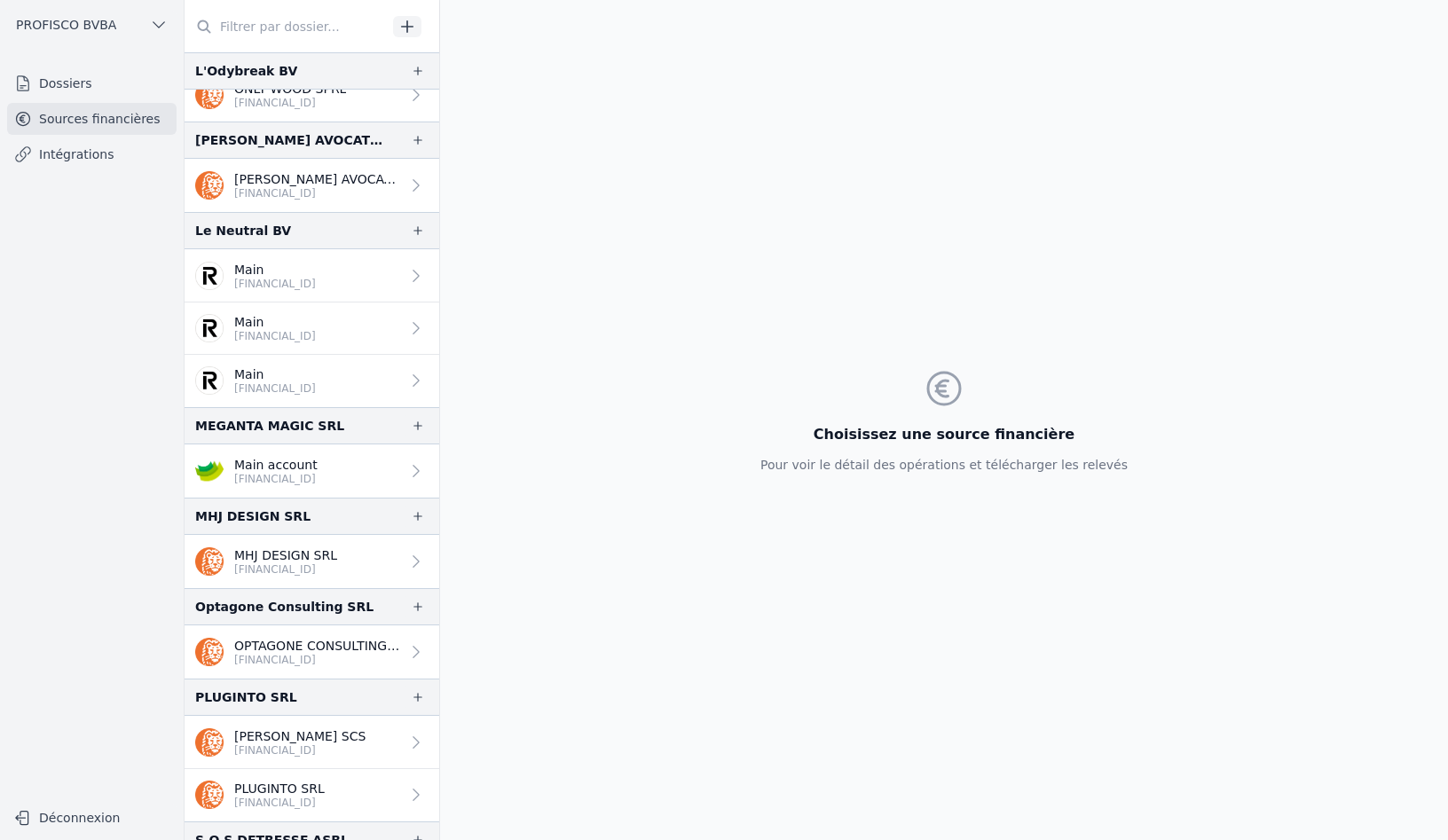
scroll to position [1241, 0]
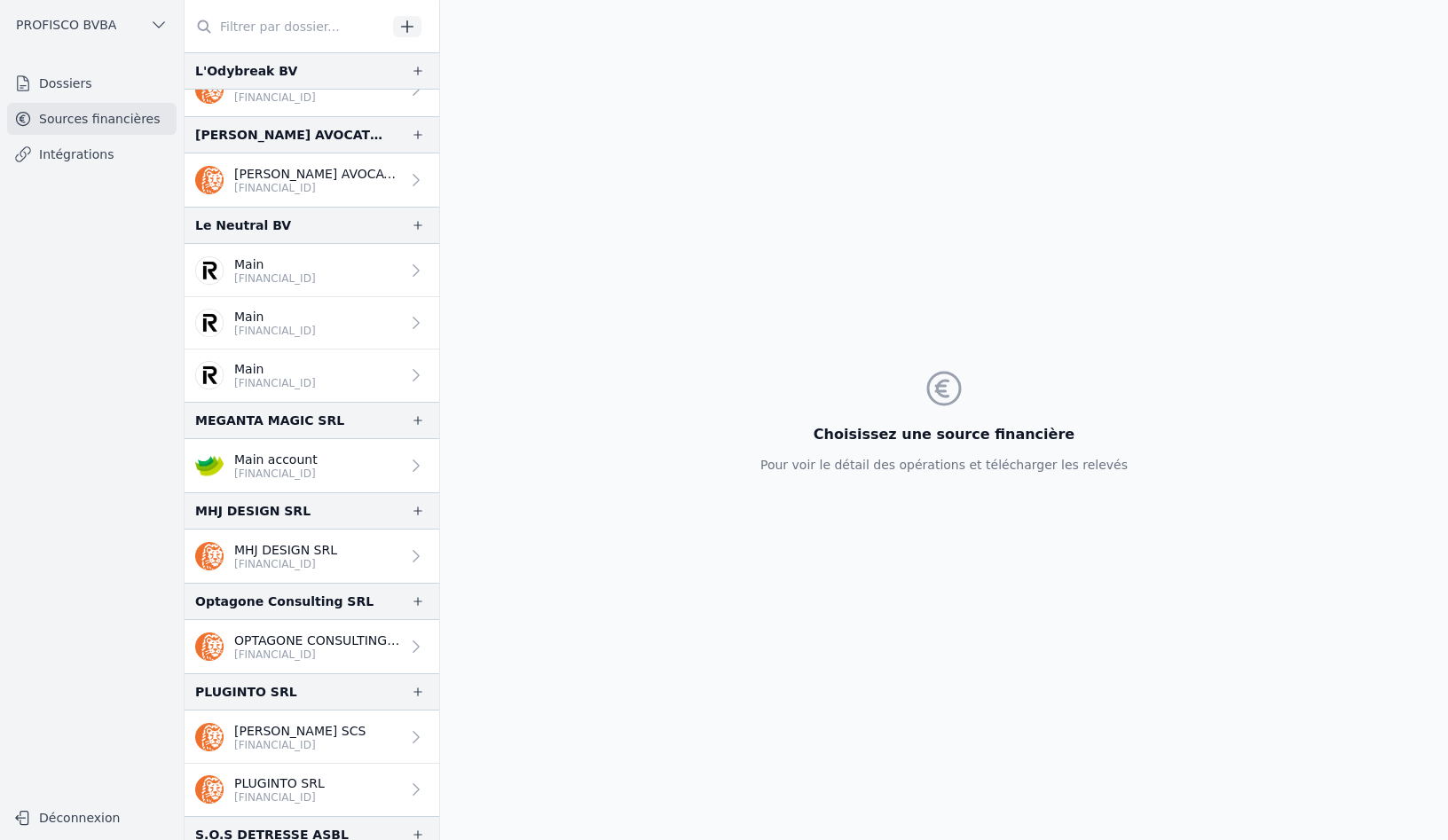
click at [98, 168] on link "Intégrations" at bounding box center [91, 154] width 169 height 32
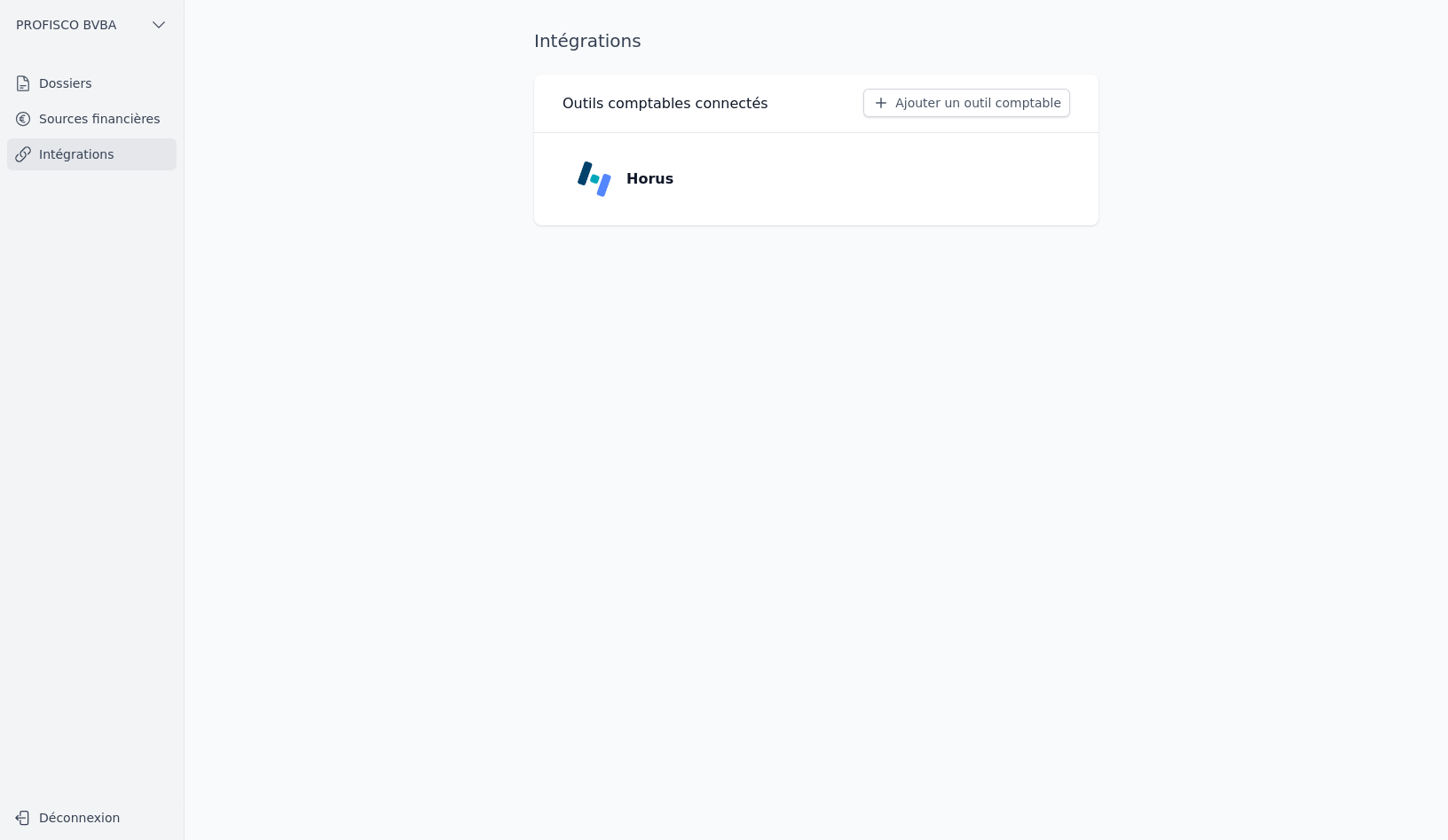
click at [630, 187] on p "Horus" at bounding box center [650, 179] width 47 height 22
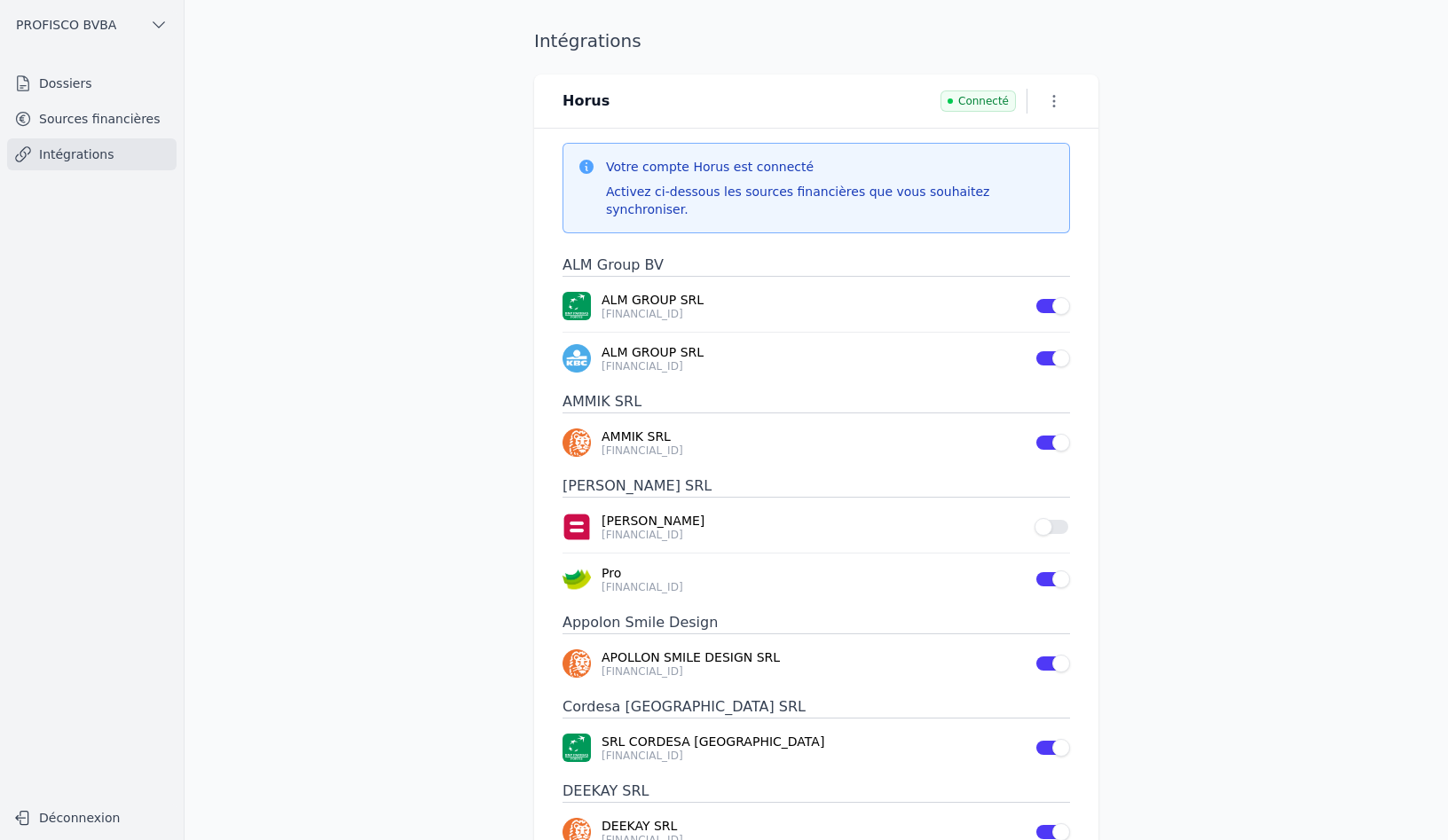
click at [51, 113] on link "Sources financières" at bounding box center [91, 118] width 169 height 32
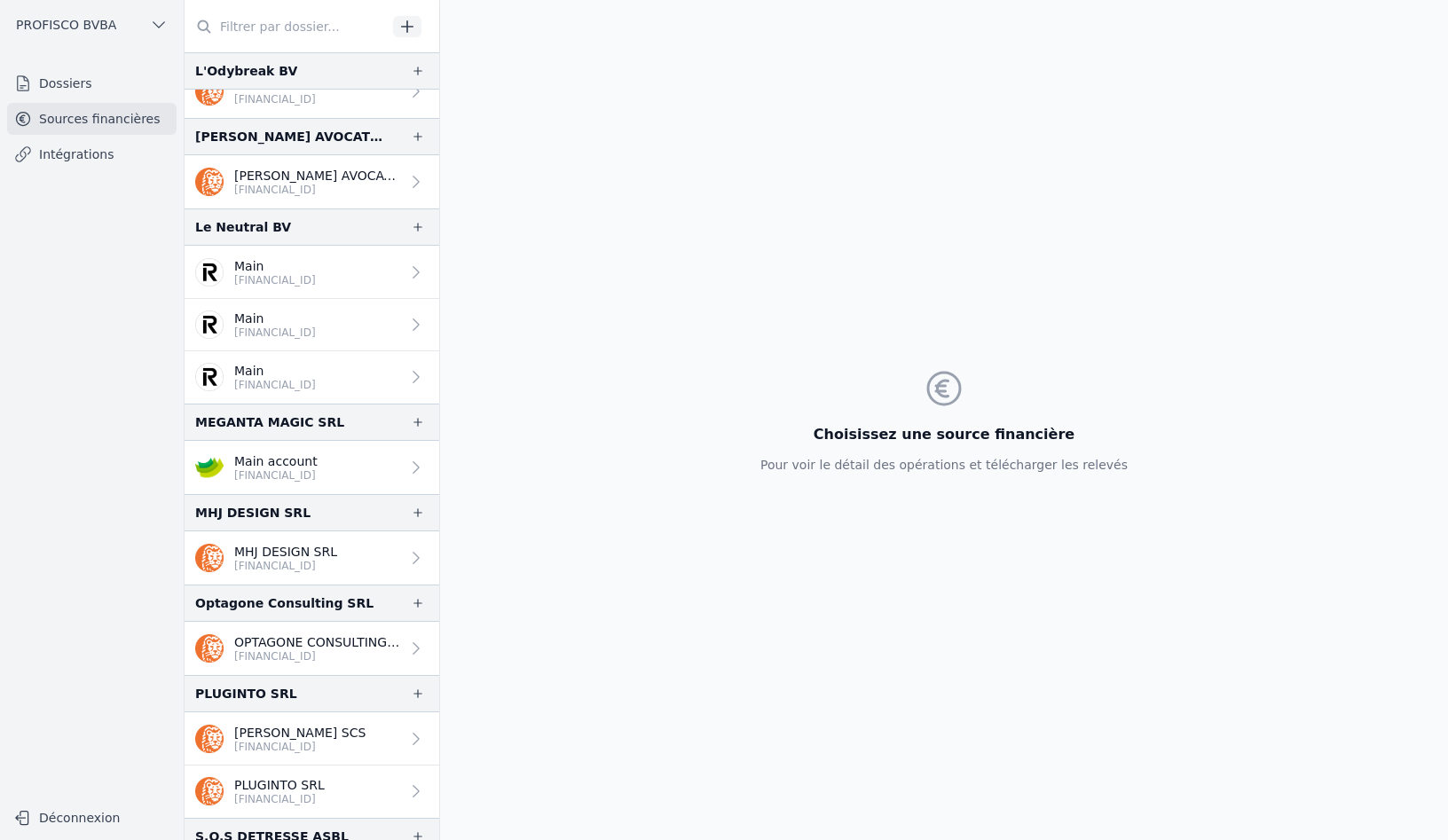
scroll to position [1241, 0]
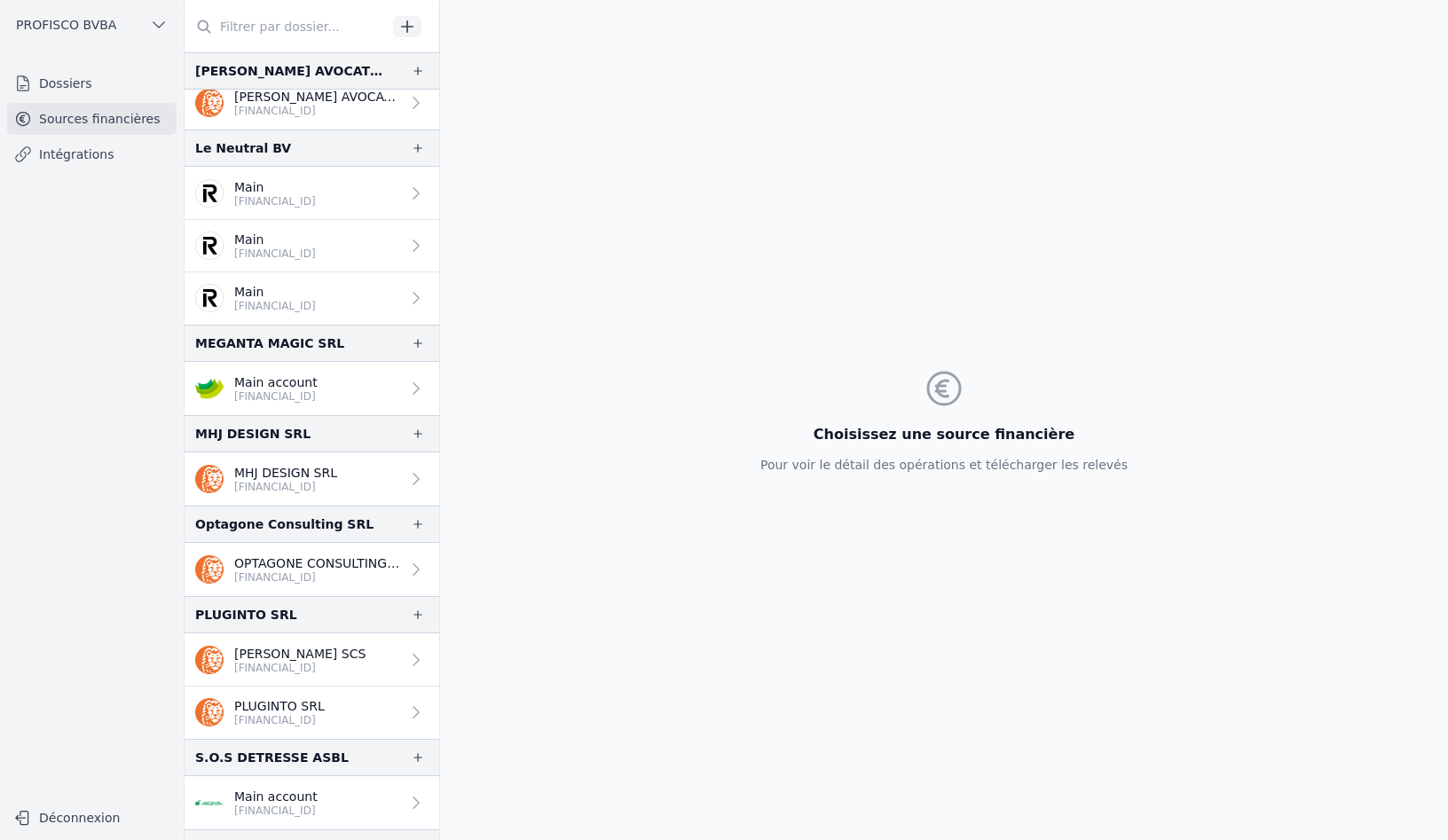
scroll to position [1330, 0]
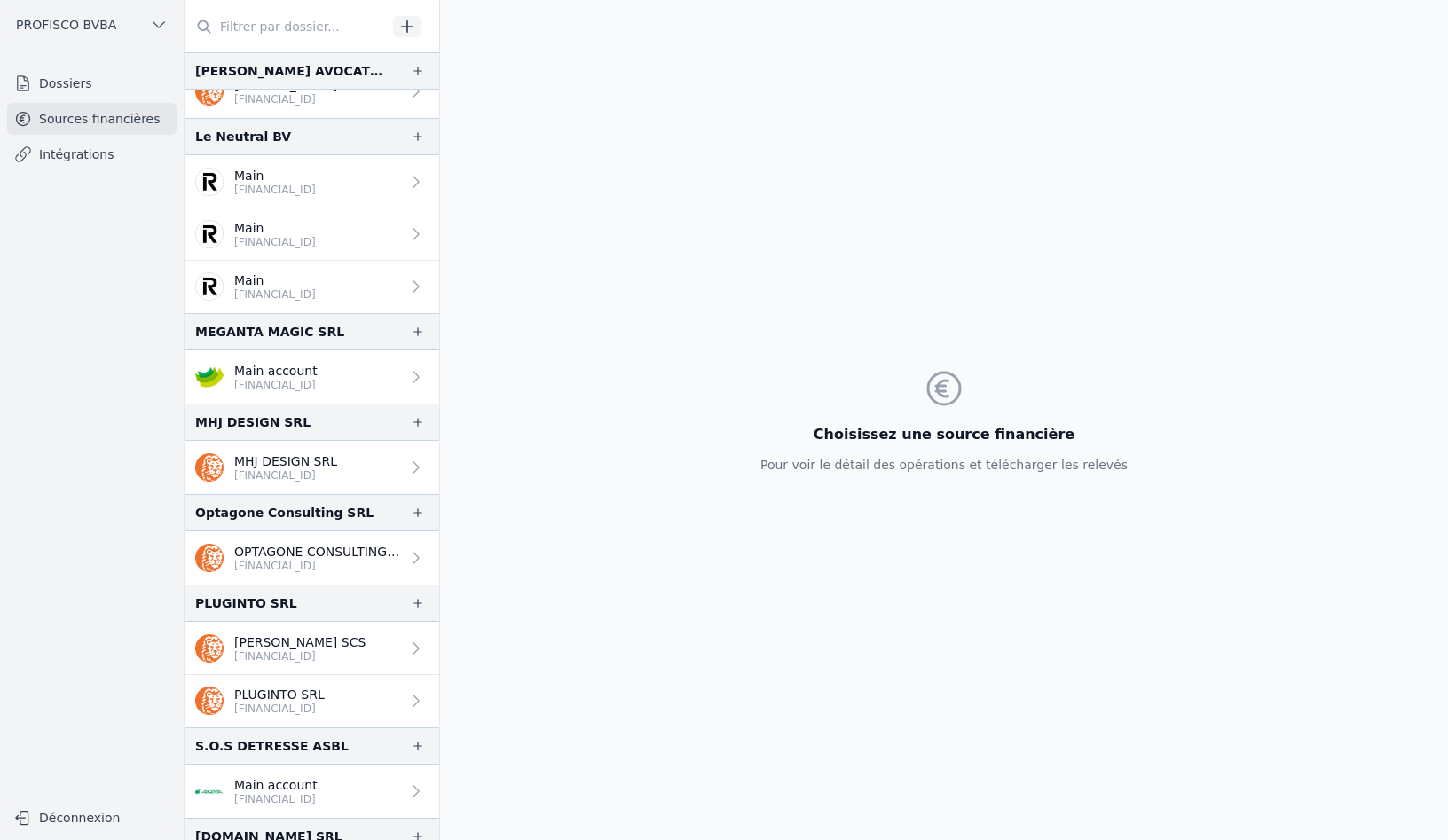
click at [60, 76] on link "Dossiers" at bounding box center [91, 83] width 169 height 32
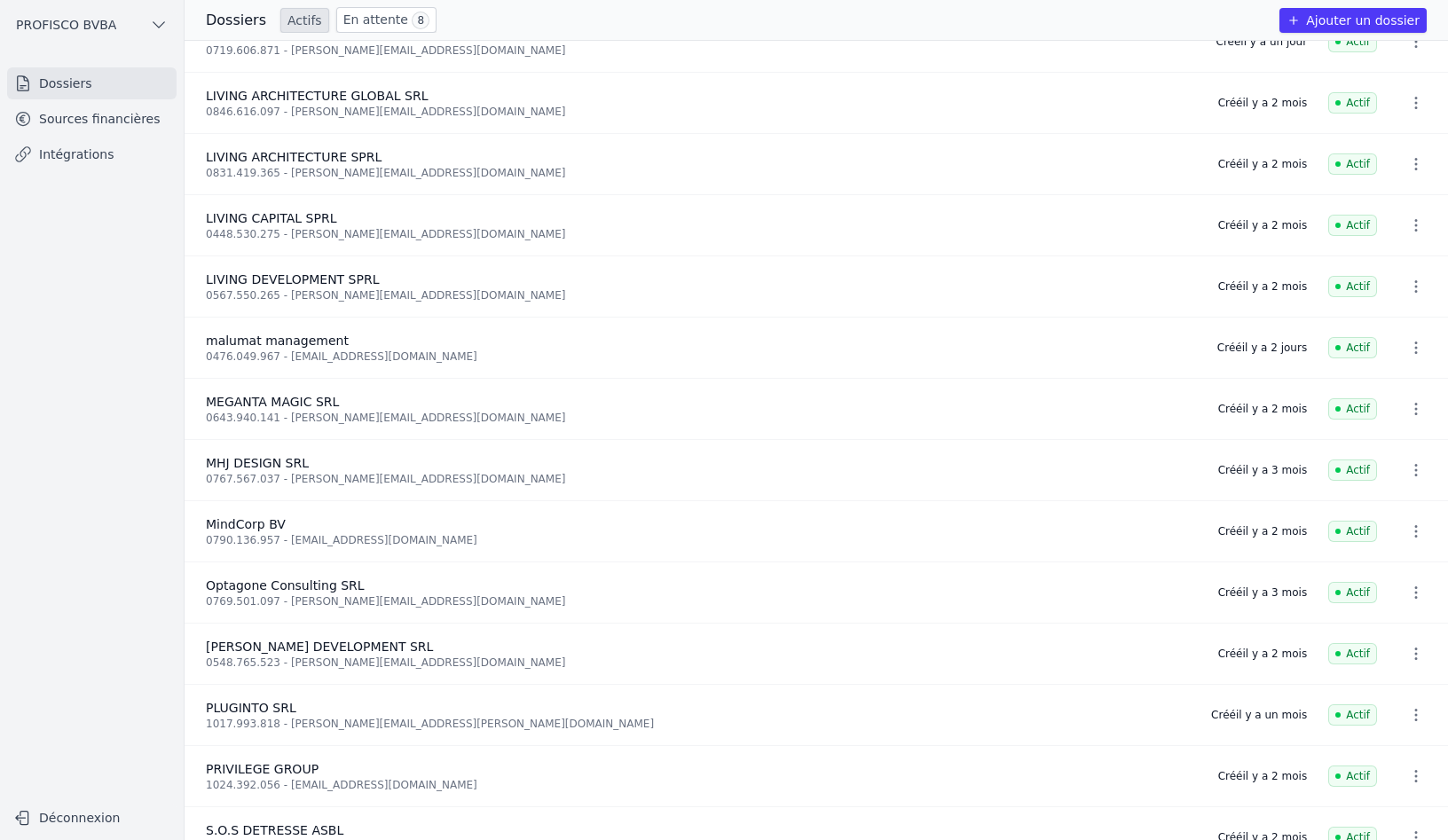
scroll to position [887, 0]
click at [1407, 344] on icon "button" at bounding box center [1416, 347] width 18 height 18
click at [232, 337] on div at bounding box center [724, 420] width 1448 height 840
click at [65, 139] on link "Intégrations" at bounding box center [91, 154] width 169 height 32
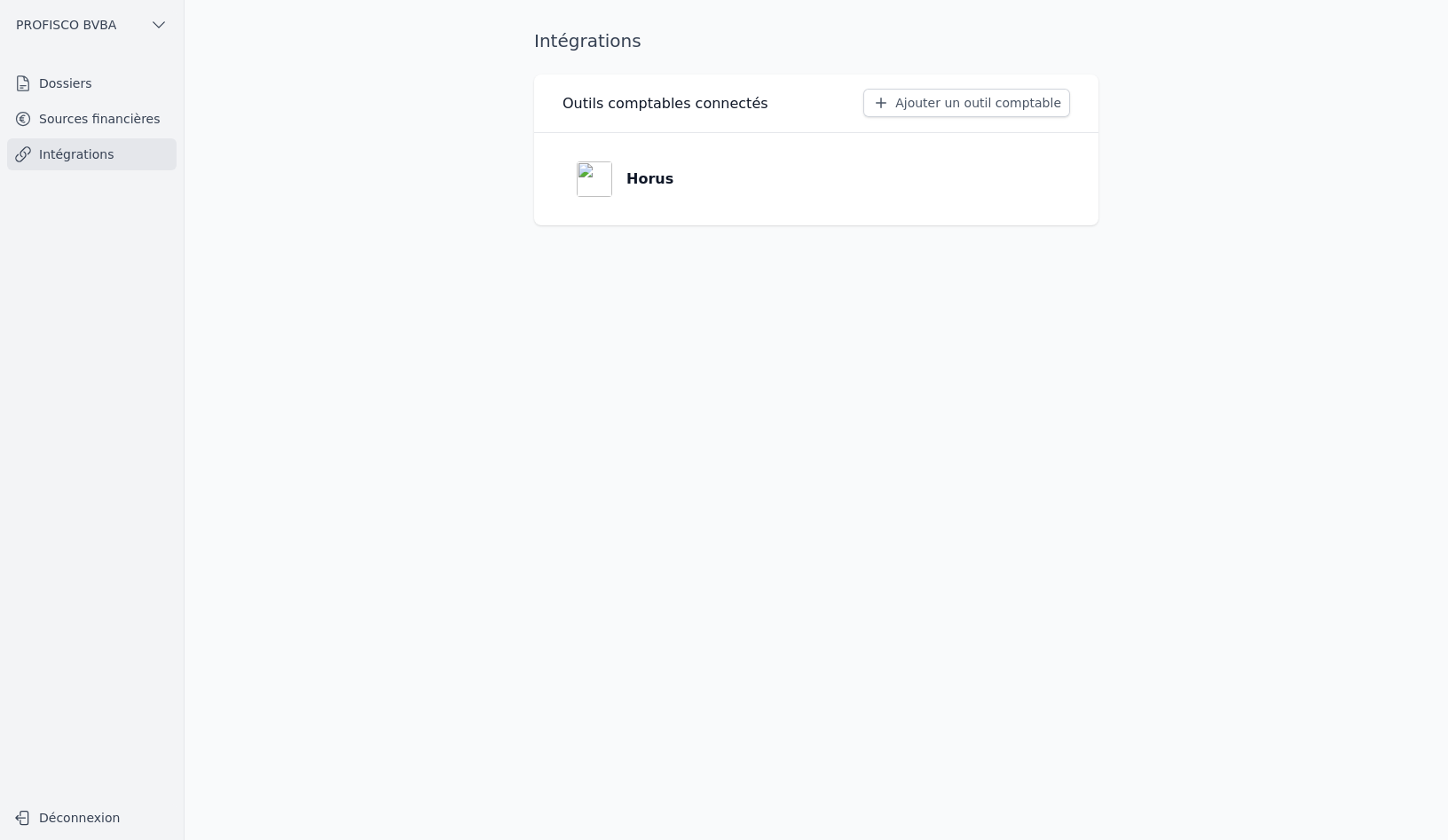
click at [636, 181] on p "Horus" at bounding box center [650, 179] width 47 height 22
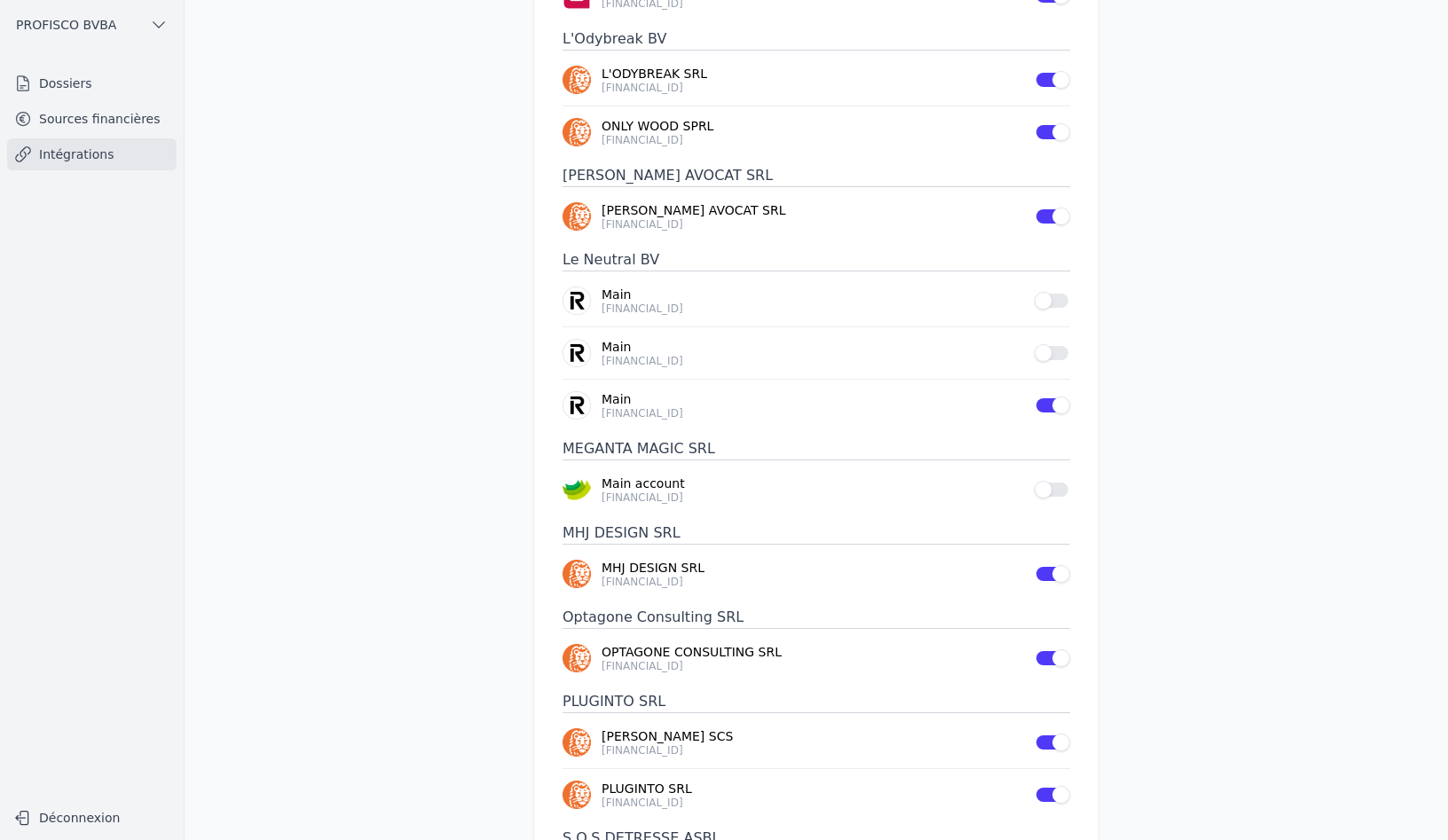
scroll to position [1330, 0]
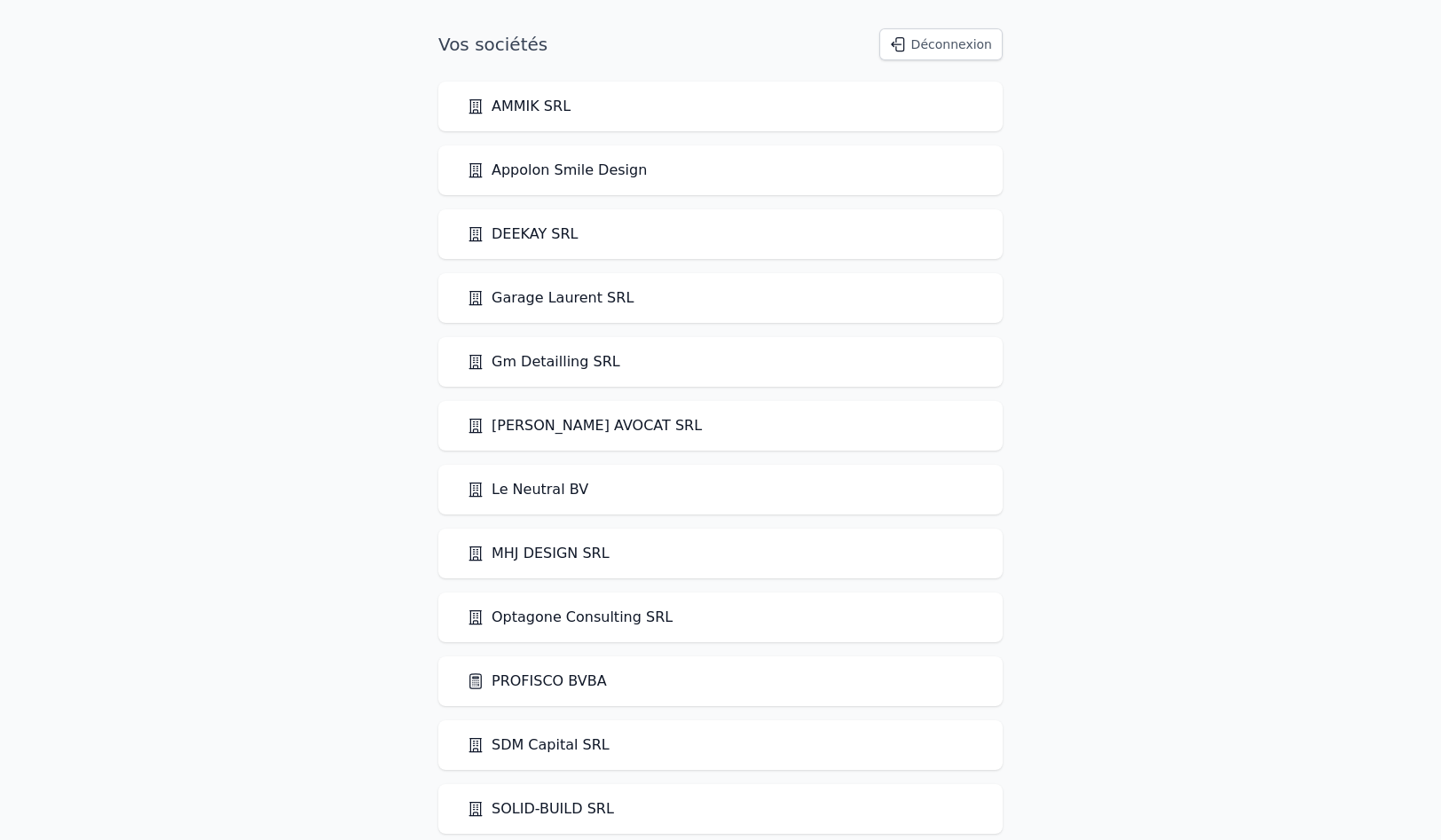
click at [530, 684] on link "PROFISCO BVBA" at bounding box center [536, 682] width 140 height 22
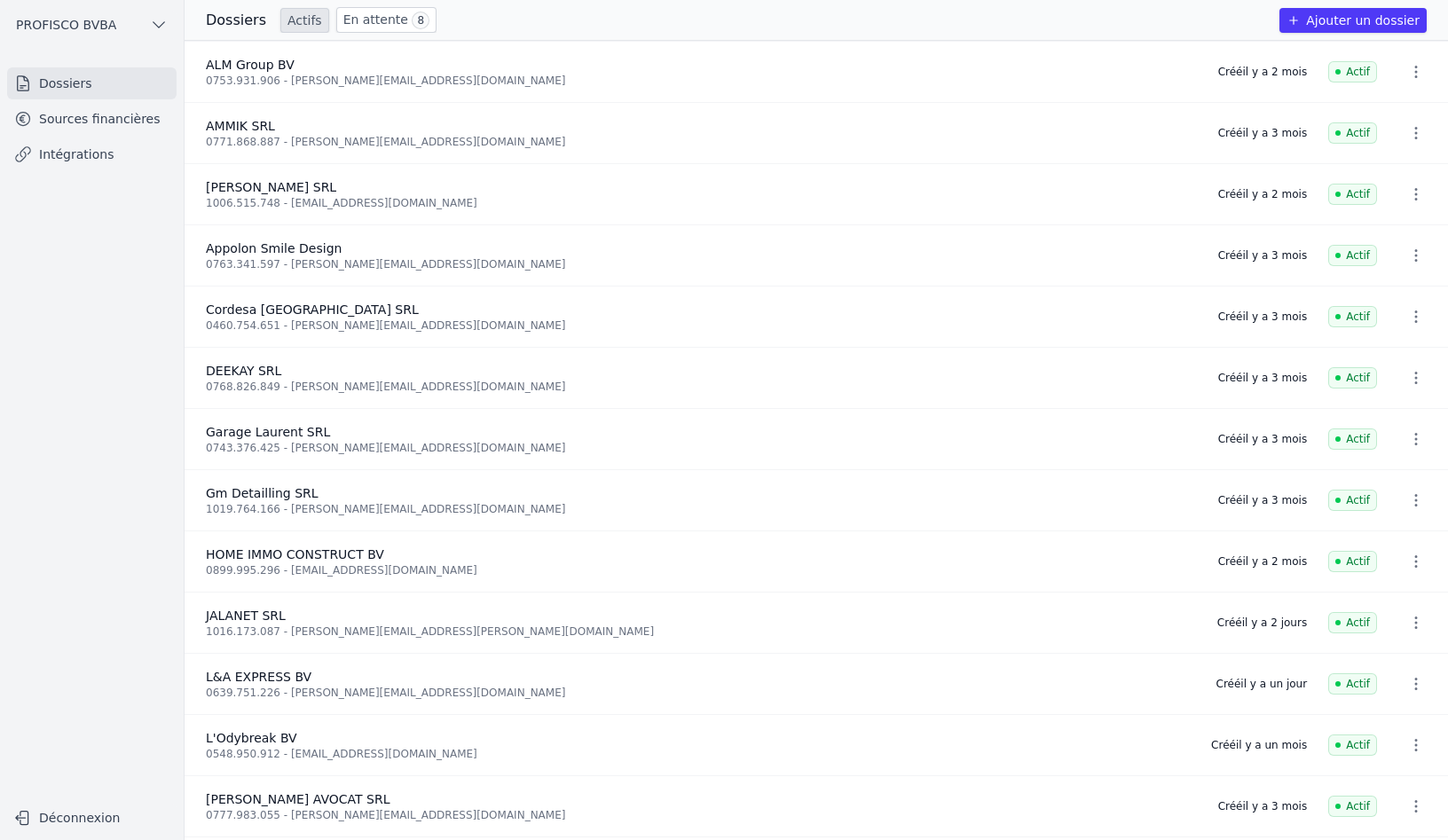
click at [82, 122] on link "Sources financières" at bounding box center [91, 118] width 169 height 32
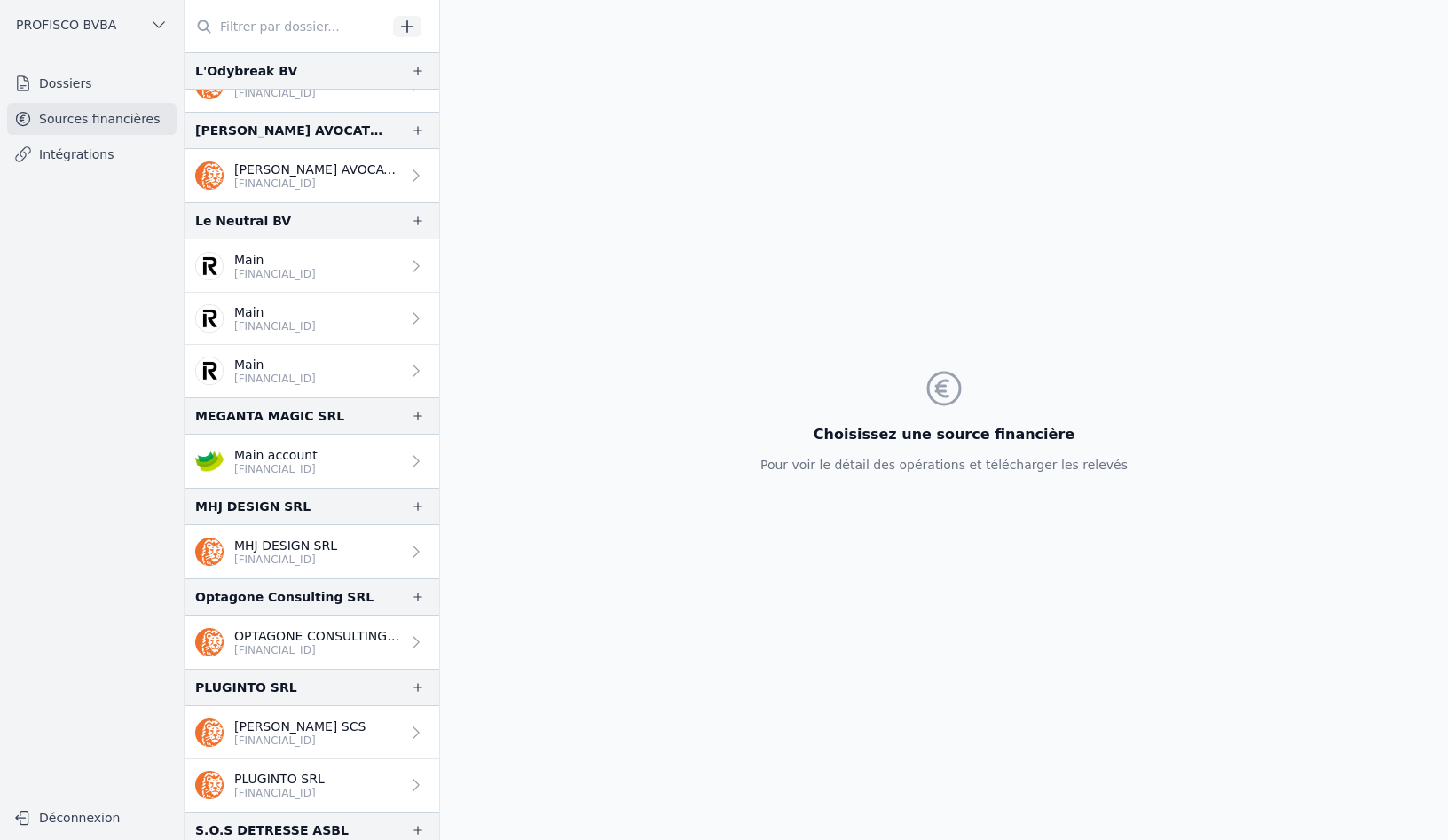
scroll to position [1241, 0]
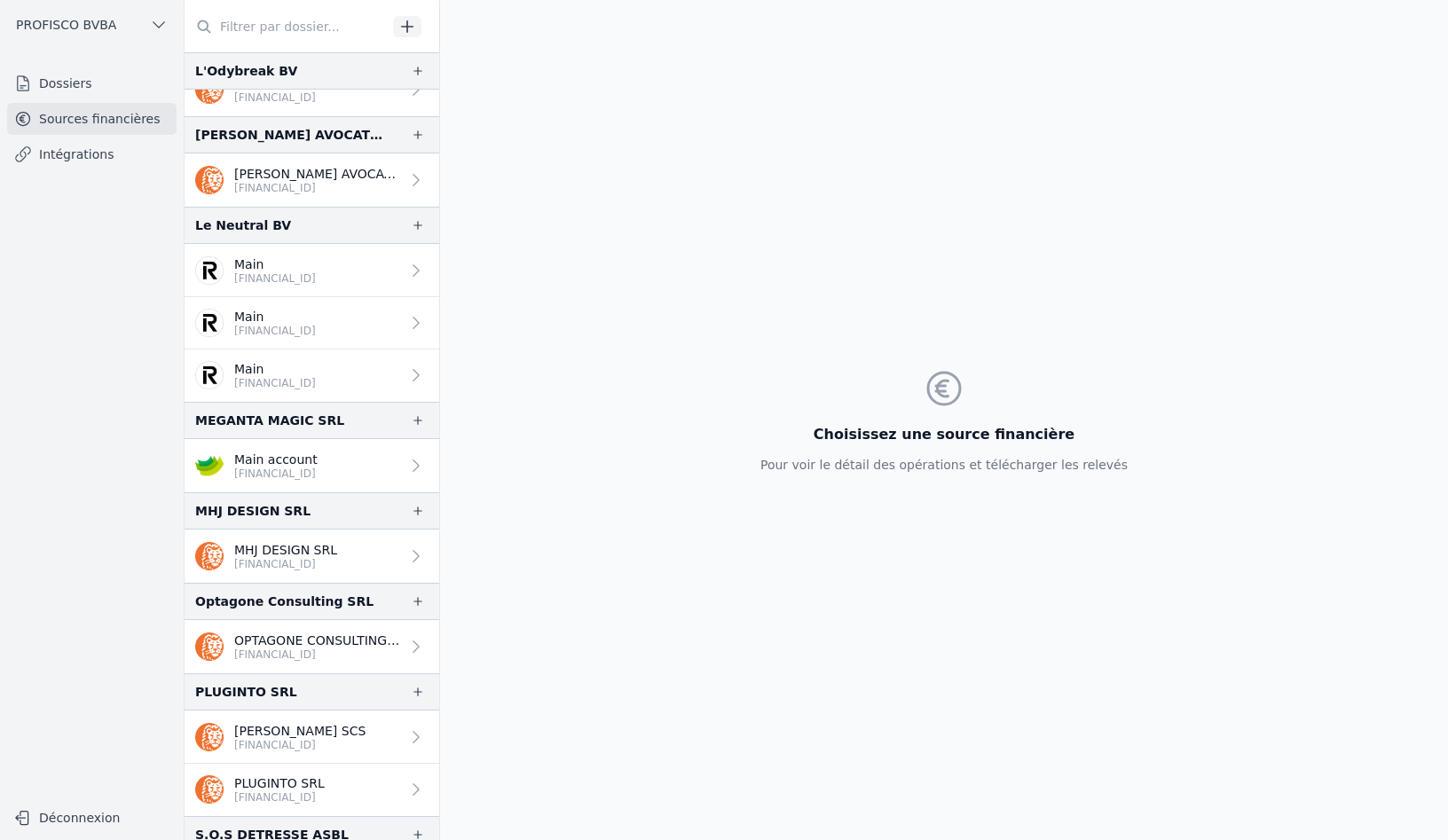
click at [61, 155] on link "Intégrations" at bounding box center [91, 154] width 169 height 32
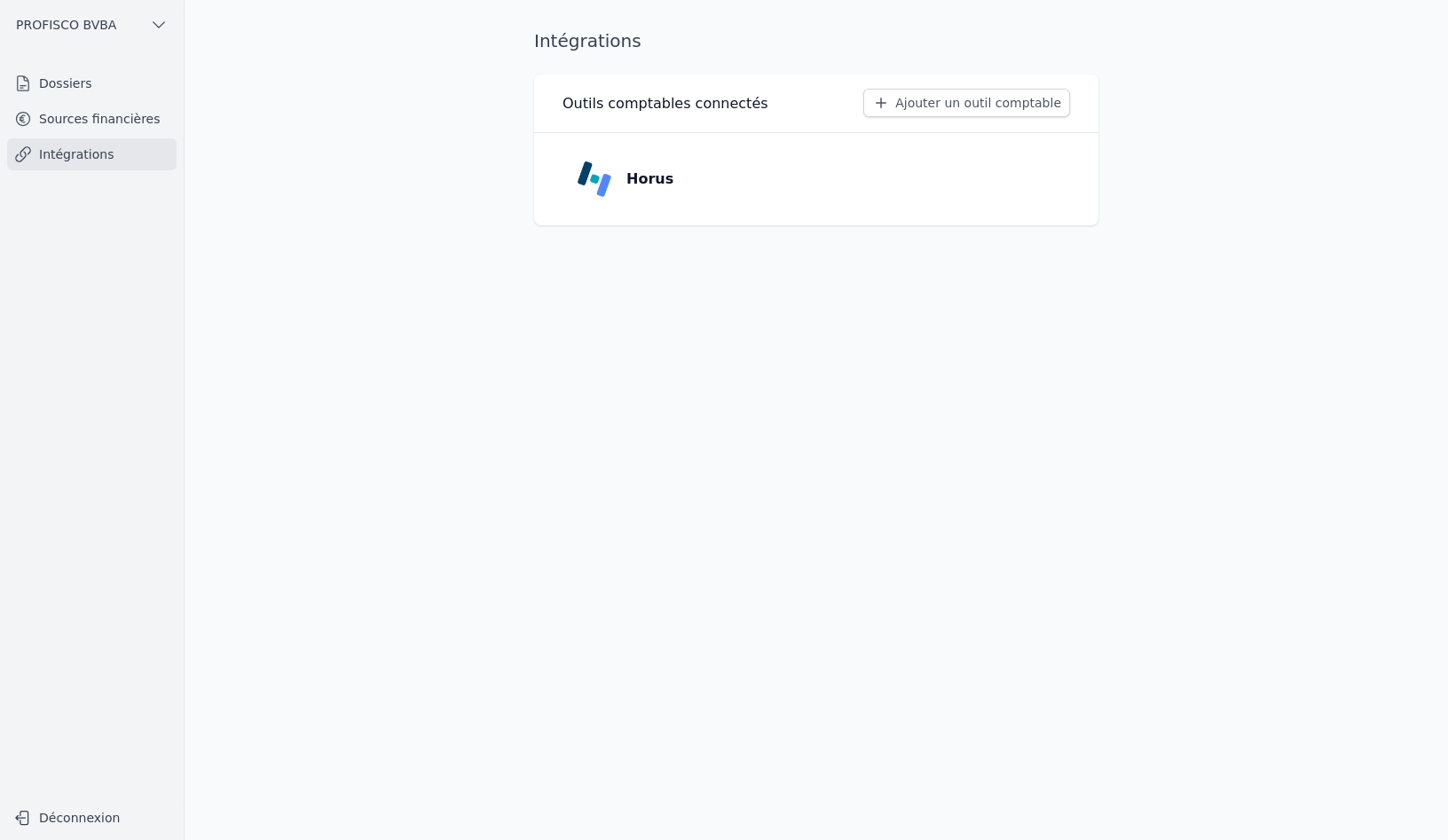
click at [657, 184] on p "Horus" at bounding box center [650, 179] width 47 height 22
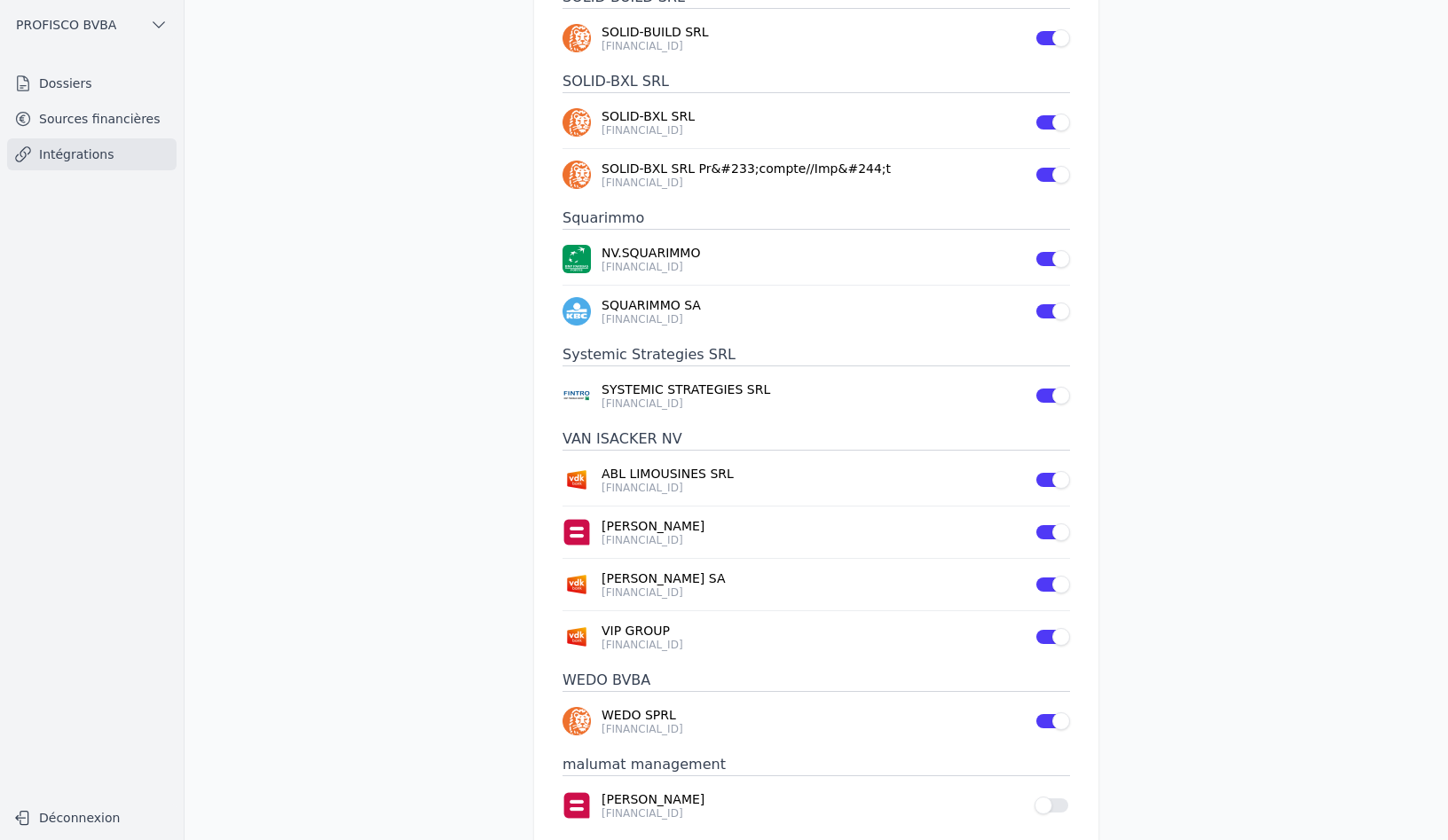
scroll to position [2408, 0]
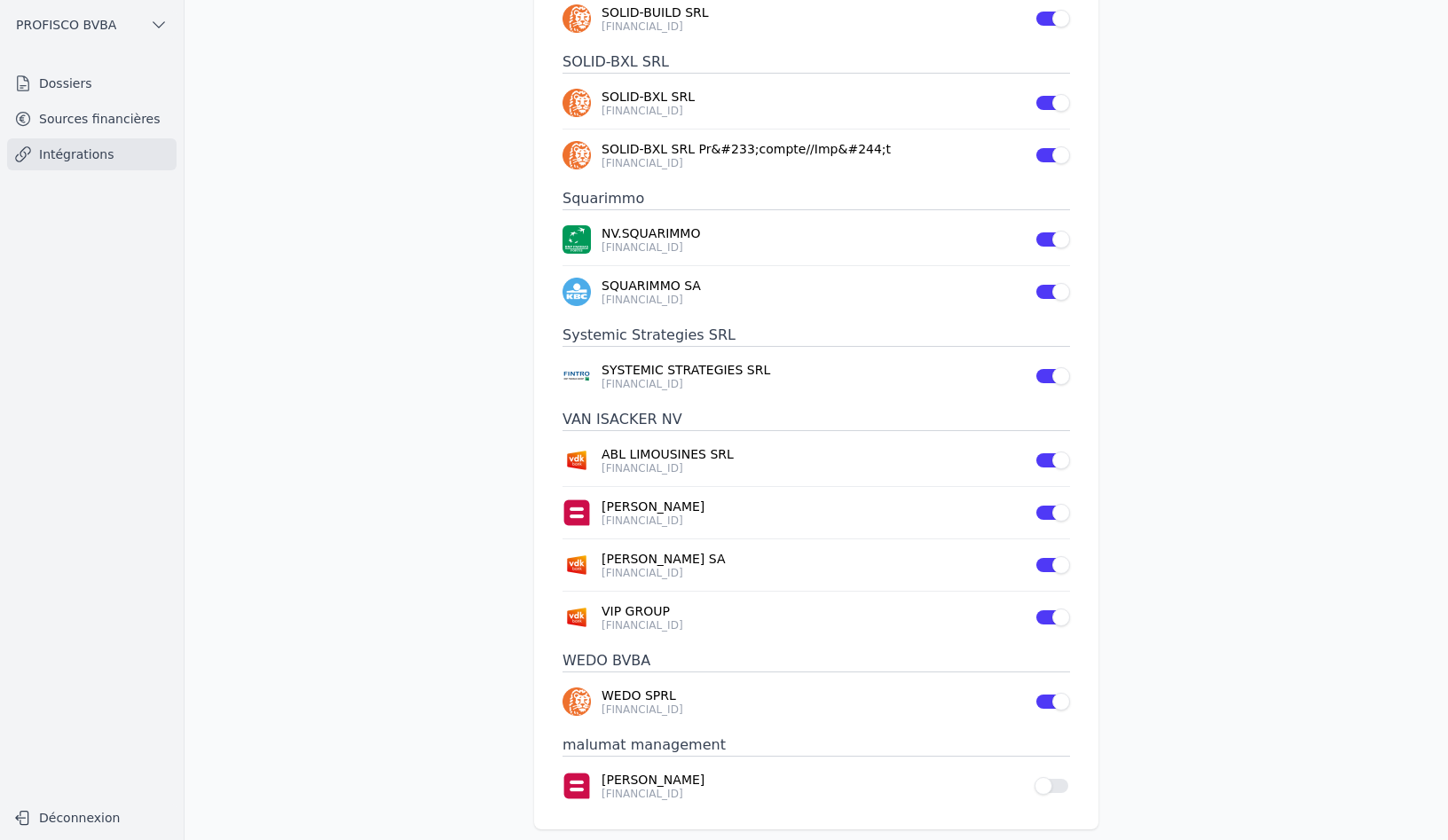
click at [1060, 777] on button "Use setting" at bounding box center [1052, 786] width 35 height 18
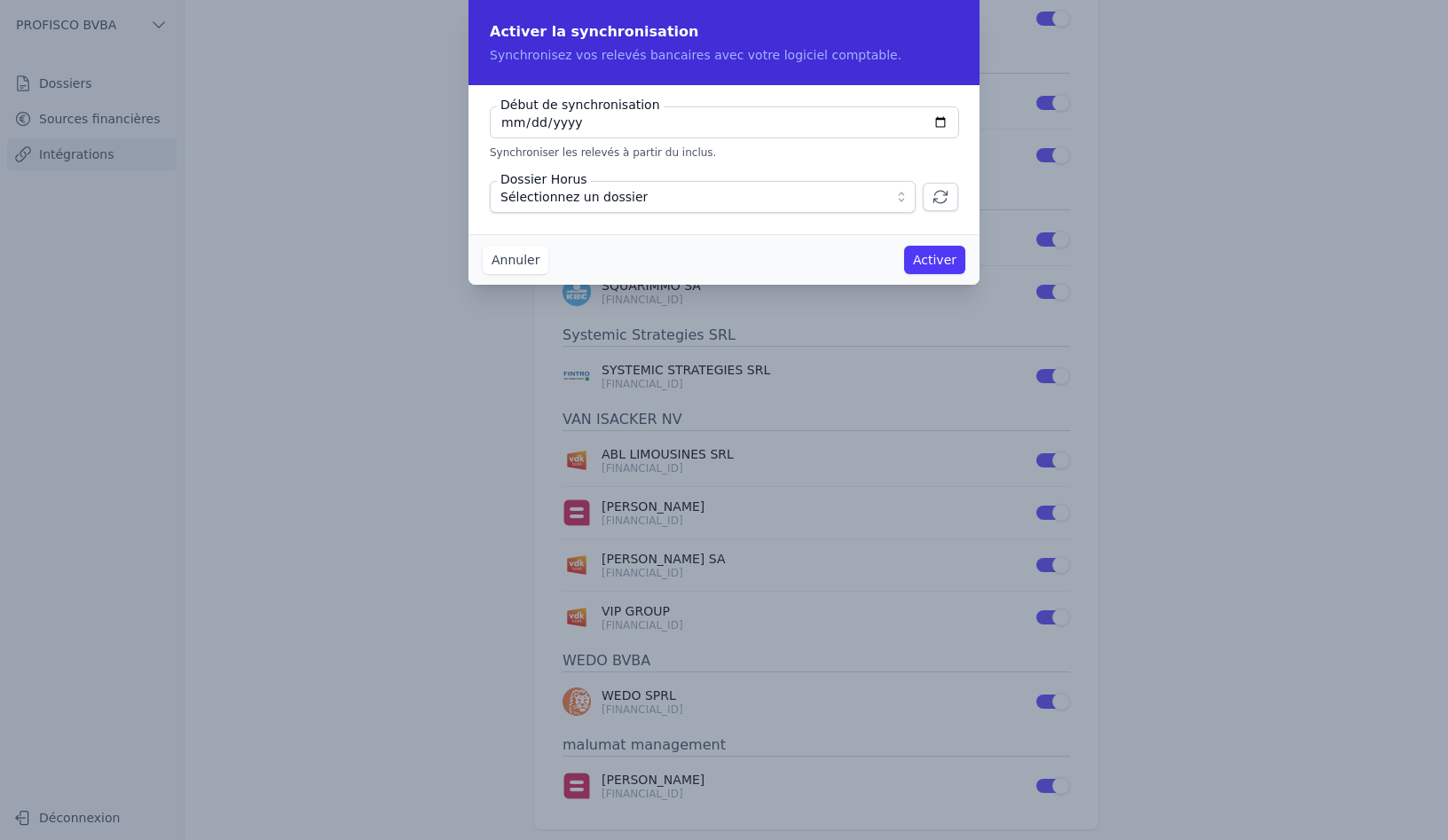
type input "[DATE]"
click at [630, 198] on span "Sélectionnez un dossier" at bounding box center [690, 197] width 380 height 22
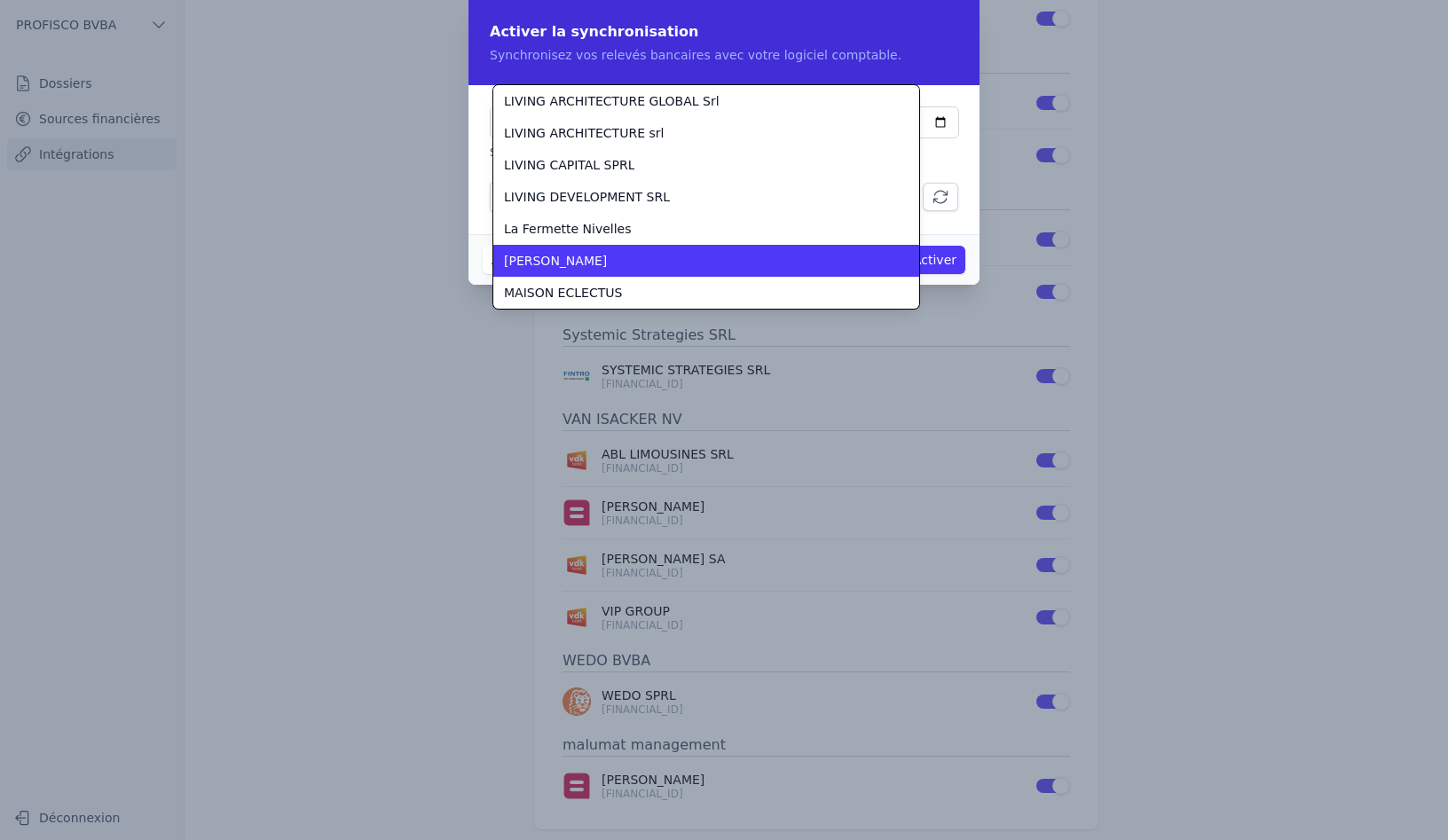
scroll to position [3384, 0]
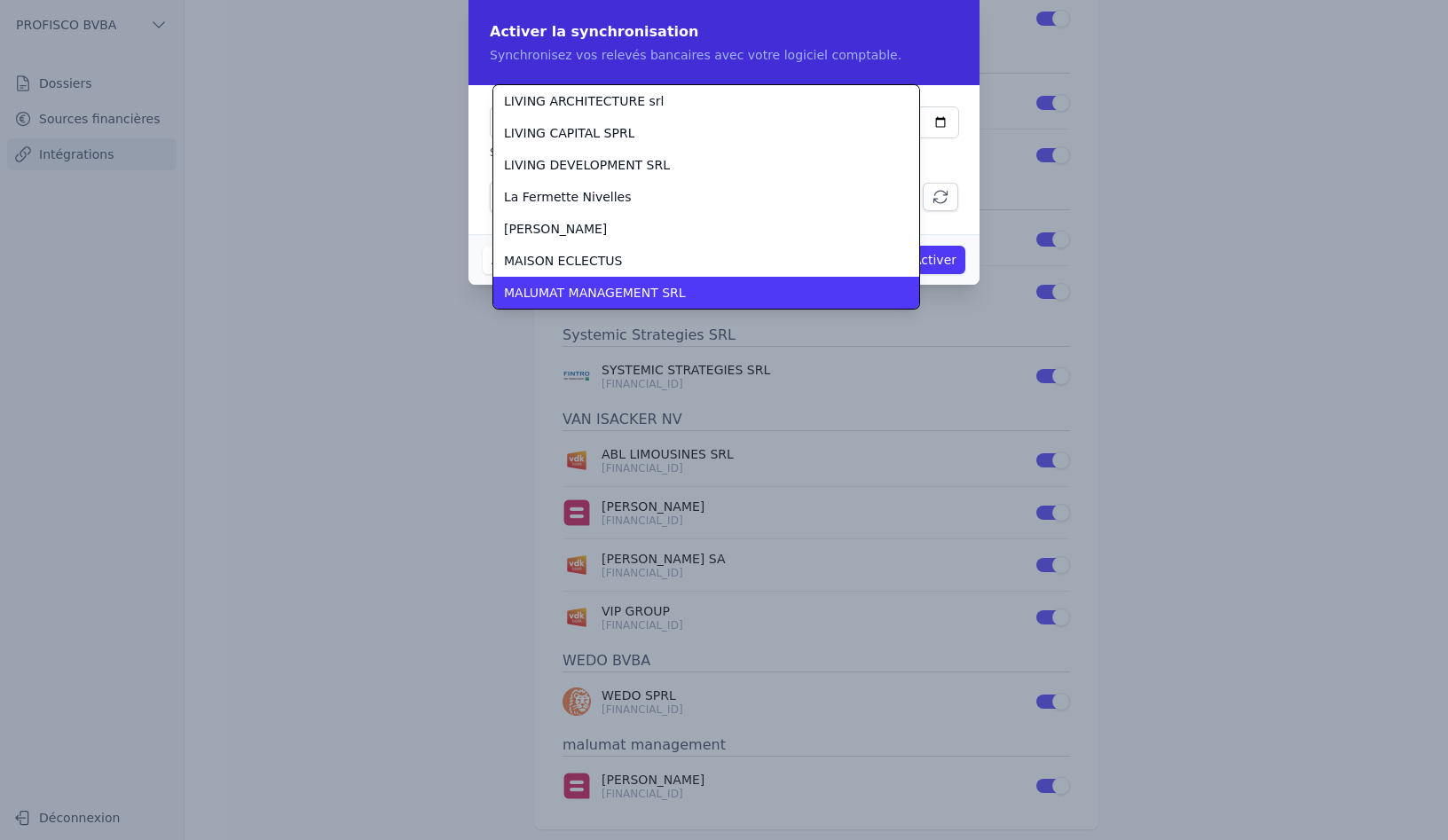
click at [614, 289] on span "MALUMAT MANAGEMENT SRL" at bounding box center [594, 293] width 182 height 18
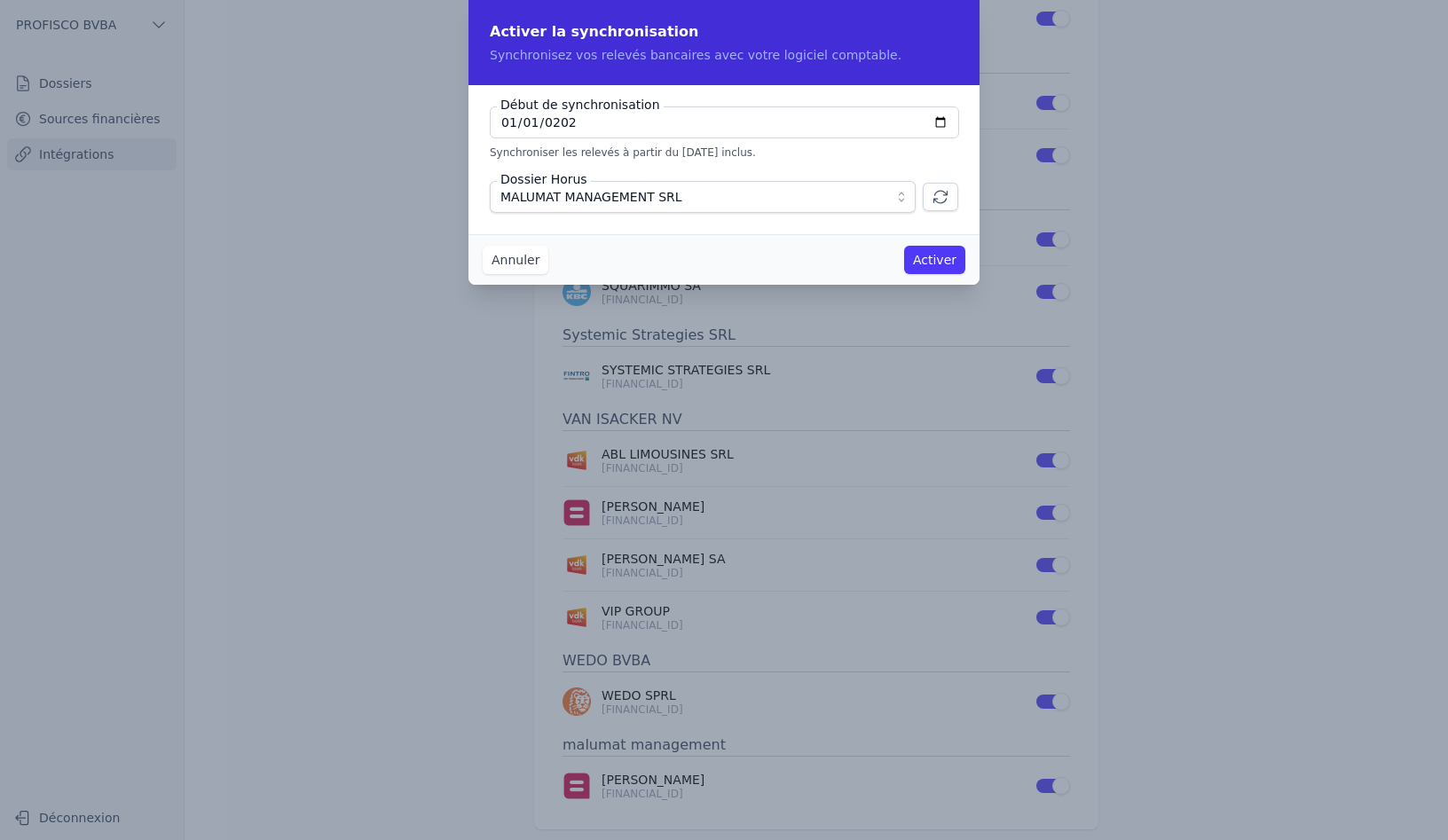
click at [948, 261] on button "Activer" at bounding box center [935, 260] width 62 height 28
